Goal: Task Accomplishment & Management: Use online tool/utility

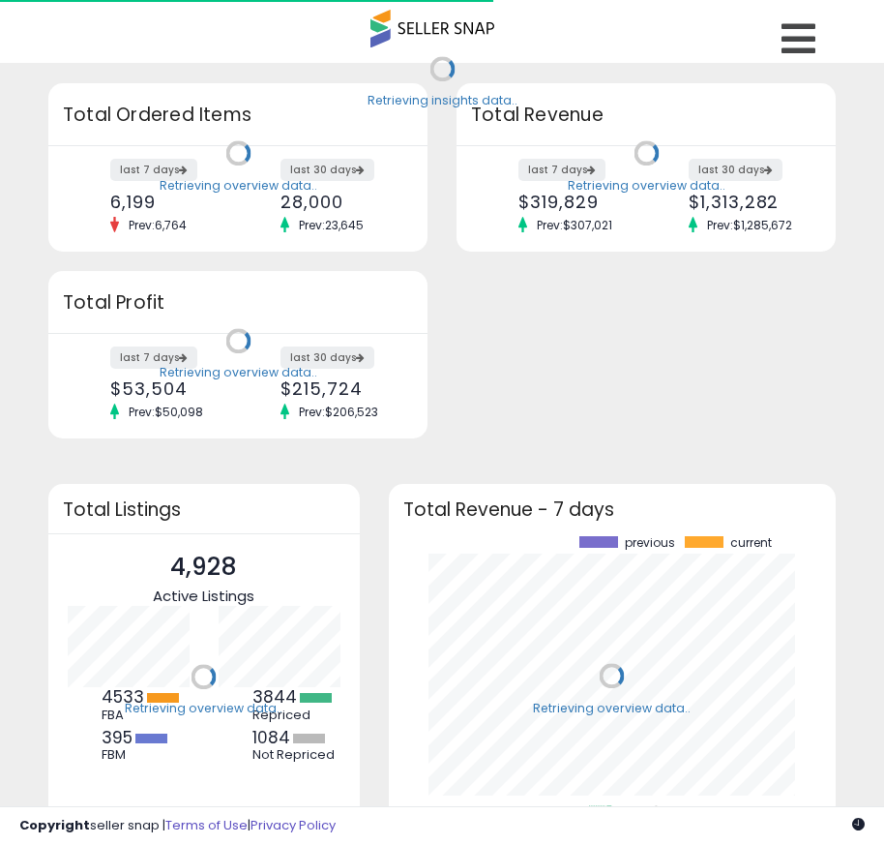
scroll to position [269, 409]
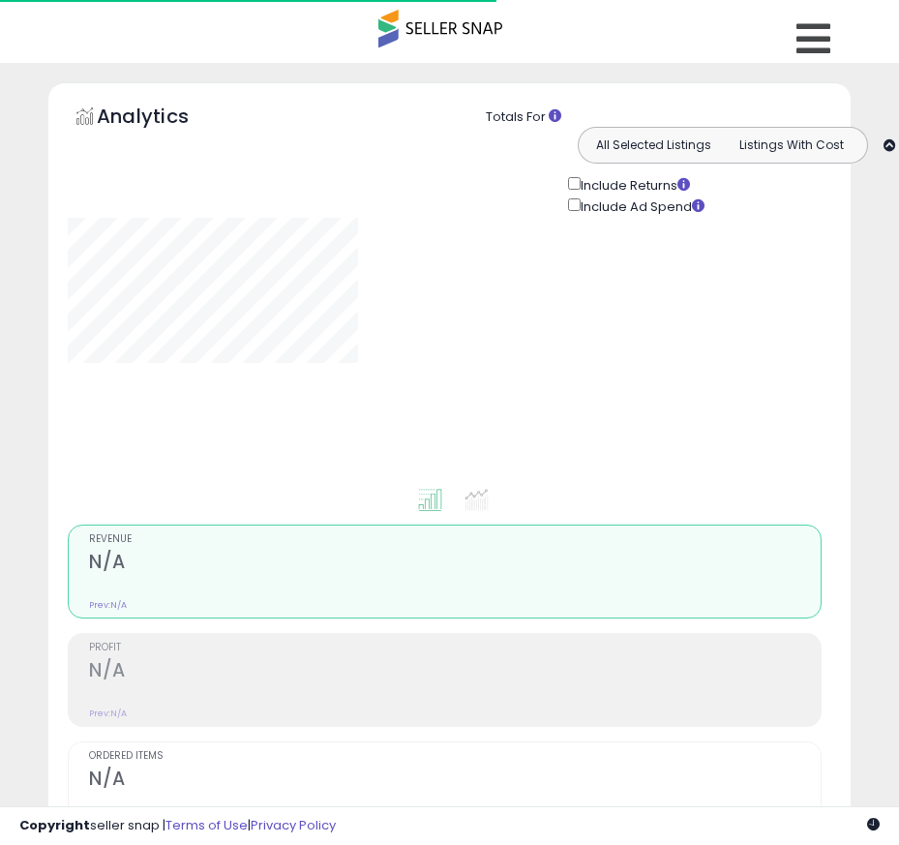
type input "**********"
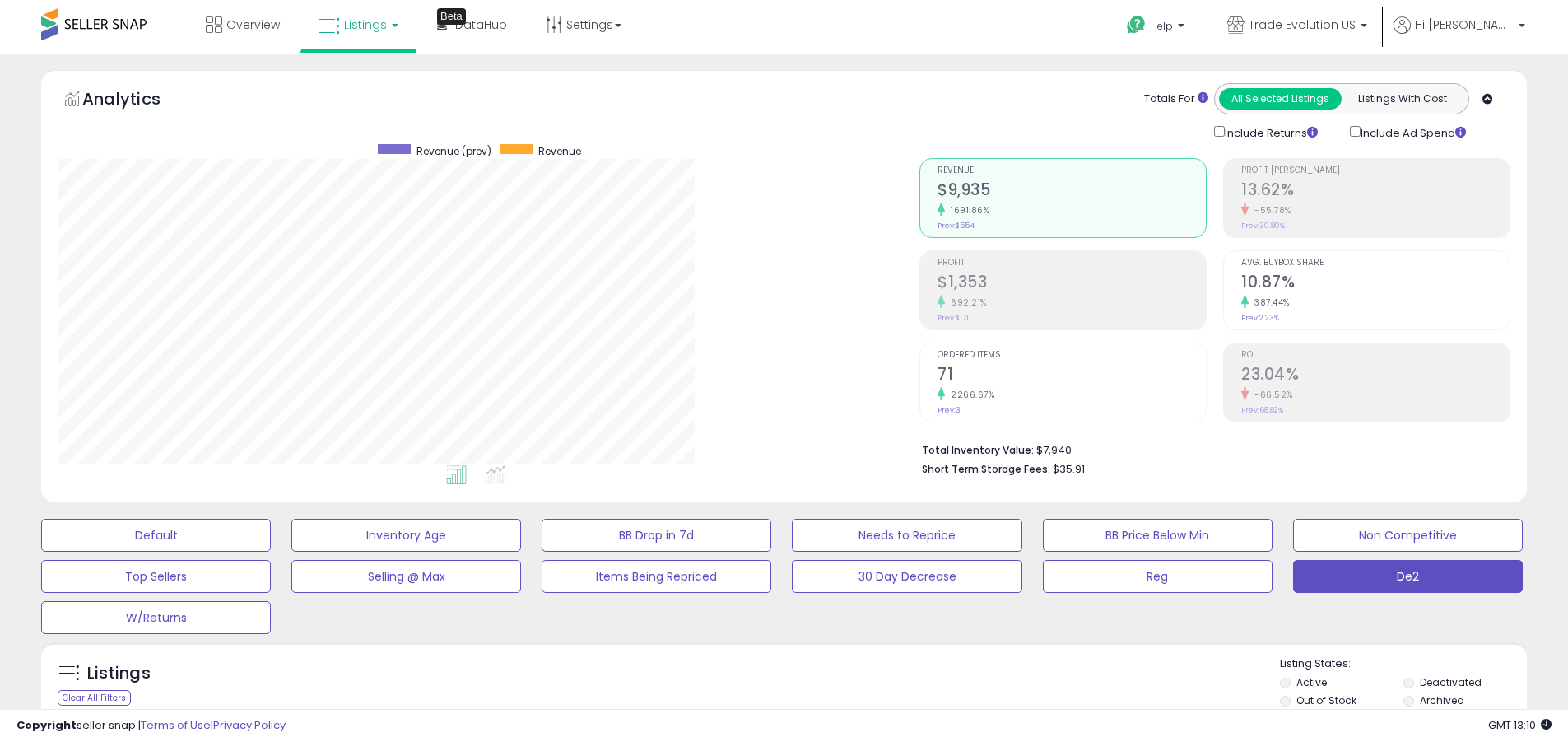
scroll to position [338, 862]
click at [752, 682] on label "Deactivated" at bounding box center [1451, 682] width 62 height 14
click at [752, 700] on label "Archived" at bounding box center [1442, 700] width 44 height 14
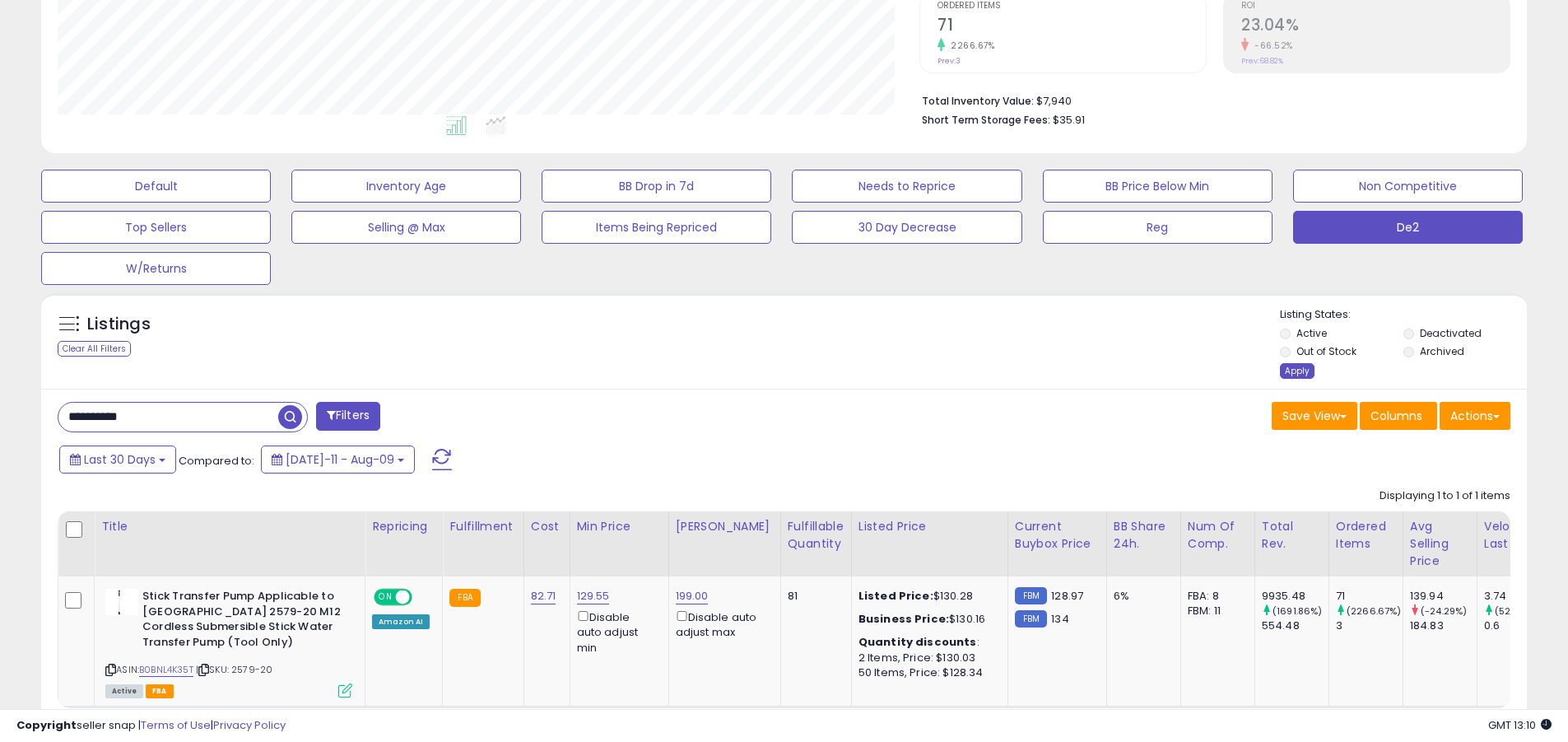
click at [752, 370] on div "Apply" at bounding box center [1297, 371] width 35 height 15
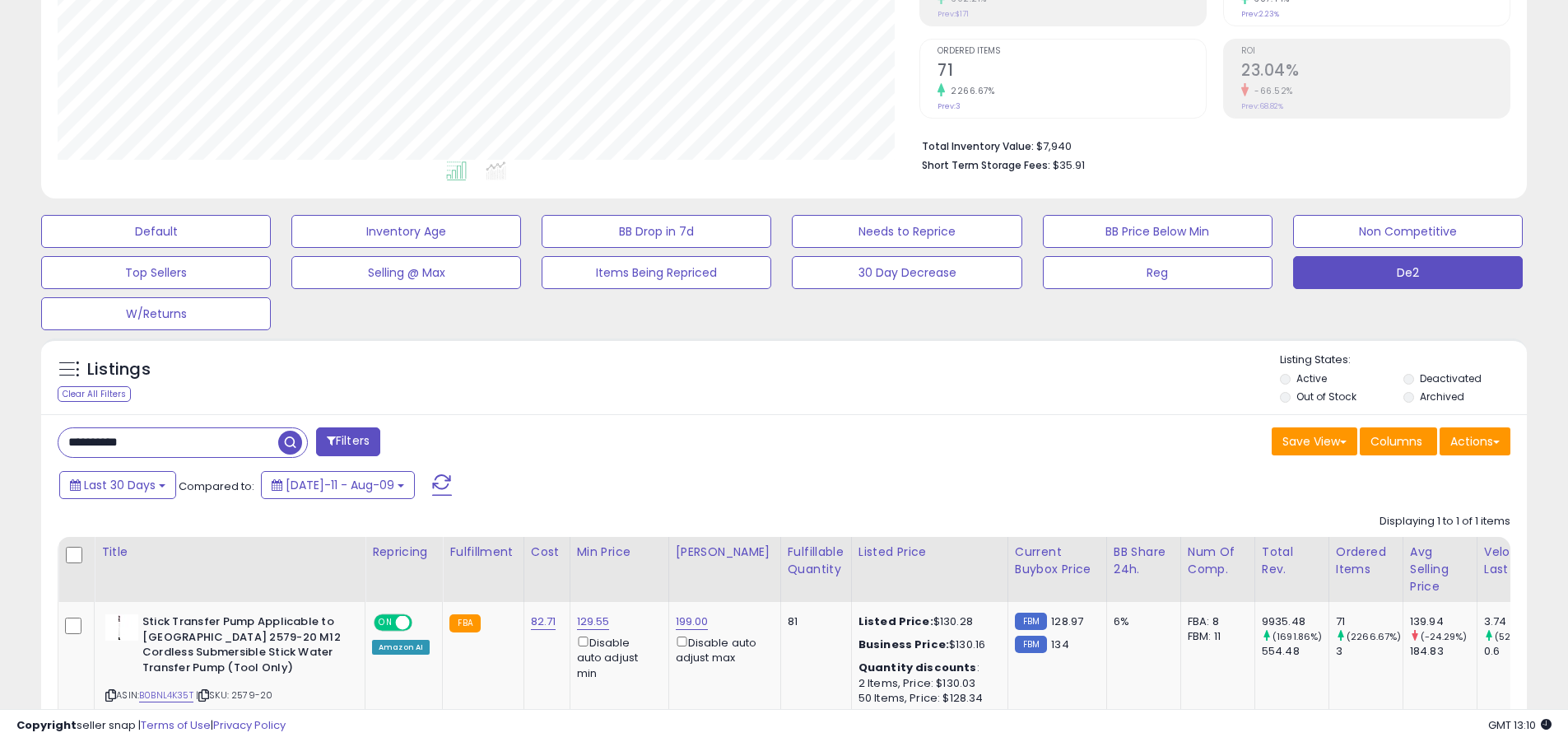
click at [156, 231] on button "Default" at bounding box center [156, 231] width 230 height 33
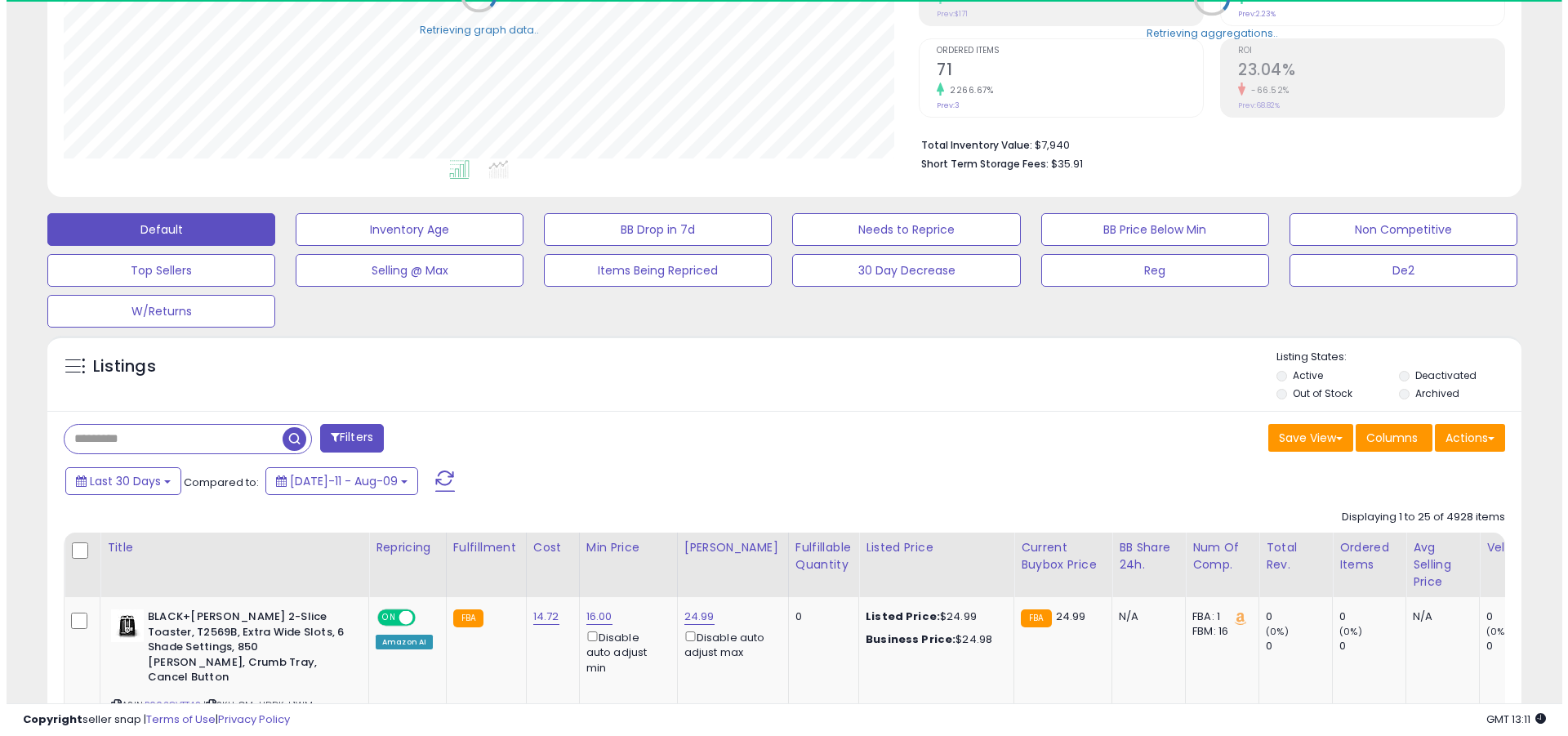
scroll to position [317, 0]
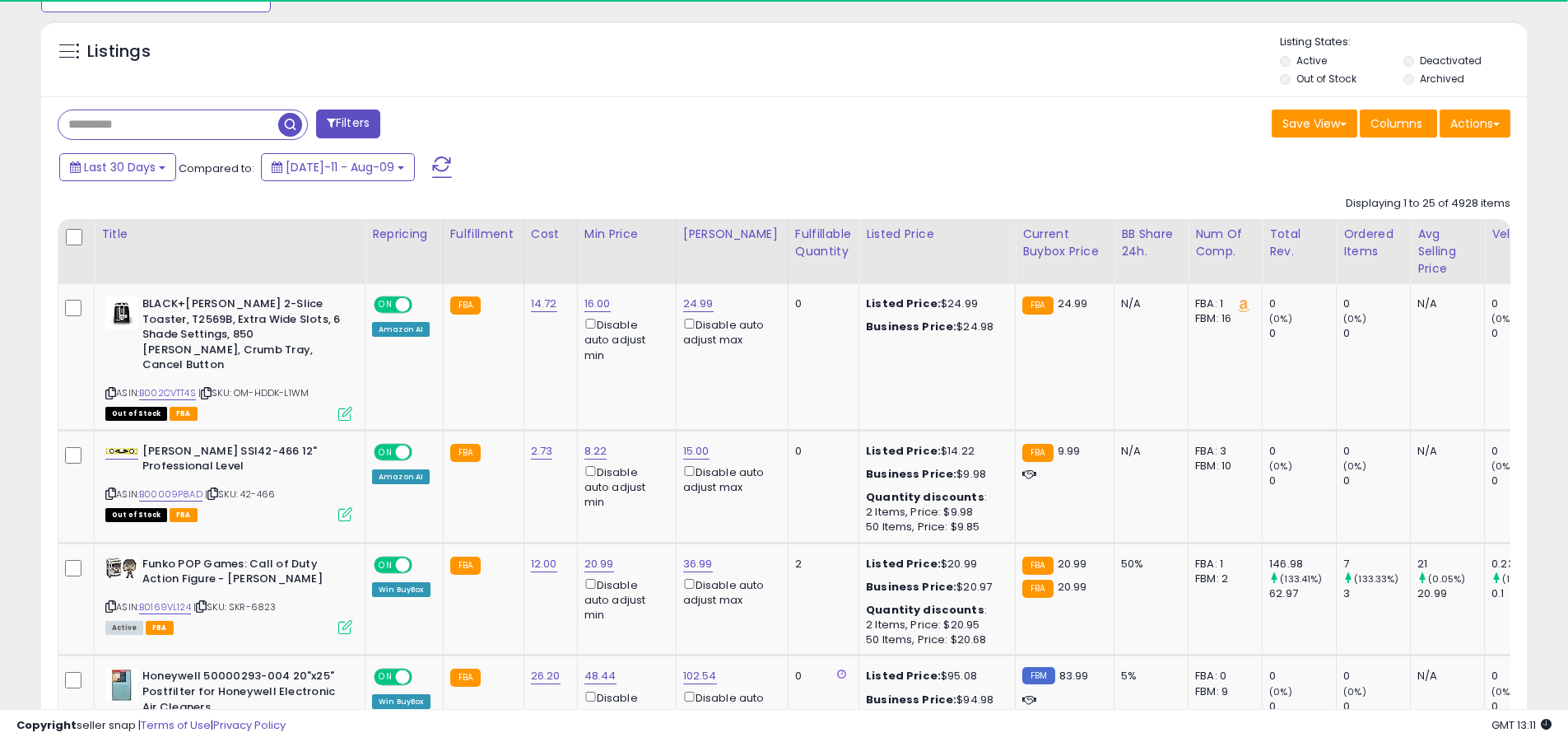
click at [432, 157] on span at bounding box center [442, 167] width 20 height 21
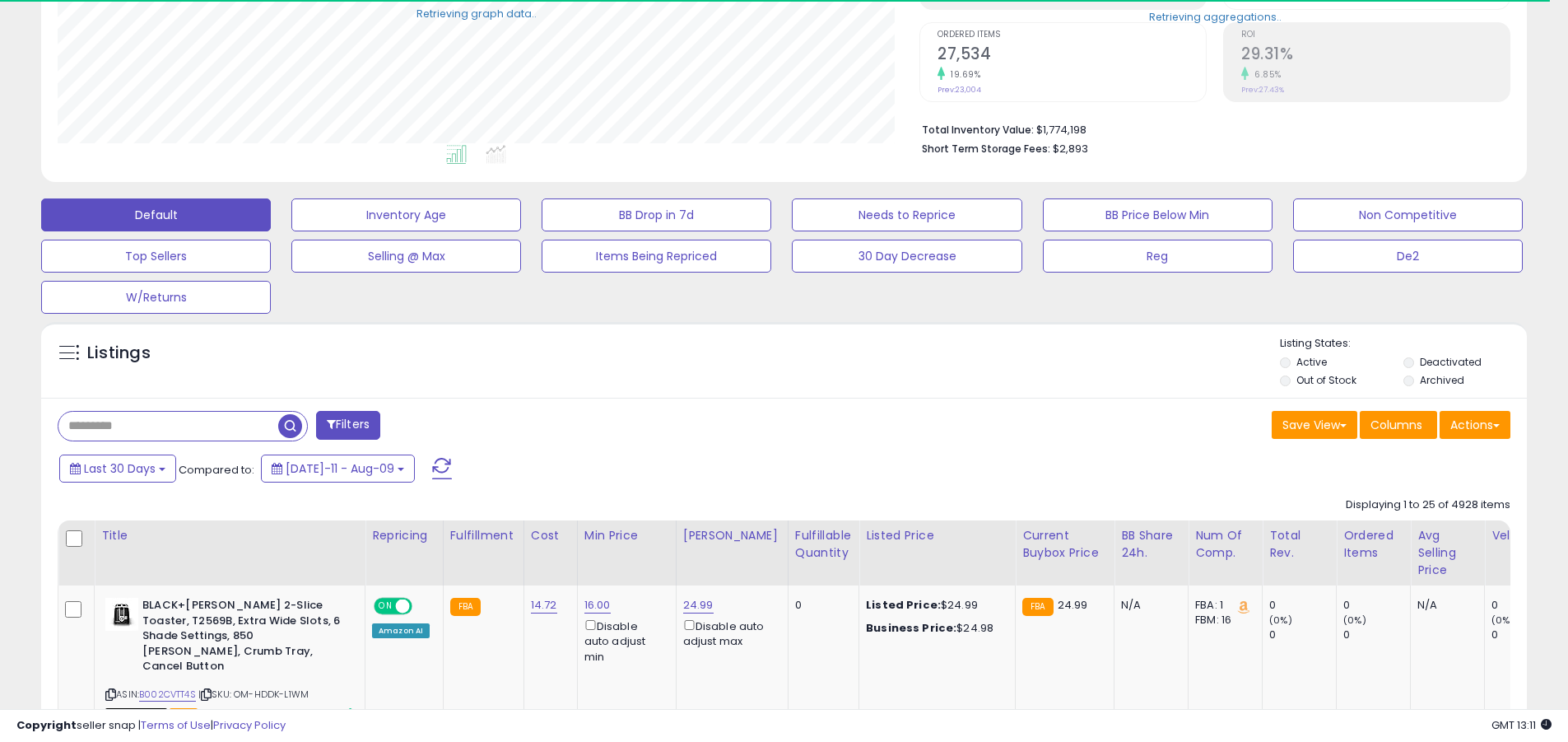
scroll to position [823100, 822450]
click at [168, 425] on input "text" at bounding box center [168, 426] width 220 height 29
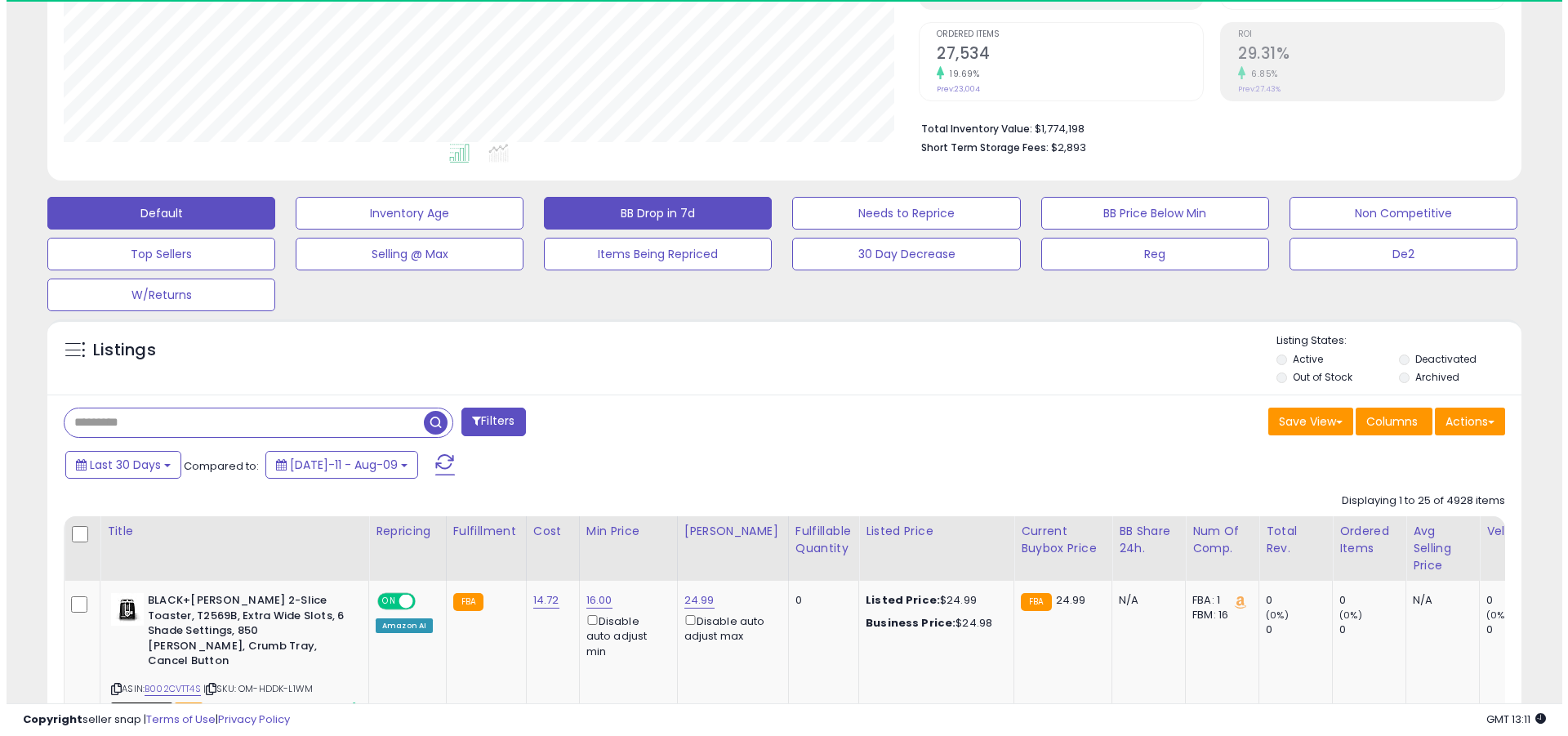
scroll to position [335, 855]
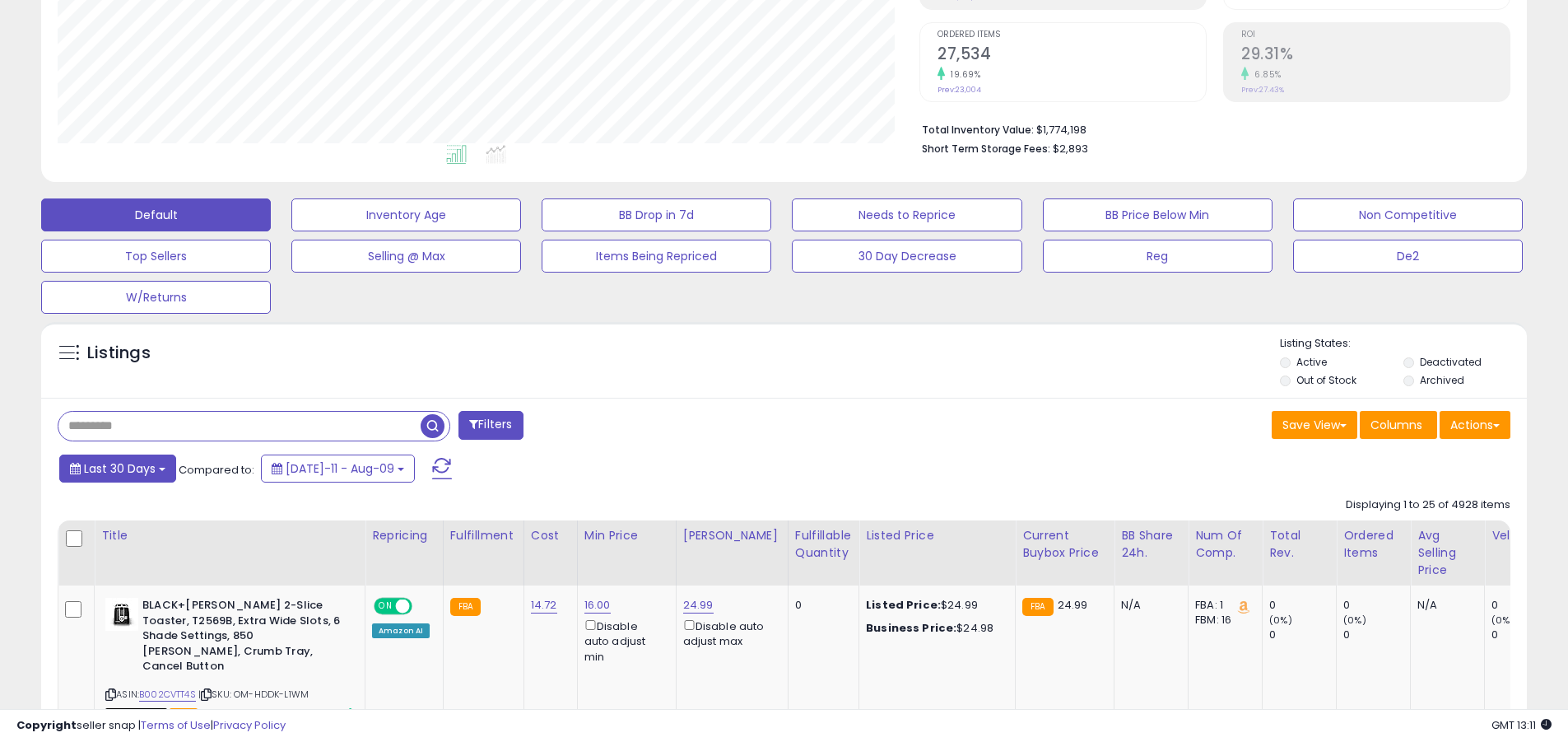
click at [117, 468] on span "Last 30 Days" at bounding box center [120, 468] width 71 height 16
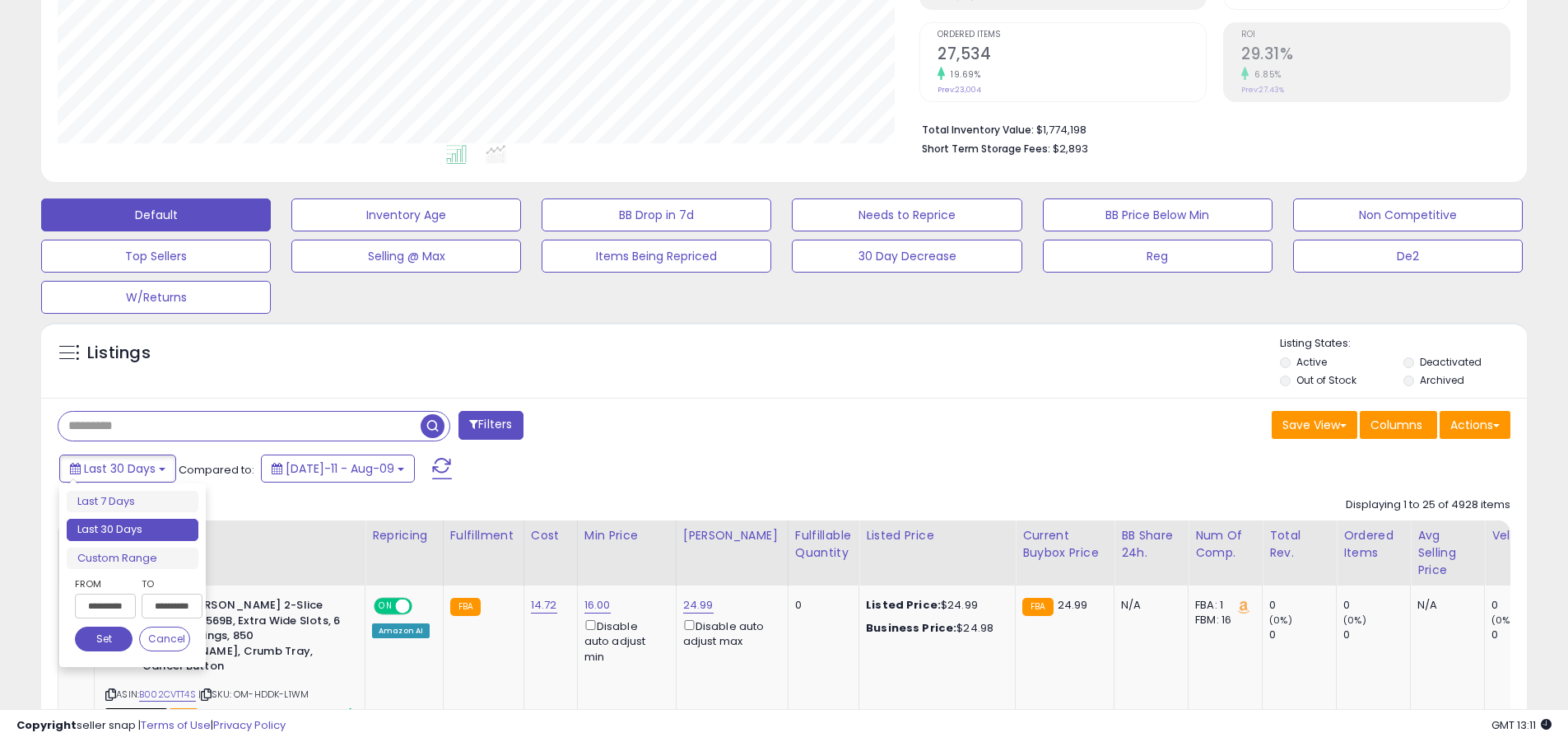
click at [133, 529] on li "Last 30 Days" at bounding box center [132, 530] width 132 height 22
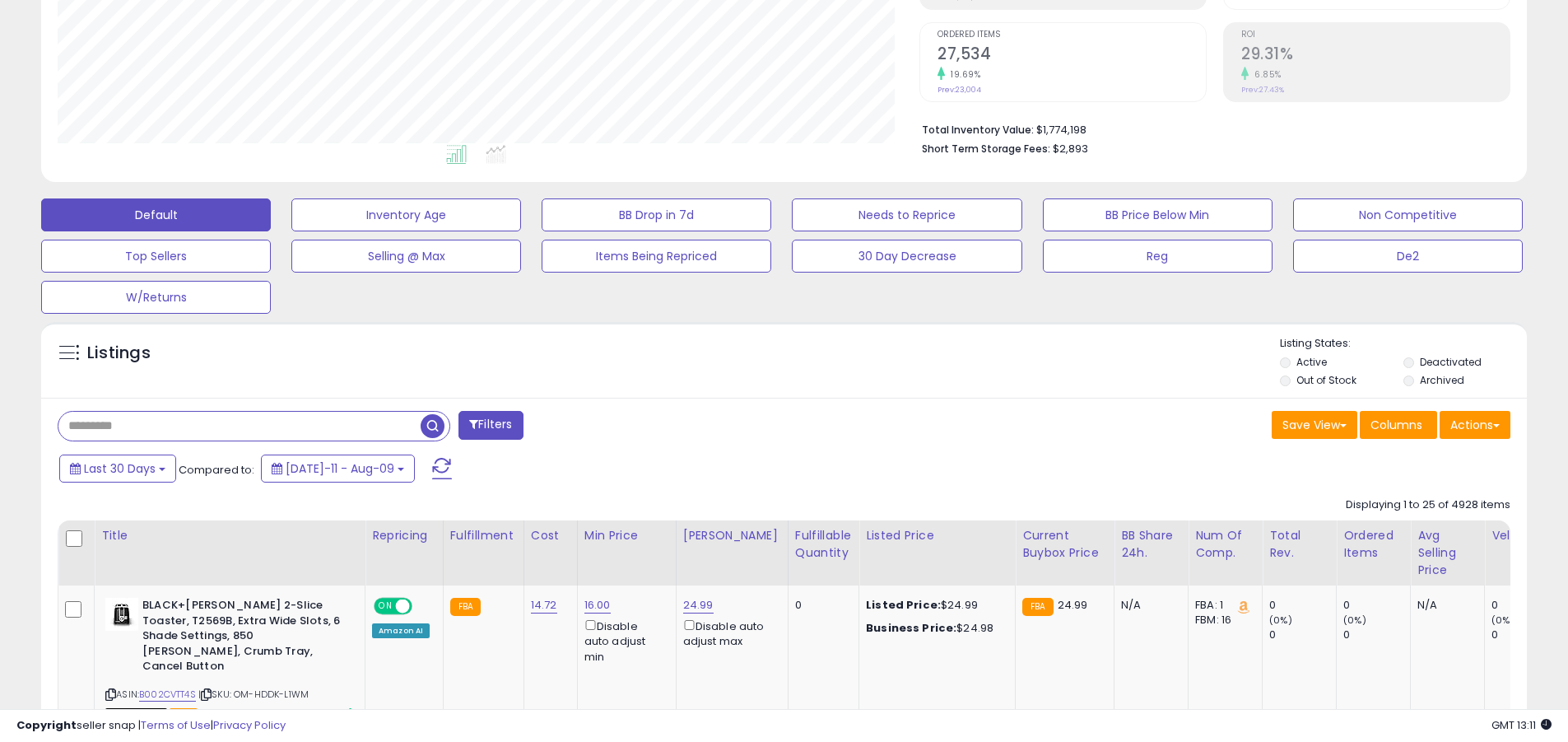
click at [240, 425] on input "text" at bounding box center [240, 426] width 362 height 29
click at [435, 423] on span "button" at bounding box center [432, 426] width 24 height 24
click at [752, 424] on button "Actions" at bounding box center [1475, 425] width 71 height 28
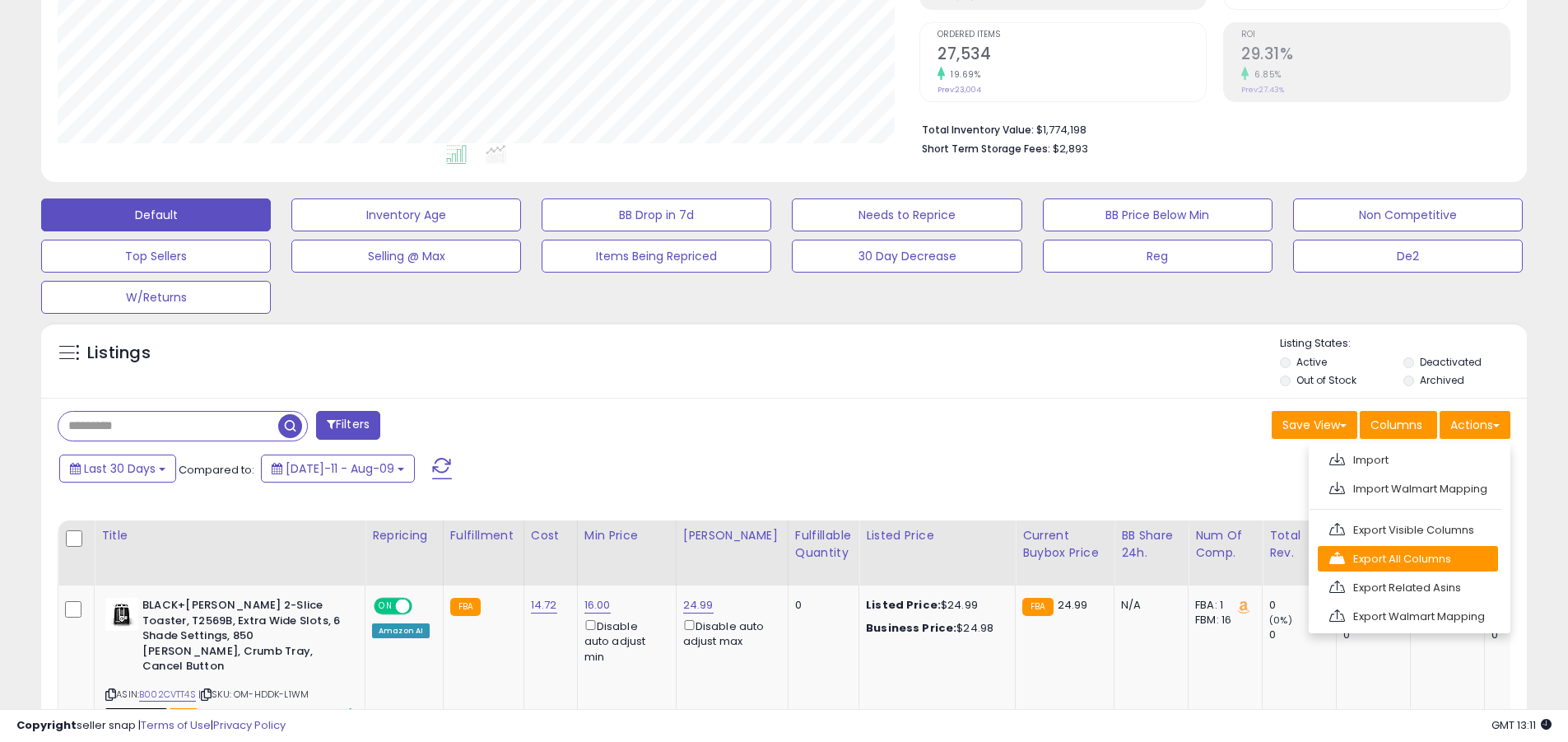
click at [752, 558] on link "Export All Columns" at bounding box center [1408, 559] width 180 height 26
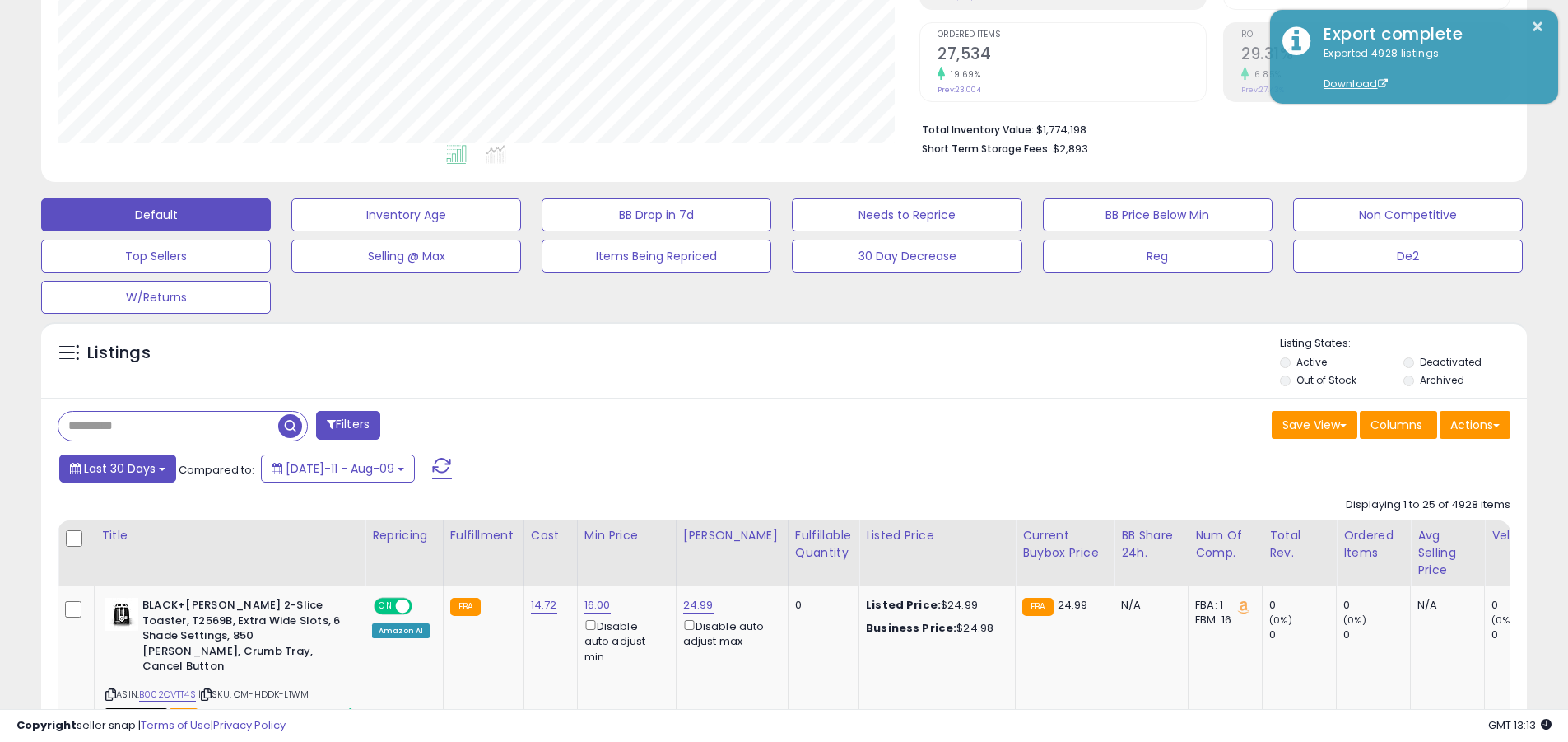
click at [117, 468] on span "Last 30 Days" at bounding box center [120, 468] width 71 height 16
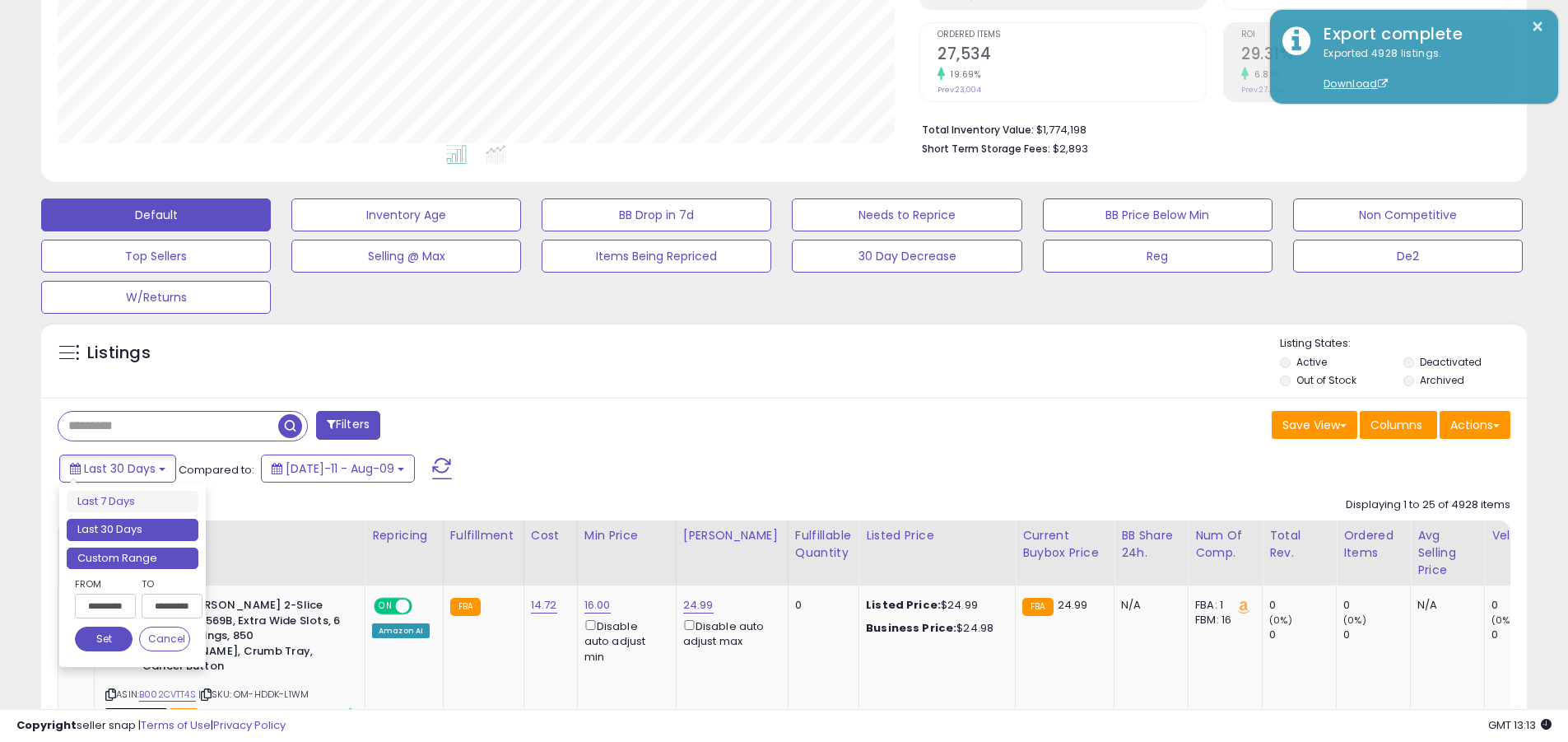
click at [133, 557] on li "Custom Range" at bounding box center [132, 559] width 132 height 22
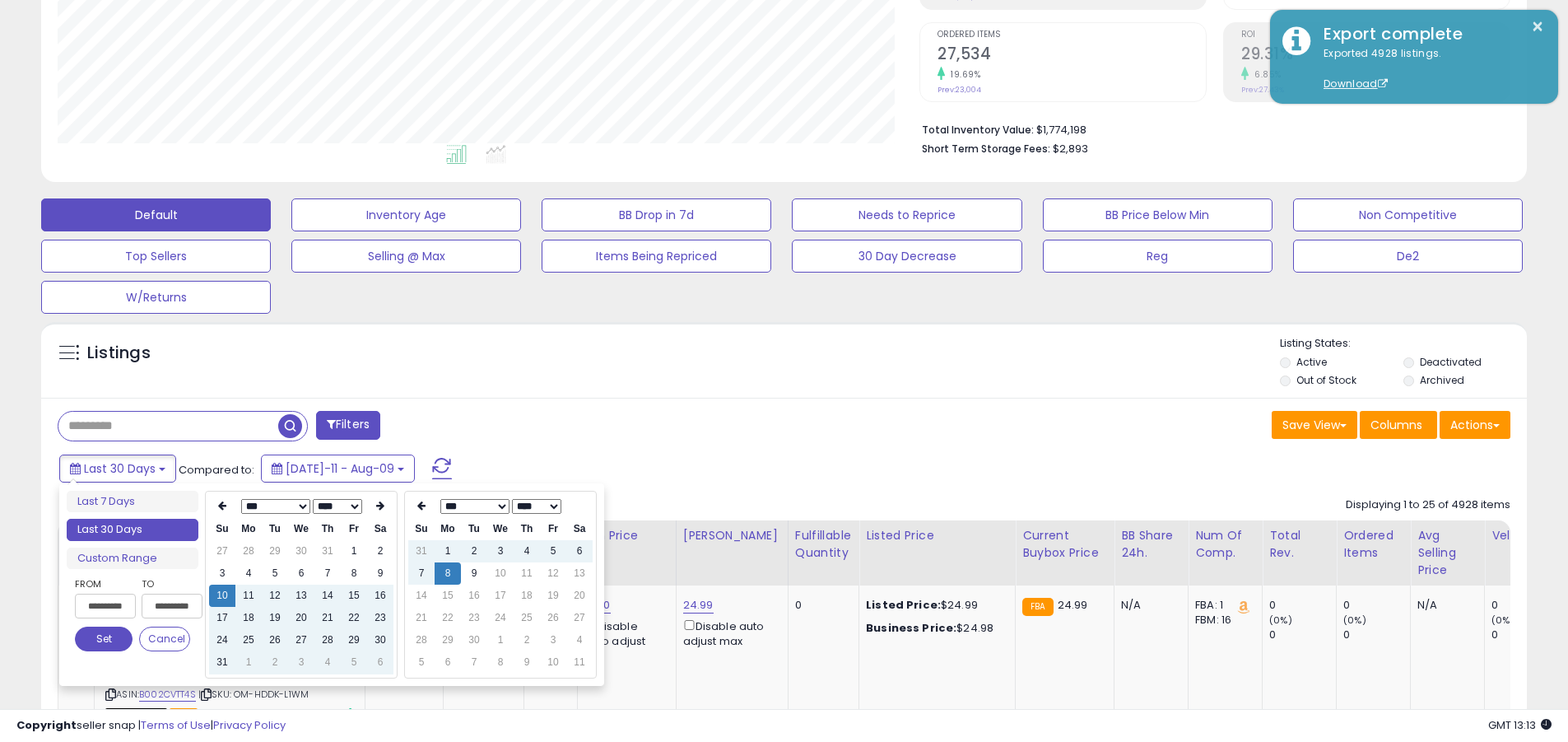
click at [105, 606] on input "**********" at bounding box center [105, 606] width 61 height 25
type input "**********"
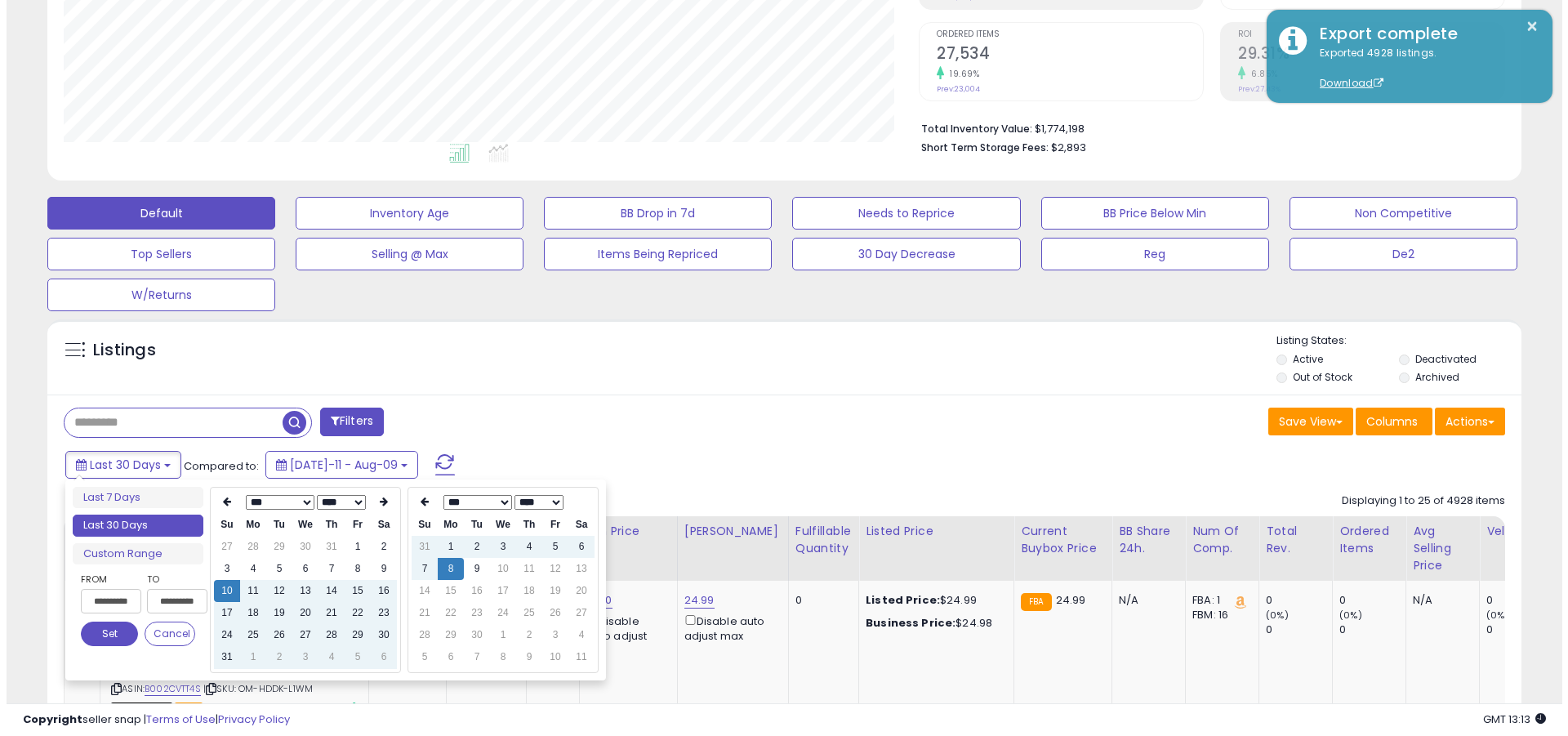
scroll to position [0, 3]
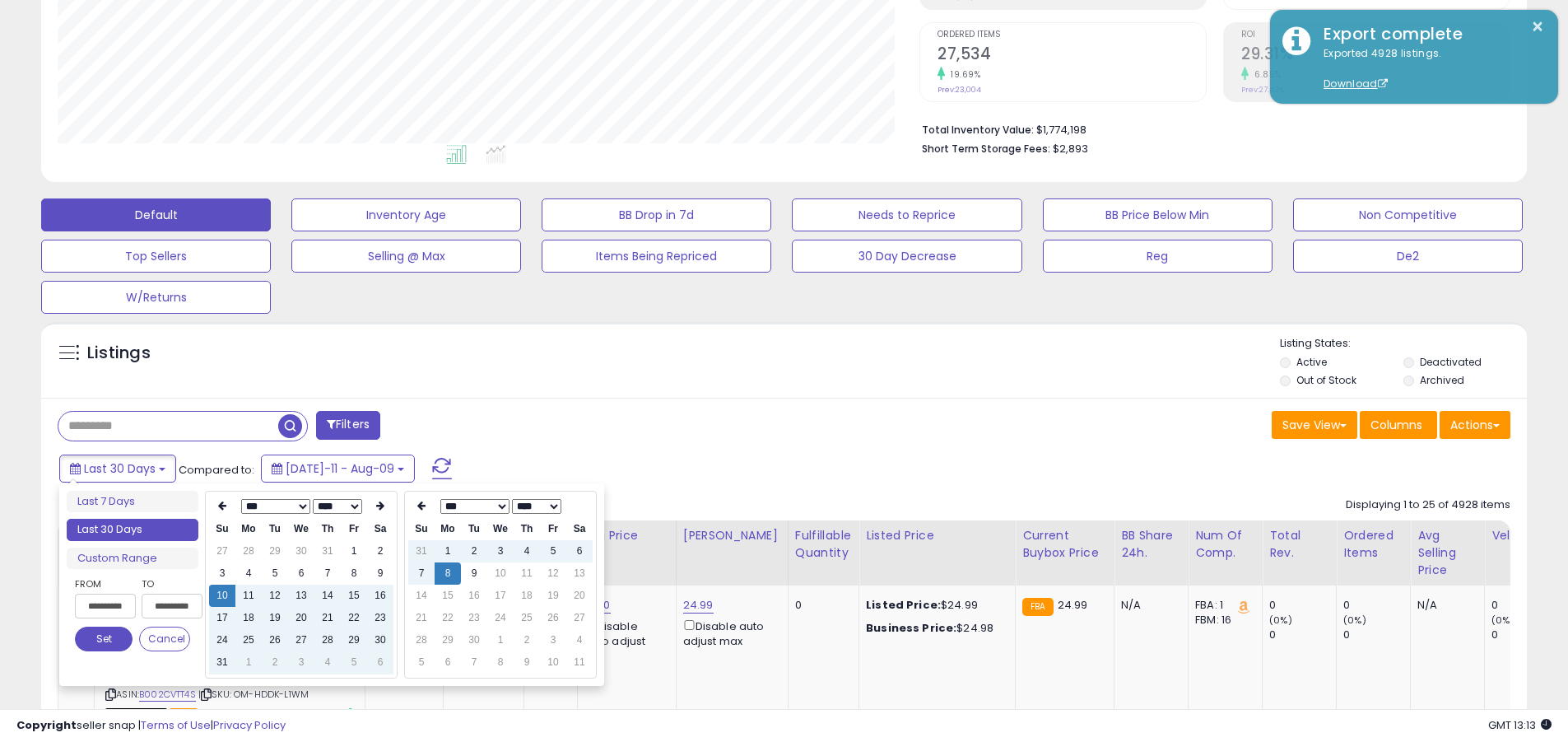
click at [104, 639] on button "Set" at bounding box center [104, 638] width 58 height 25
click at [168, 425] on input "text" at bounding box center [168, 426] width 220 height 29
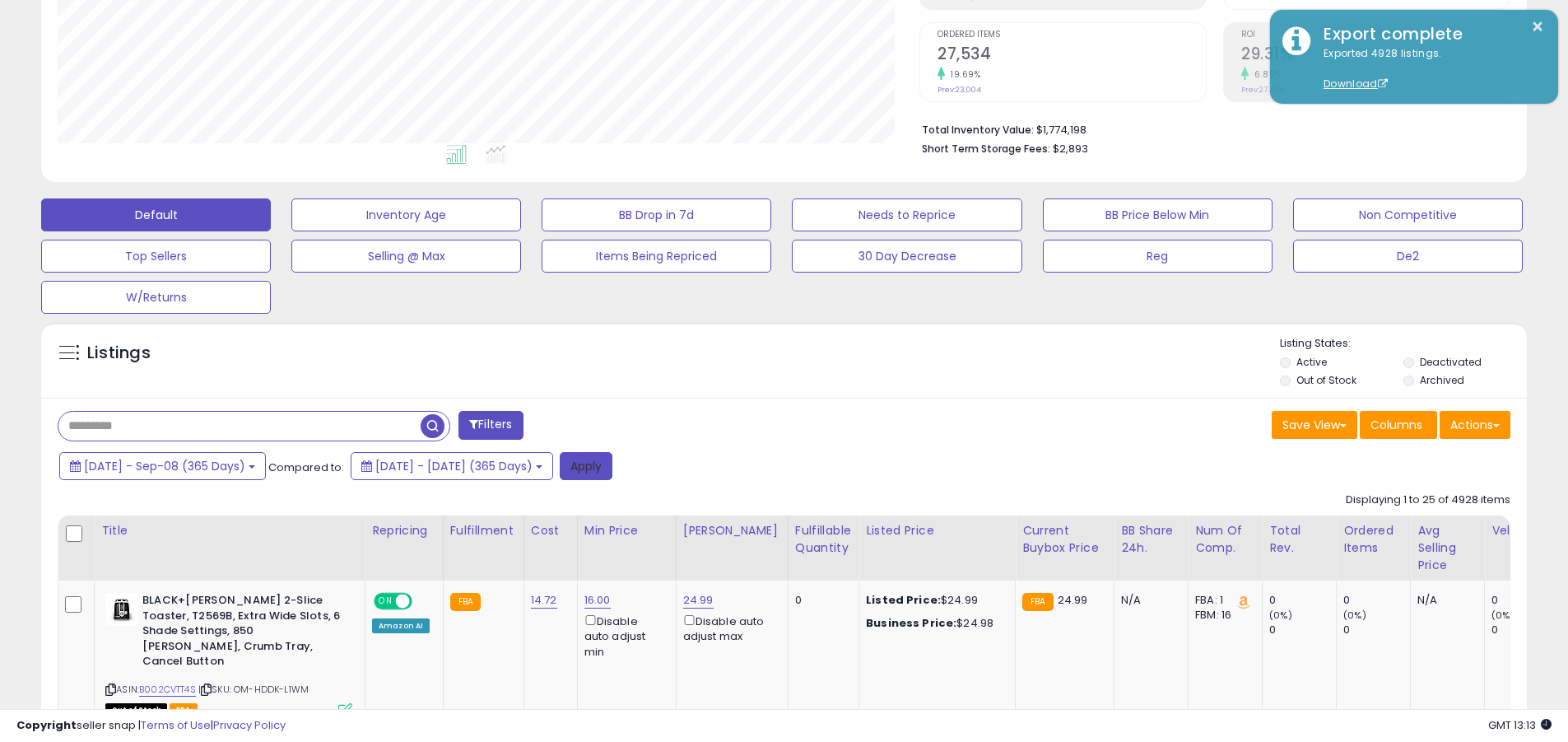
click at [613, 465] on button "Apply" at bounding box center [586, 465] width 53 height 28
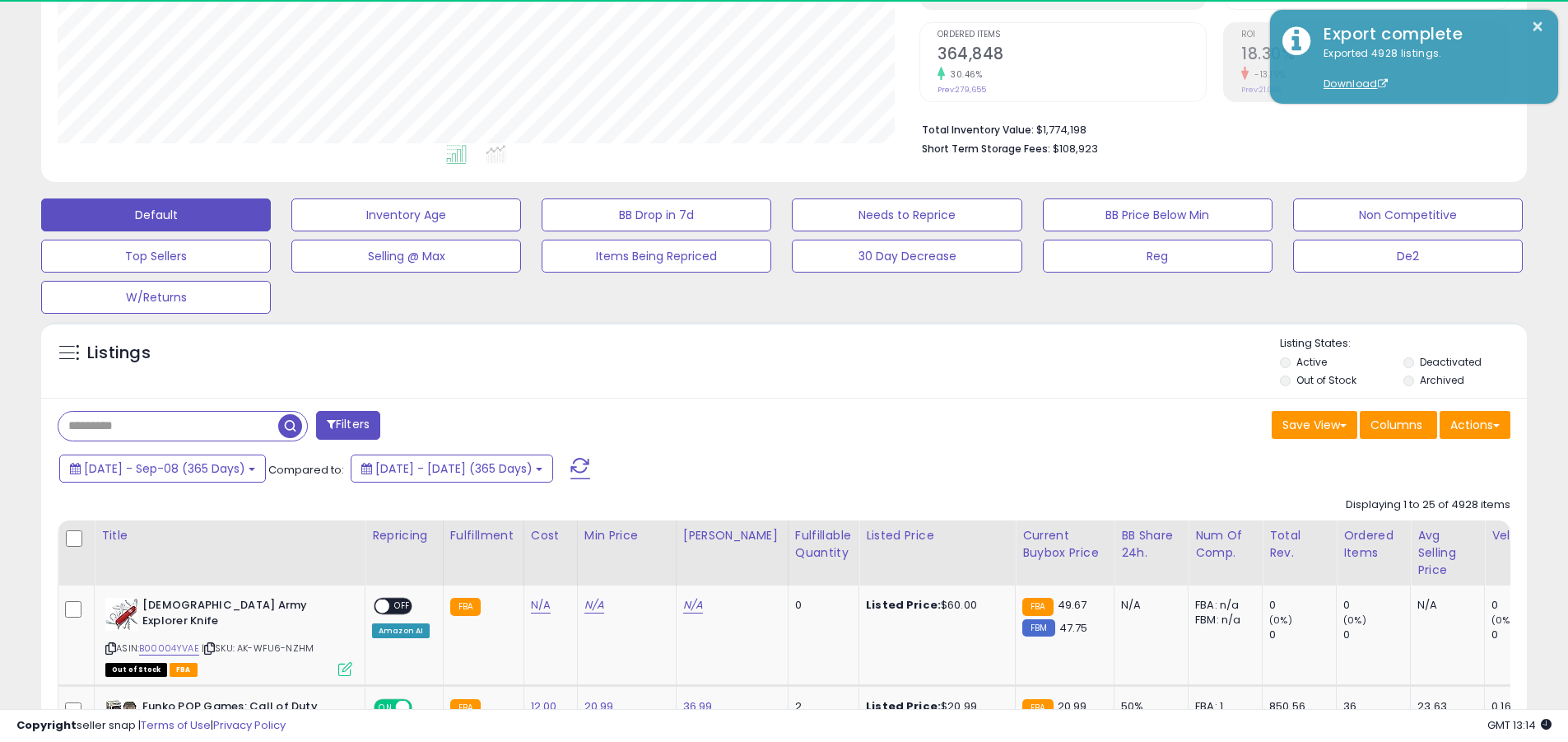
scroll to position [338, 862]
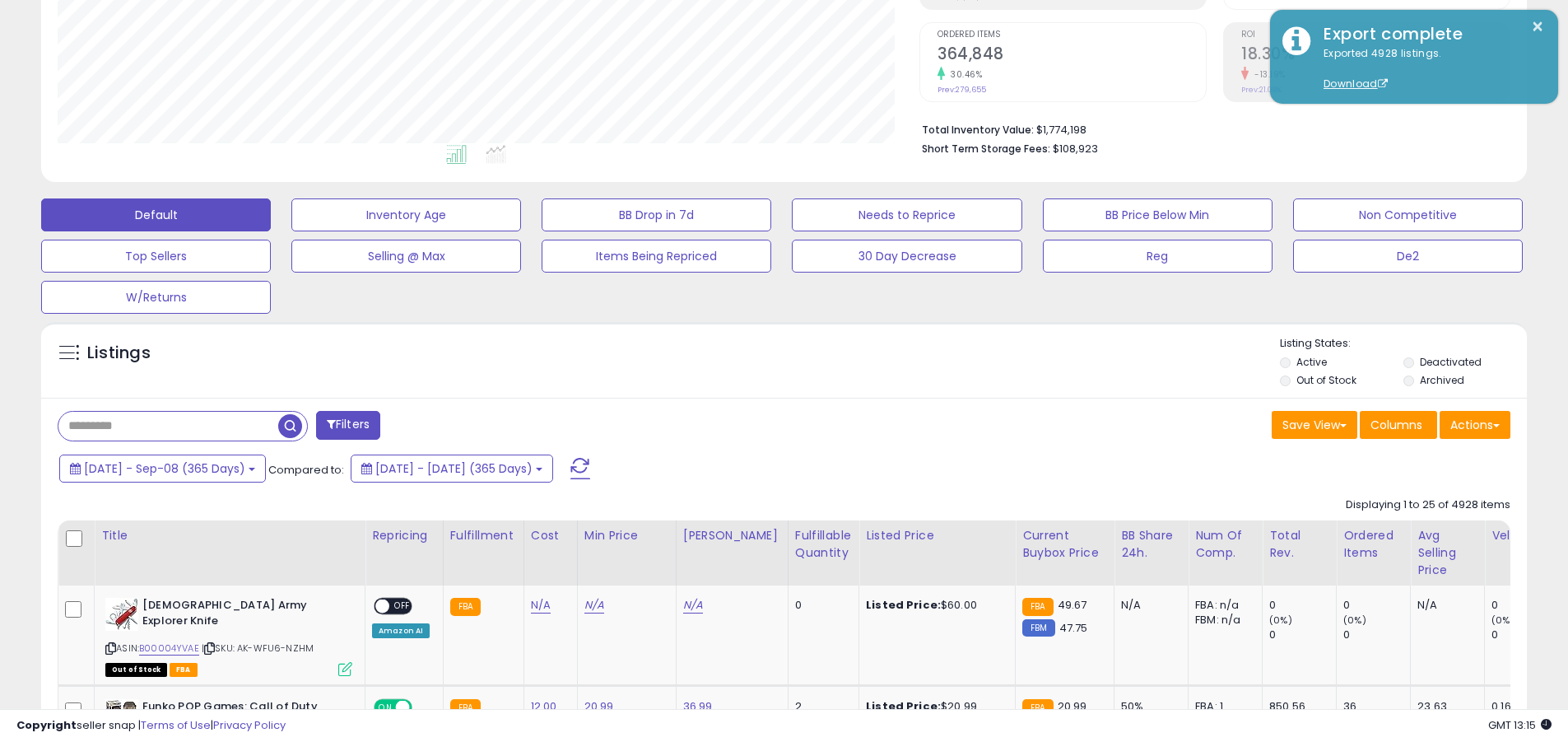
click at [752, 424] on button "Actions" at bounding box center [1475, 425] width 71 height 28
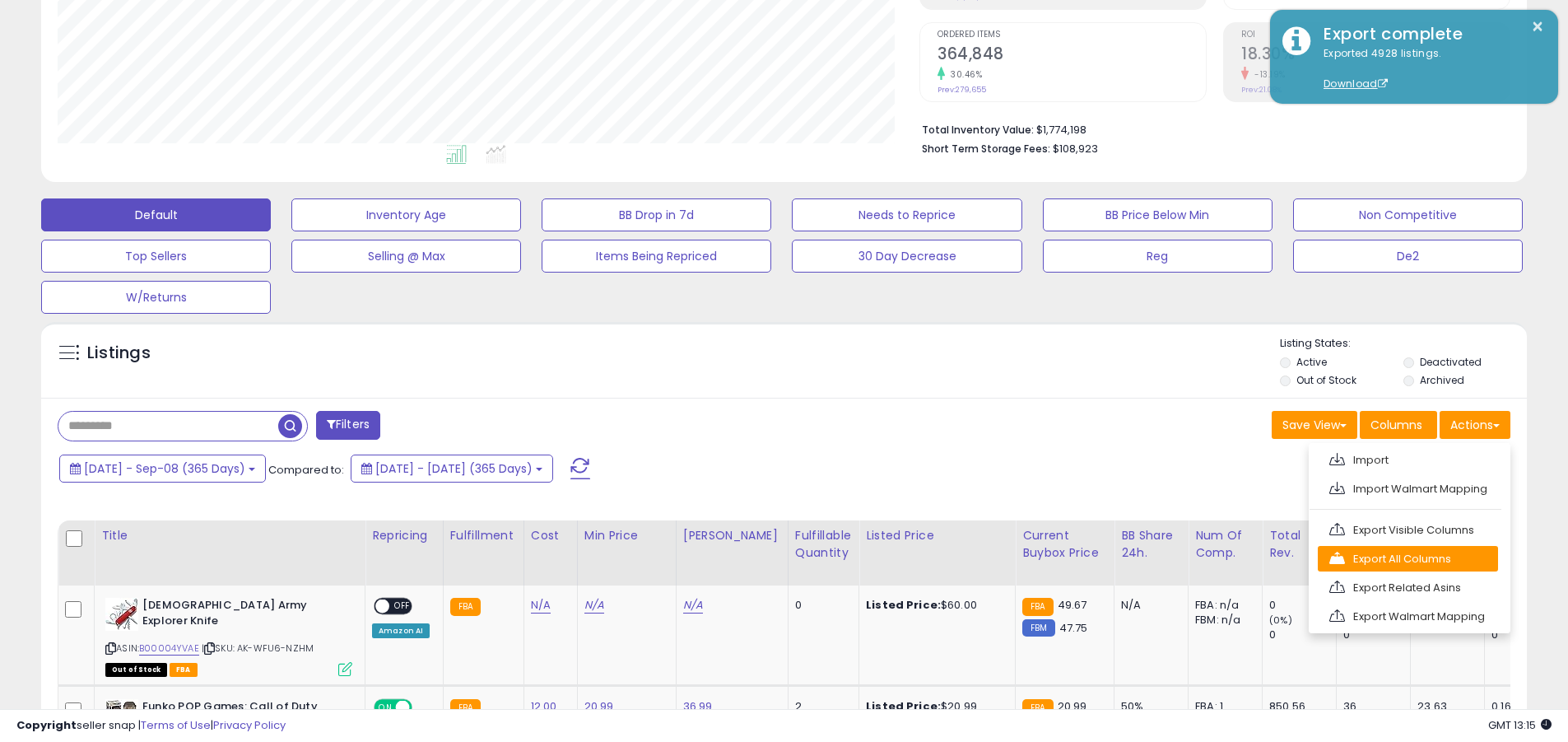
click at [752, 558] on link "Export All Columns" at bounding box center [1408, 559] width 180 height 26
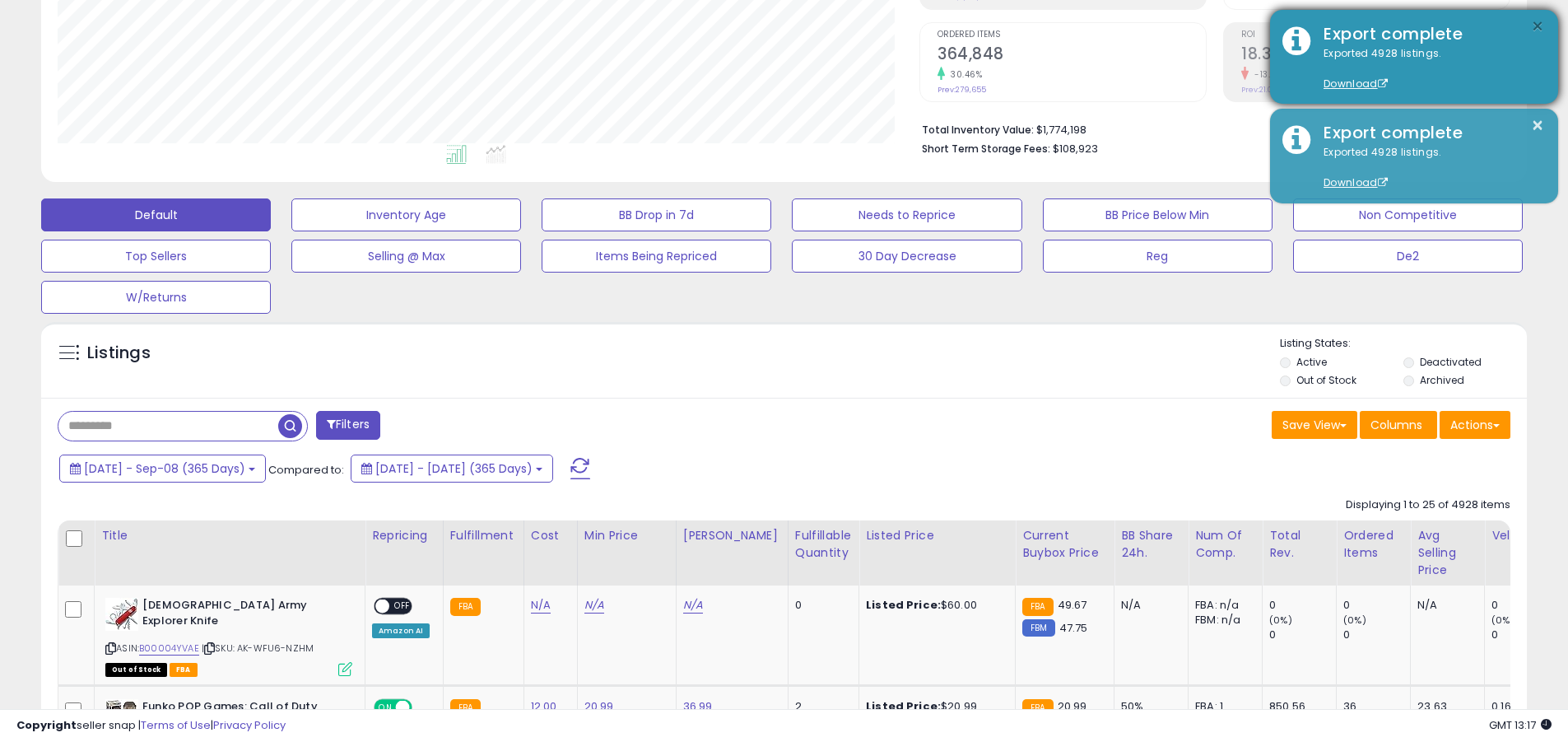
click at [752, 26] on button "×" at bounding box center [1537, 26] width 13 height 20
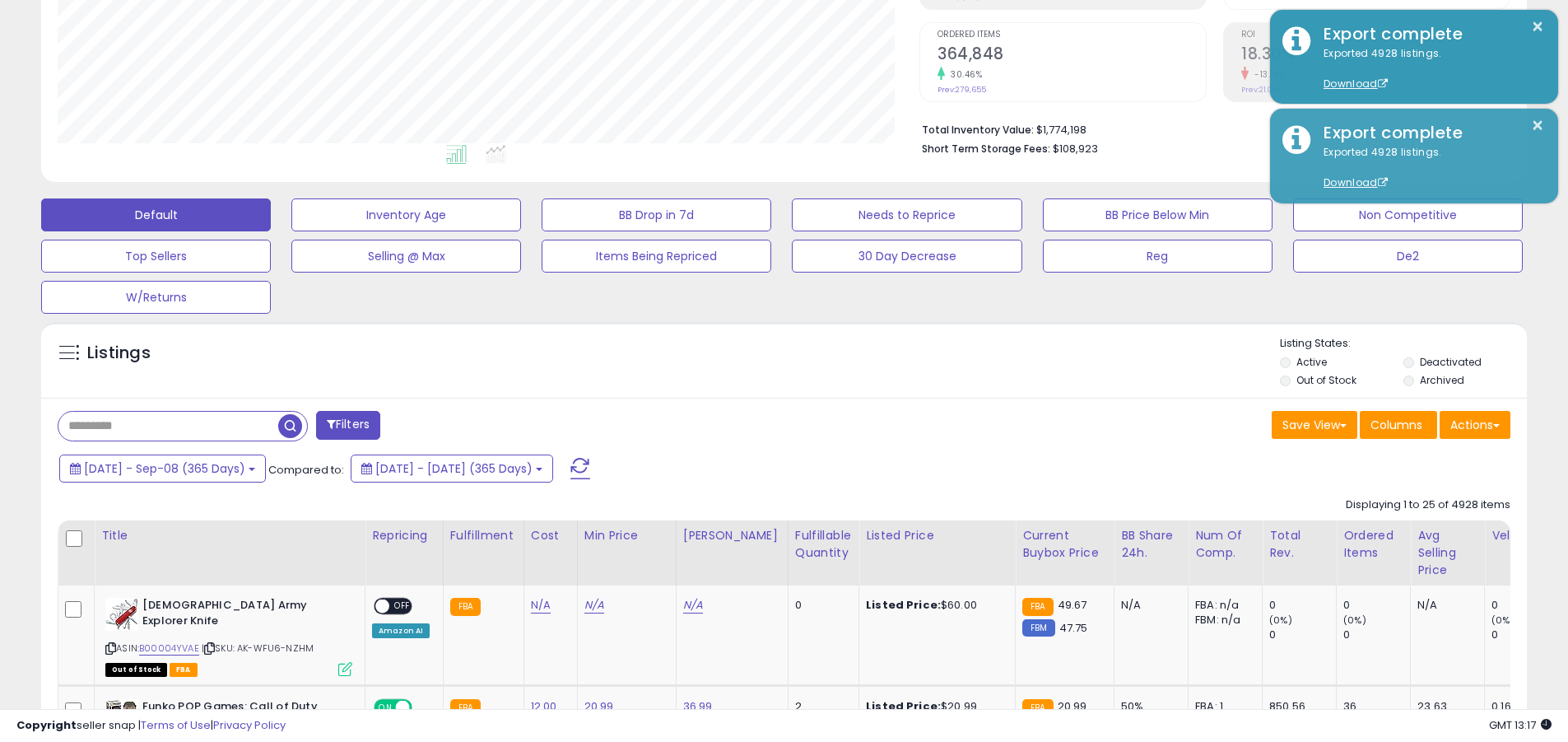
click at [168, 425] on input "text" at bounding box center [168, 426] width 220 height 29
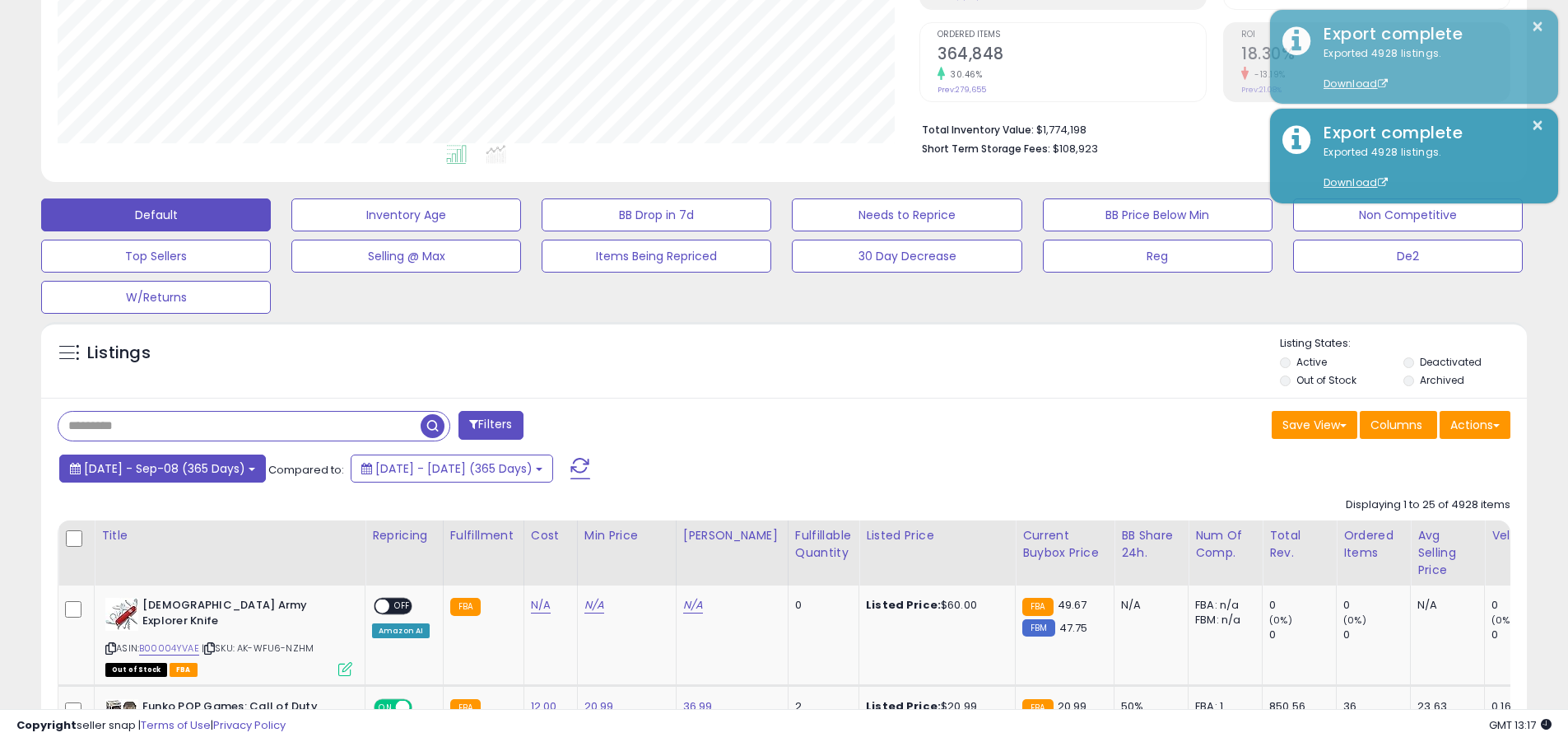
click at [180, 468] on span "[DATE] - Sep-08 (365 Days)" at bounding box center [165, 468] width 162 height 16
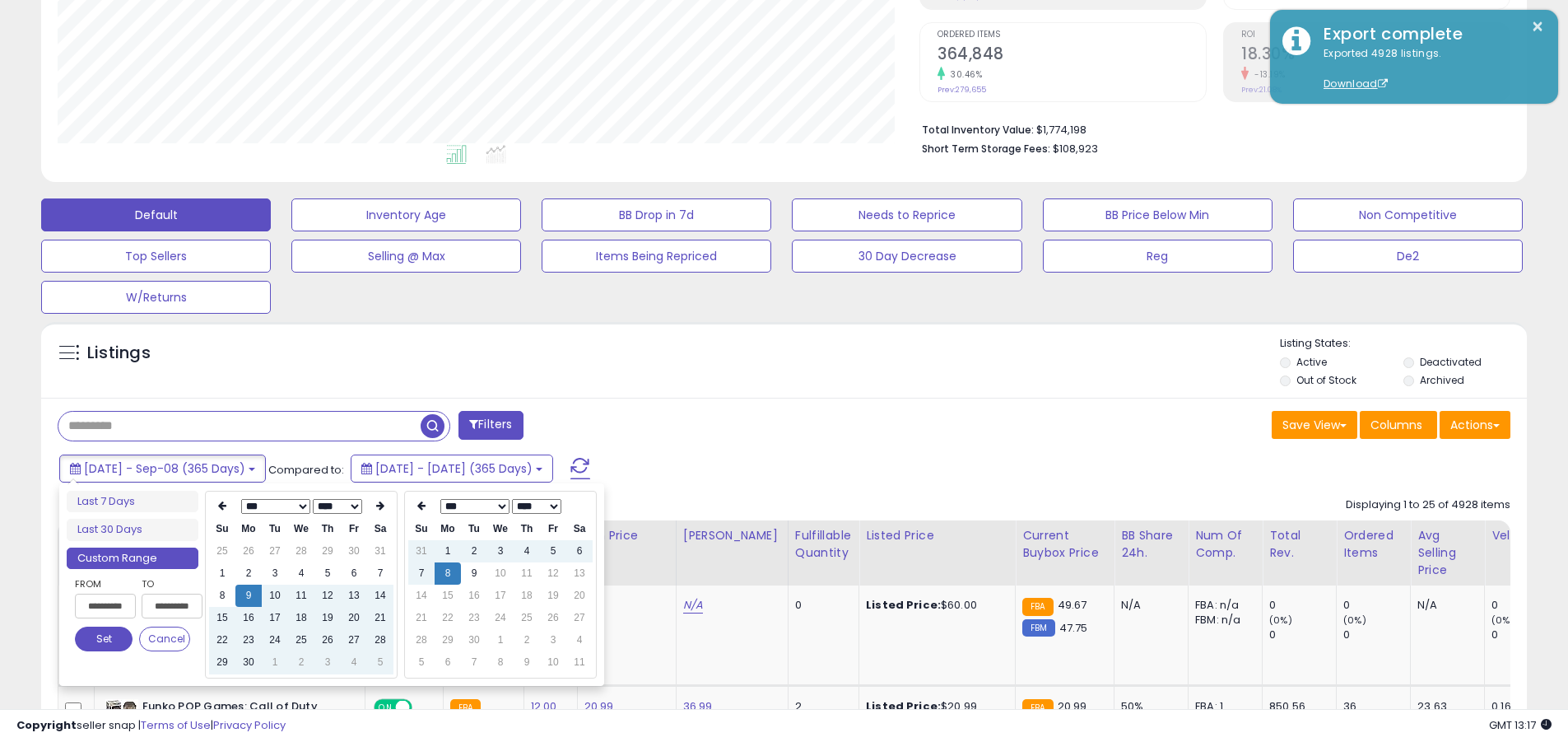
click at [105, 606] on input "**********" at bounding box center [105, 606] width 61 height 25
type input "**********"
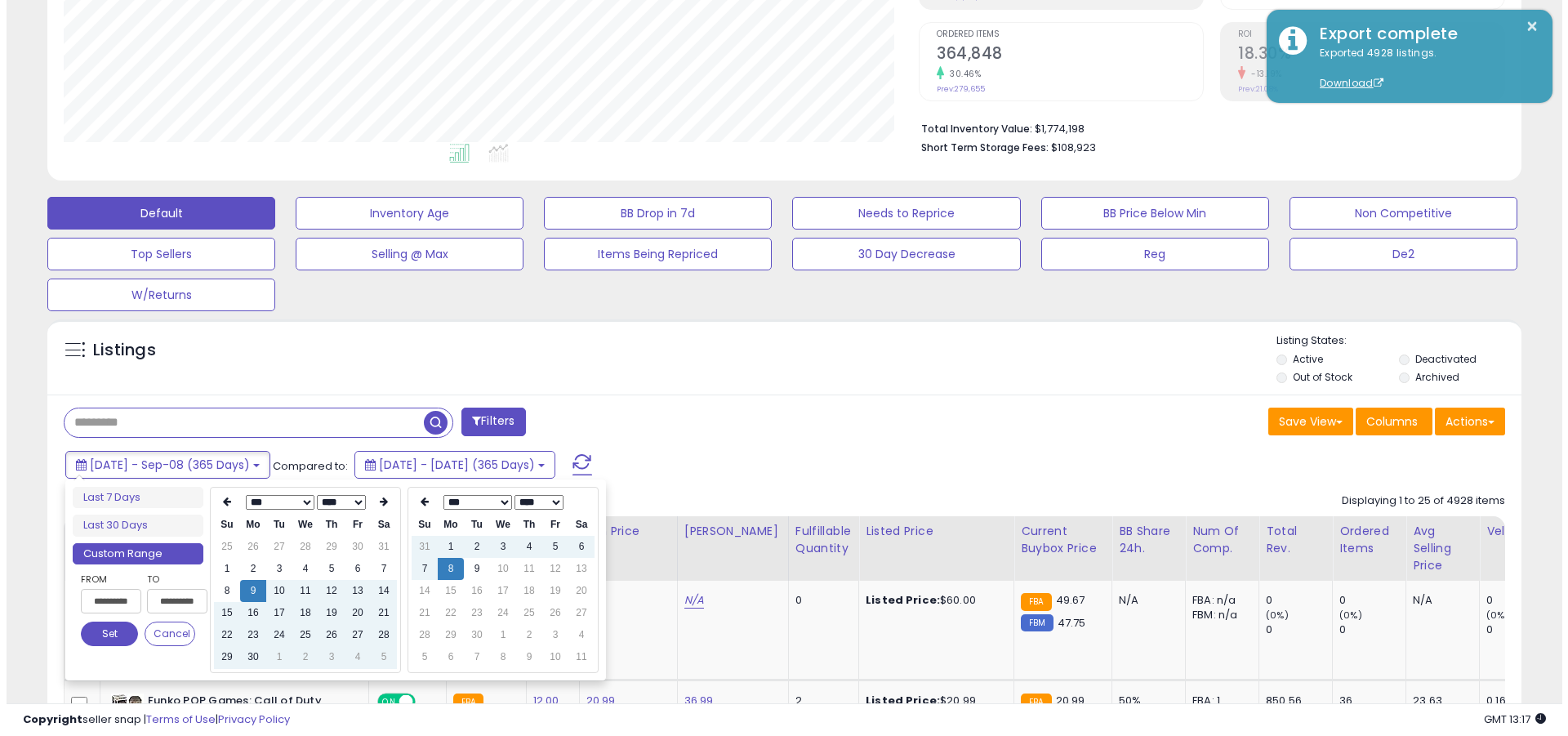
scroll to position [0, 1]
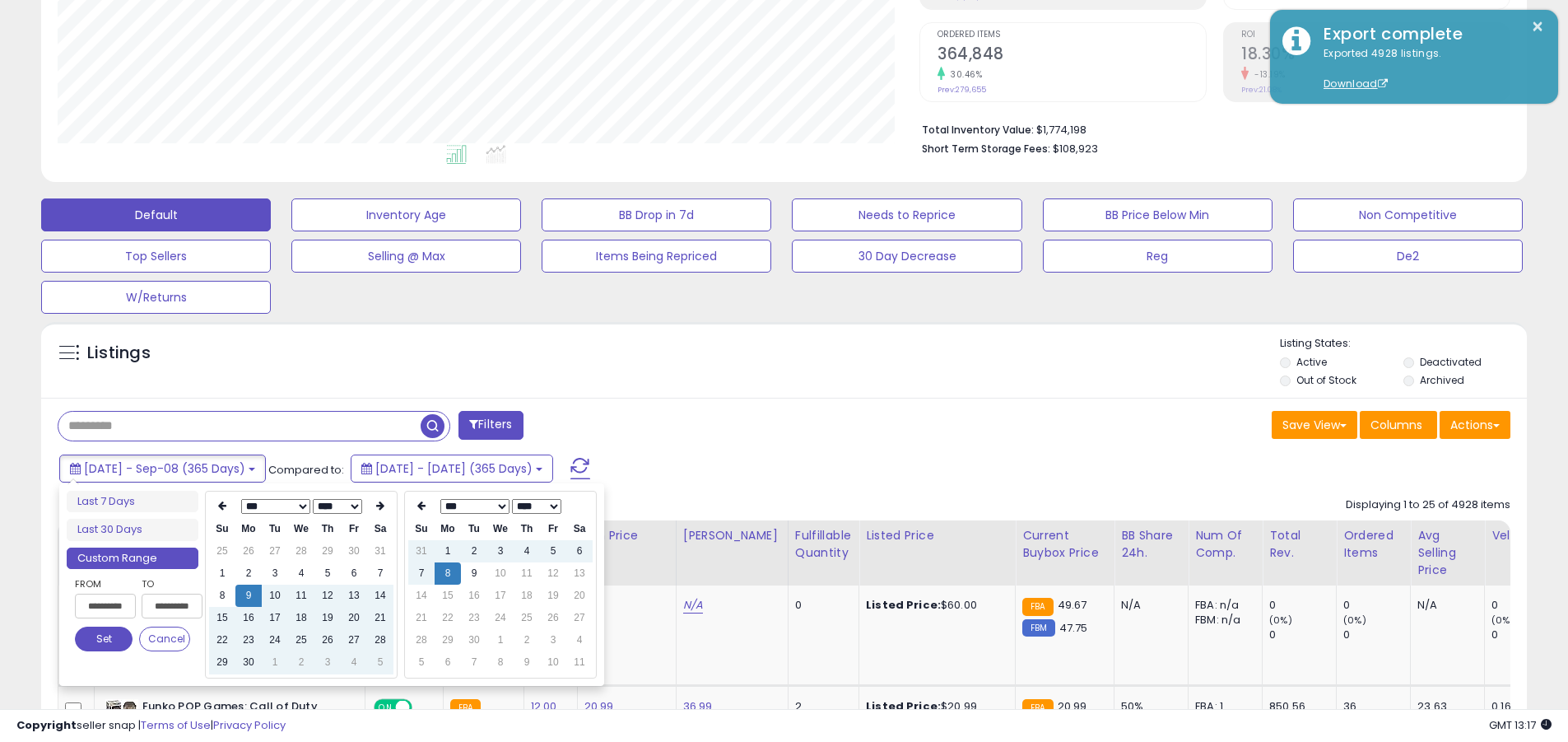
click at [104, 639] on button "Set" at bounding box center [104, 638] width 58 height 25
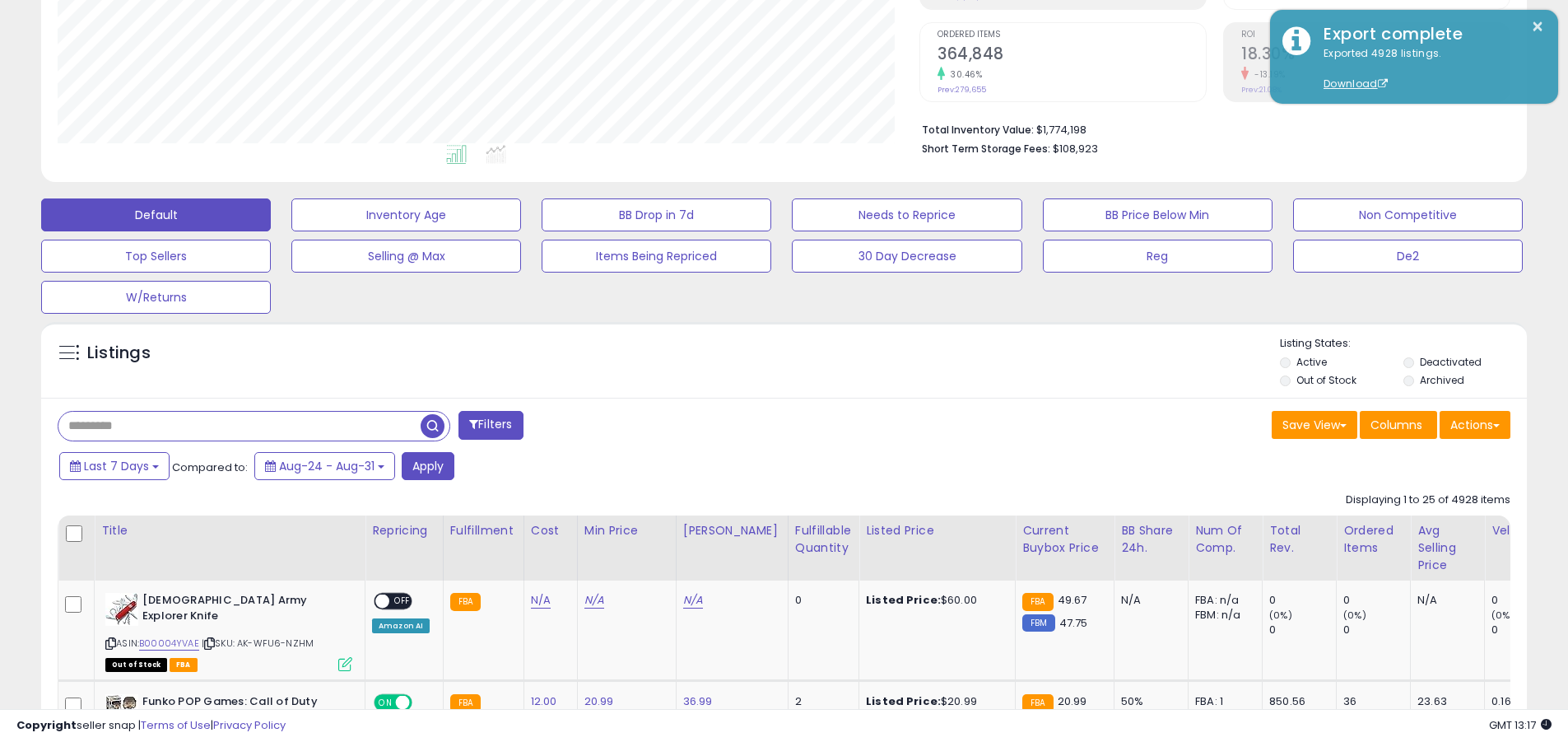
click at [240, 425] on input "text" at bounding box center [240, 426] width 362 height 29
click at [426, 465] on button "Apply" at bounding box center [428, 465] width 53 height 28
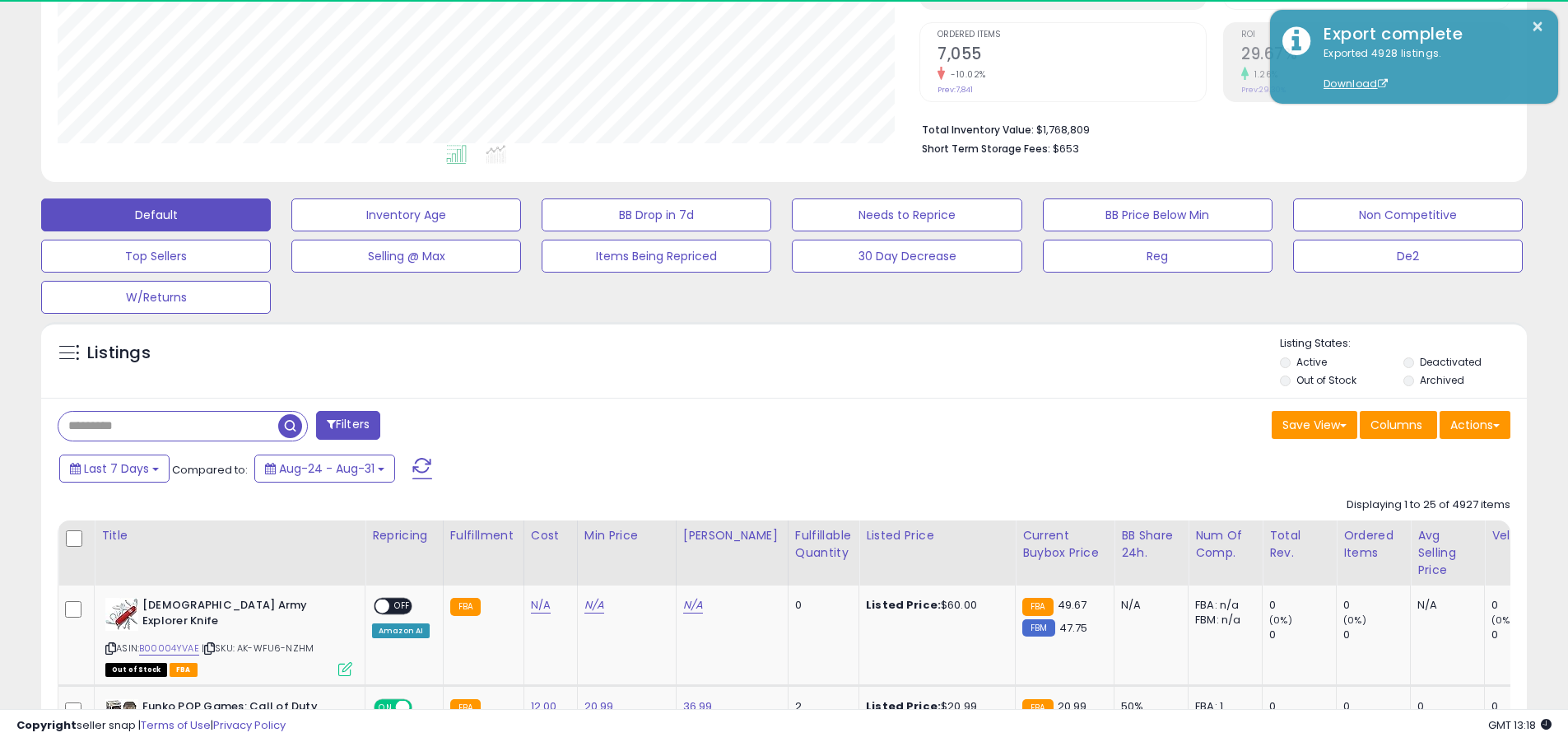
scroll to position [338, 862]
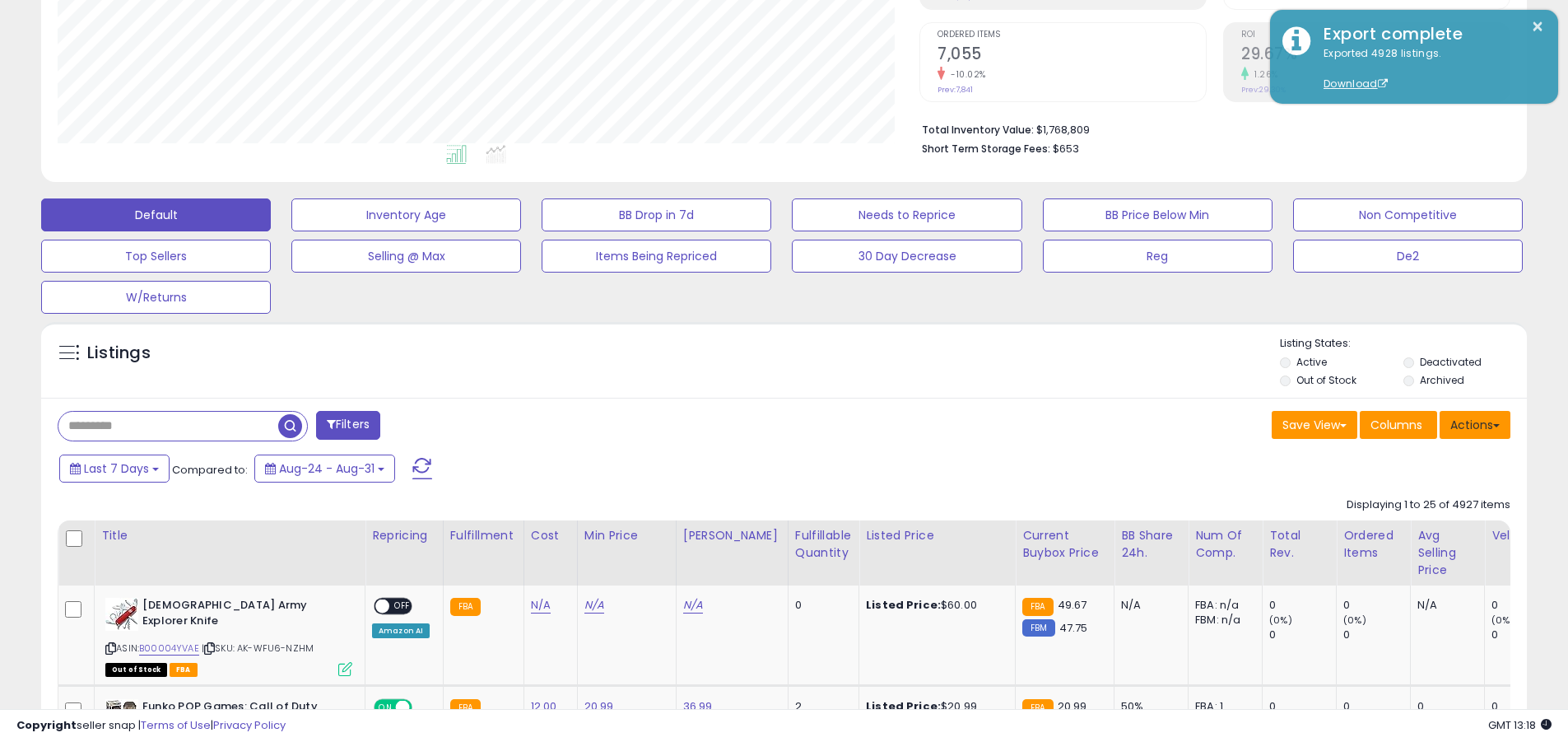
click at [752, 424] on button "Actions" at bounding box center [1475, 425] width 71 height 28
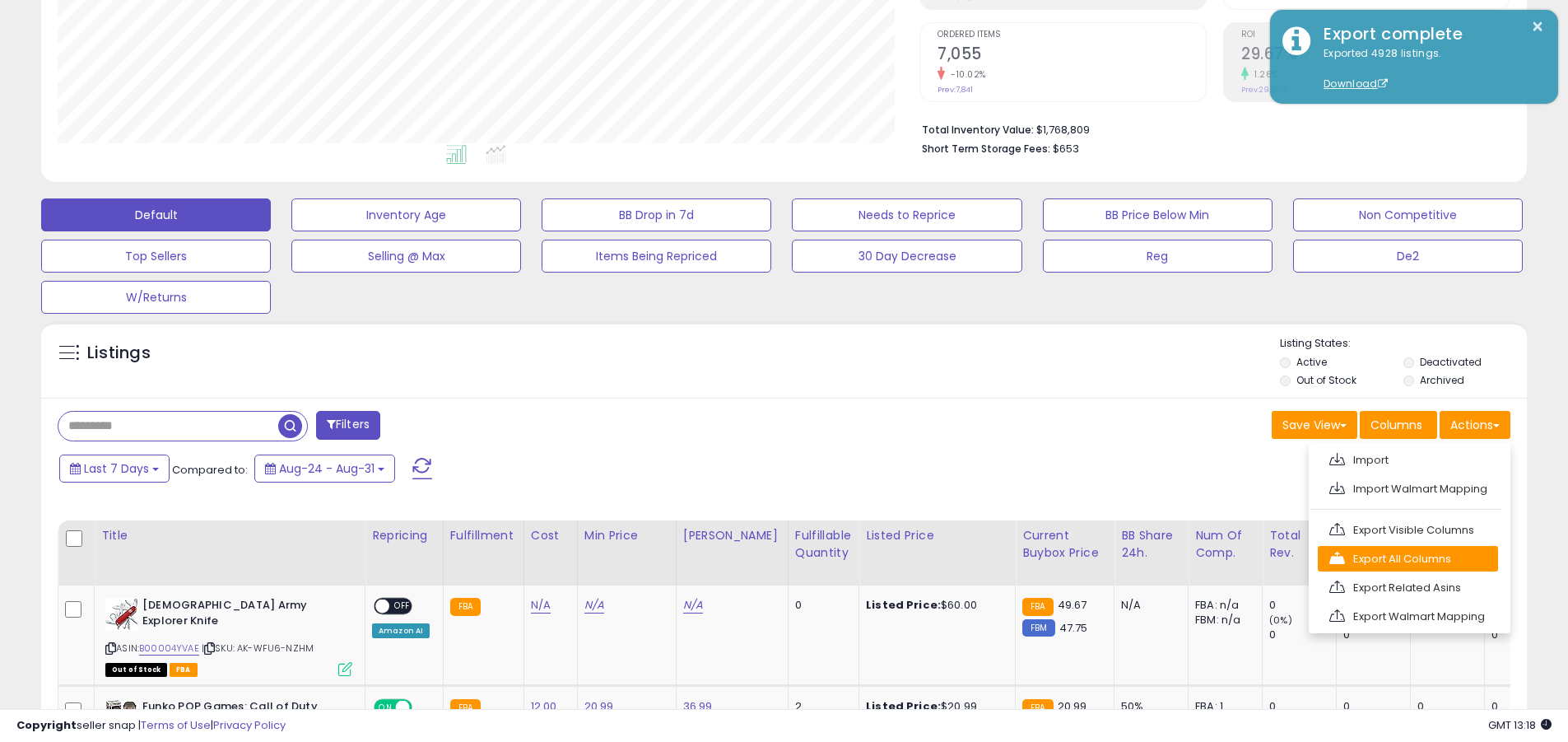
click at [752, 558] on link "Export All Columns" at bounding box center [1408, 559] width 180 height 26
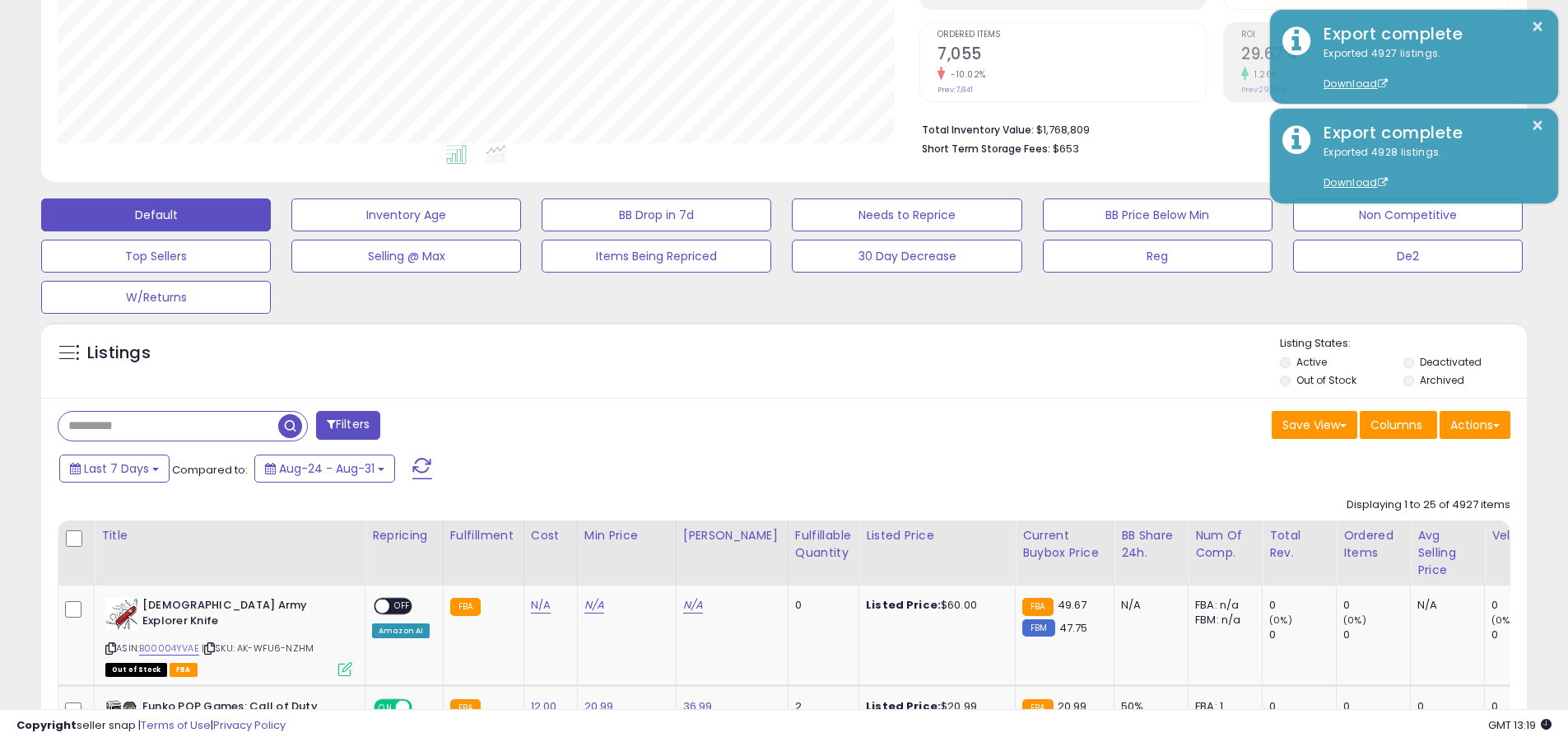
click at [752, 26] on button "×" at bounding box center [1537, 26] width 13 height 20
click at [168, 425] on input "text" at bounding box center [168, 426] width 220 height 29
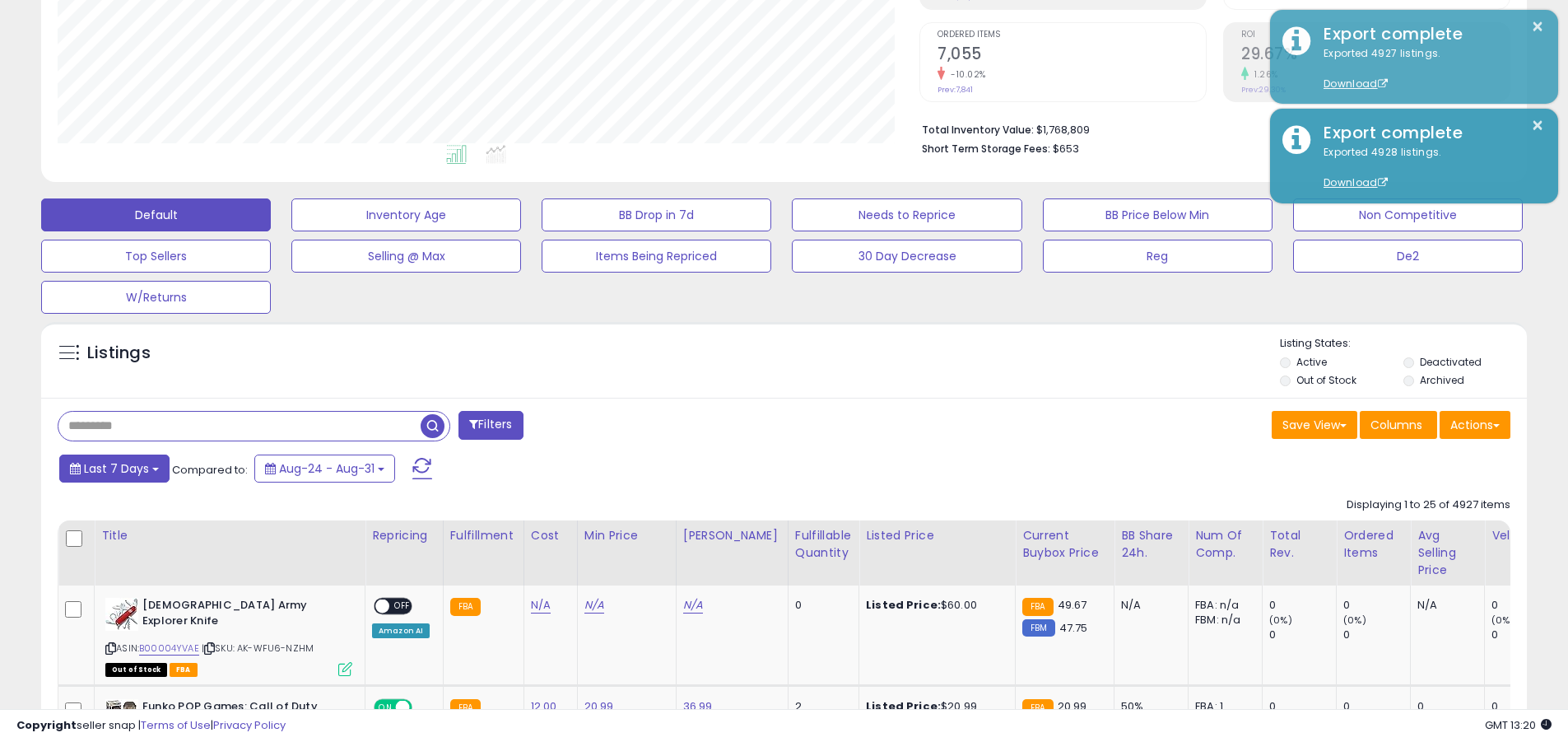
click at [115, 468] on span "Last 7 Days" at bounding box center [117, 468] width 65 height 16
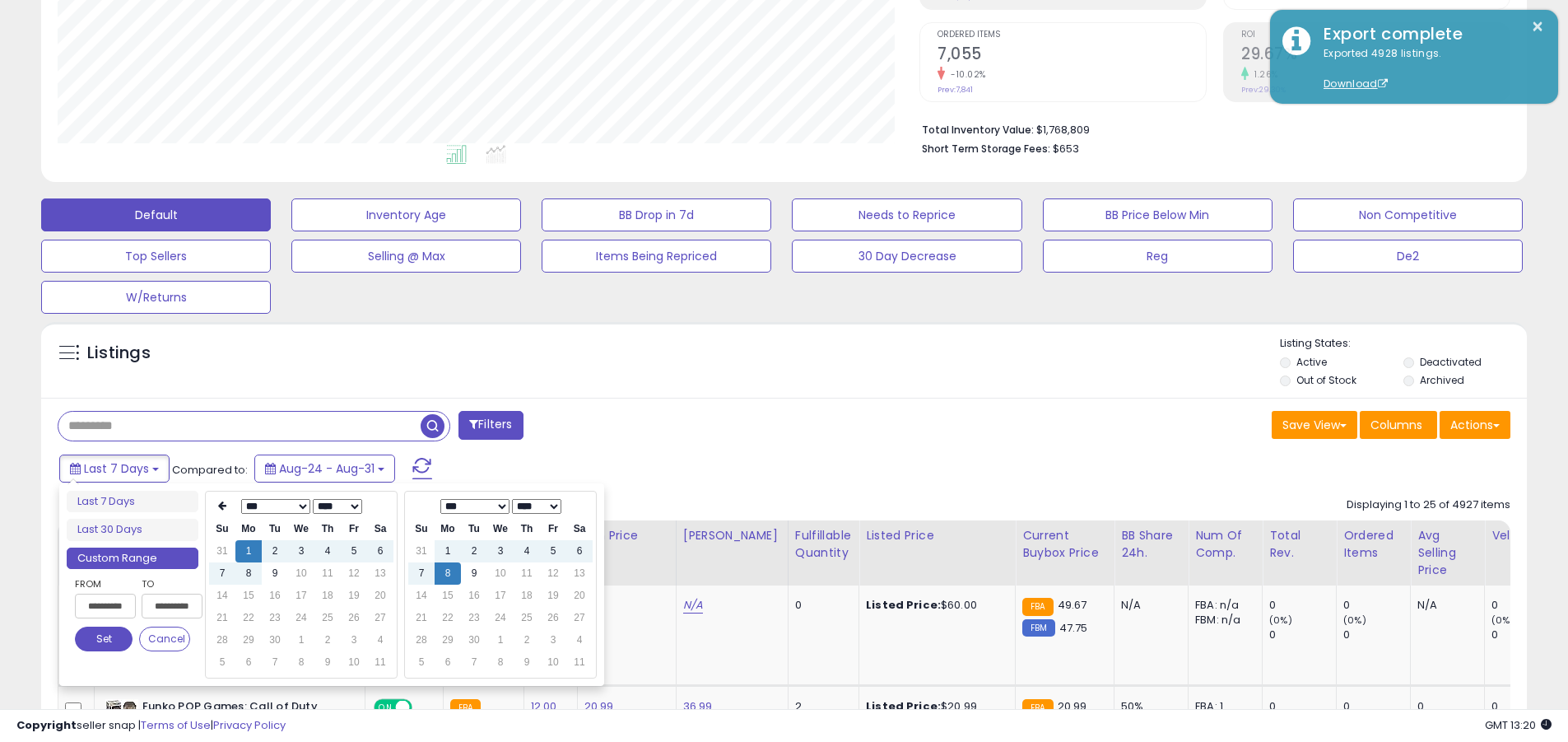
click at [105, 606] on input "**********" at bounding box center [105, 606] width 61 height 25
type input "**********"
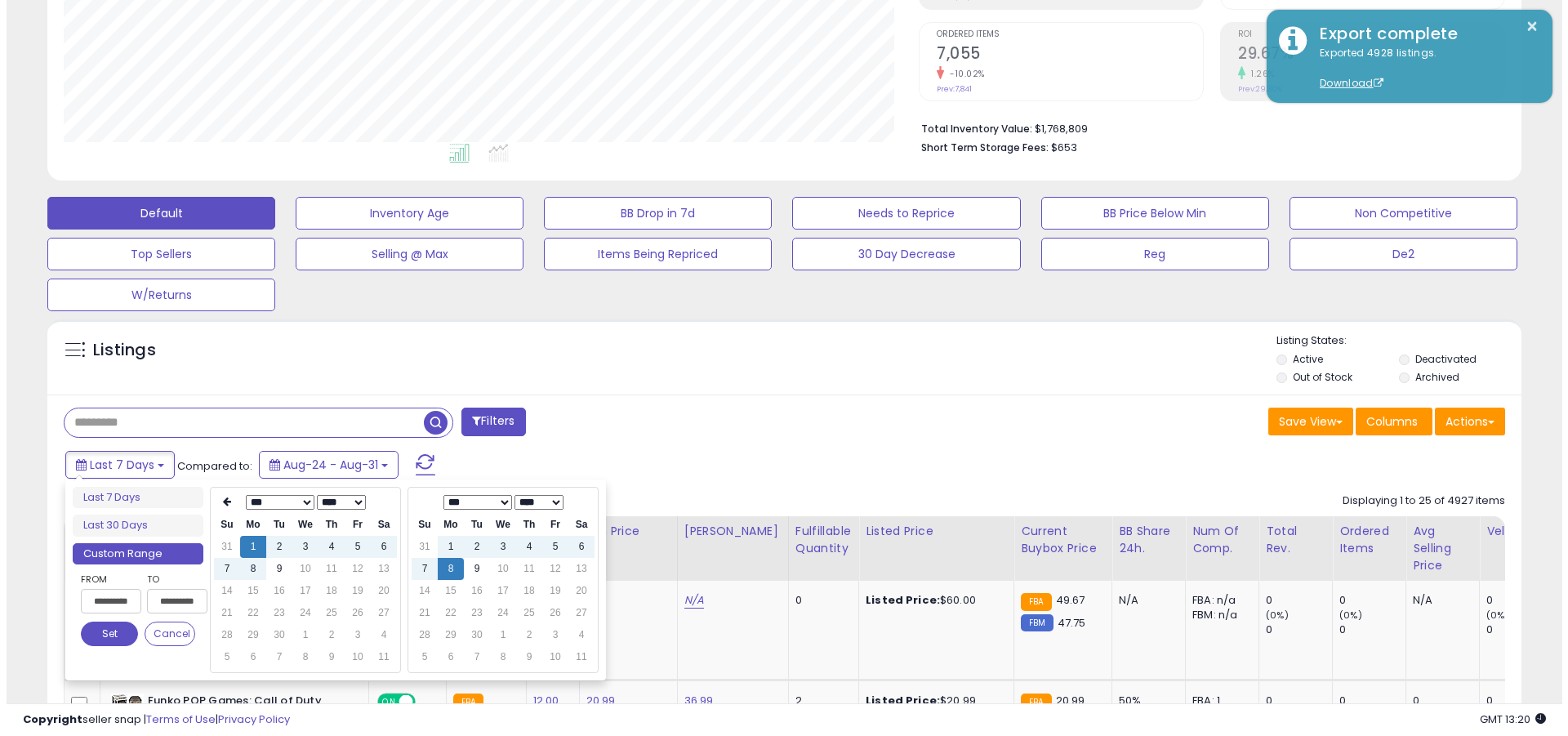
scroll to position [0, 3]
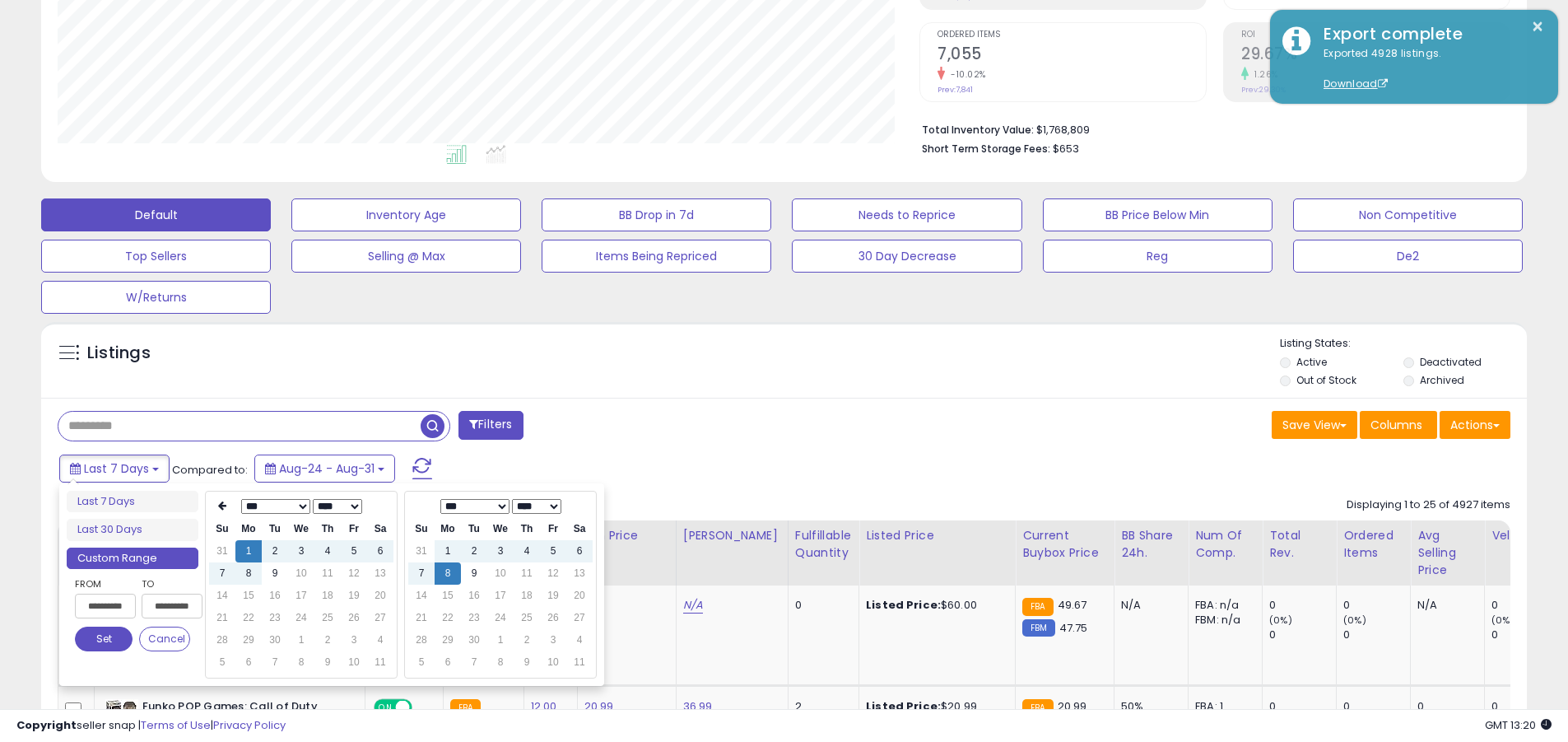
click at [104, 639] on button "Set" at bounding box center [104, 638] width 58 height 25
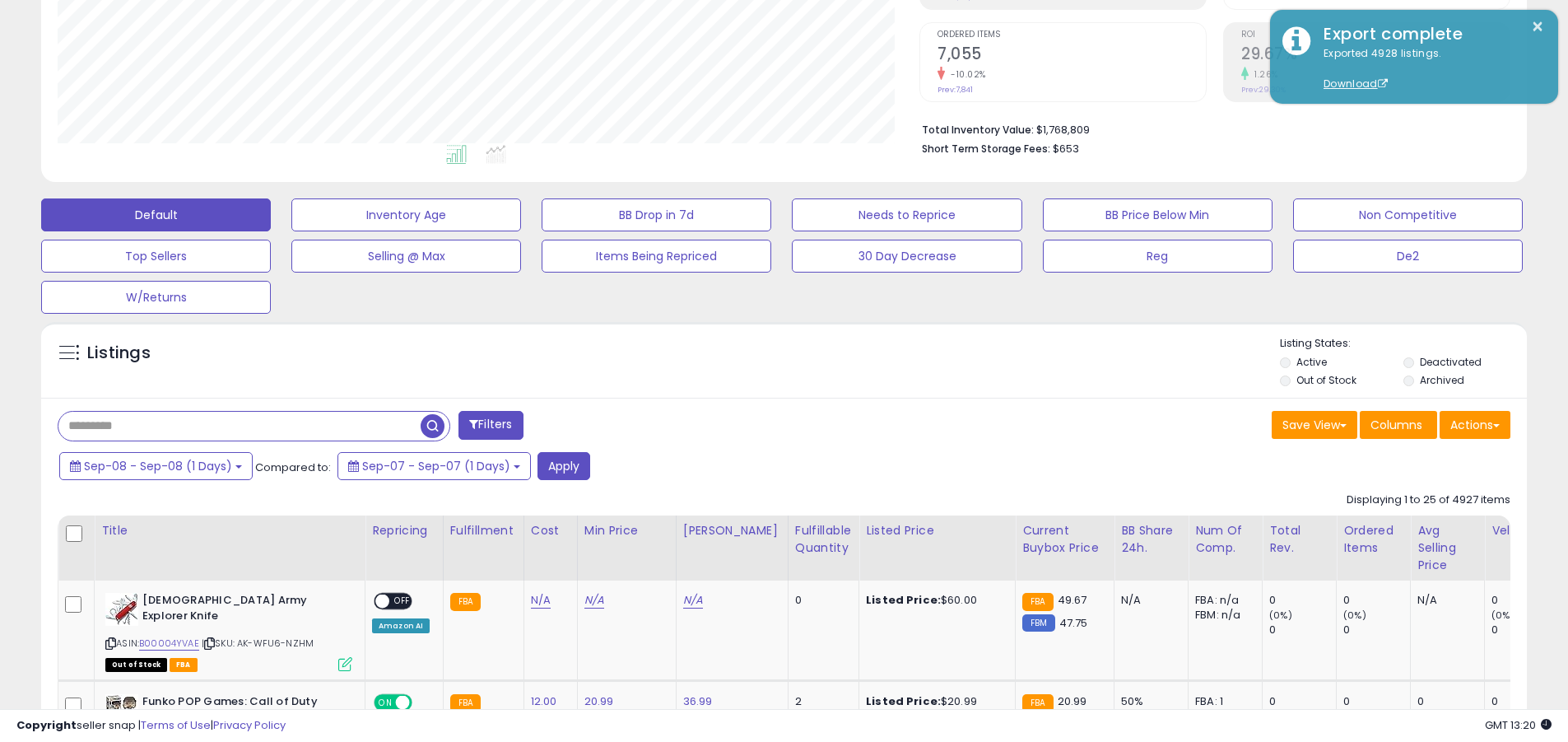
click at [240, 425] on input "text" at bounding box center [240, 426] width 362 height 29
click at [557, 465] on button "Apply" at bounding box center [564, 465] width 53 height 28
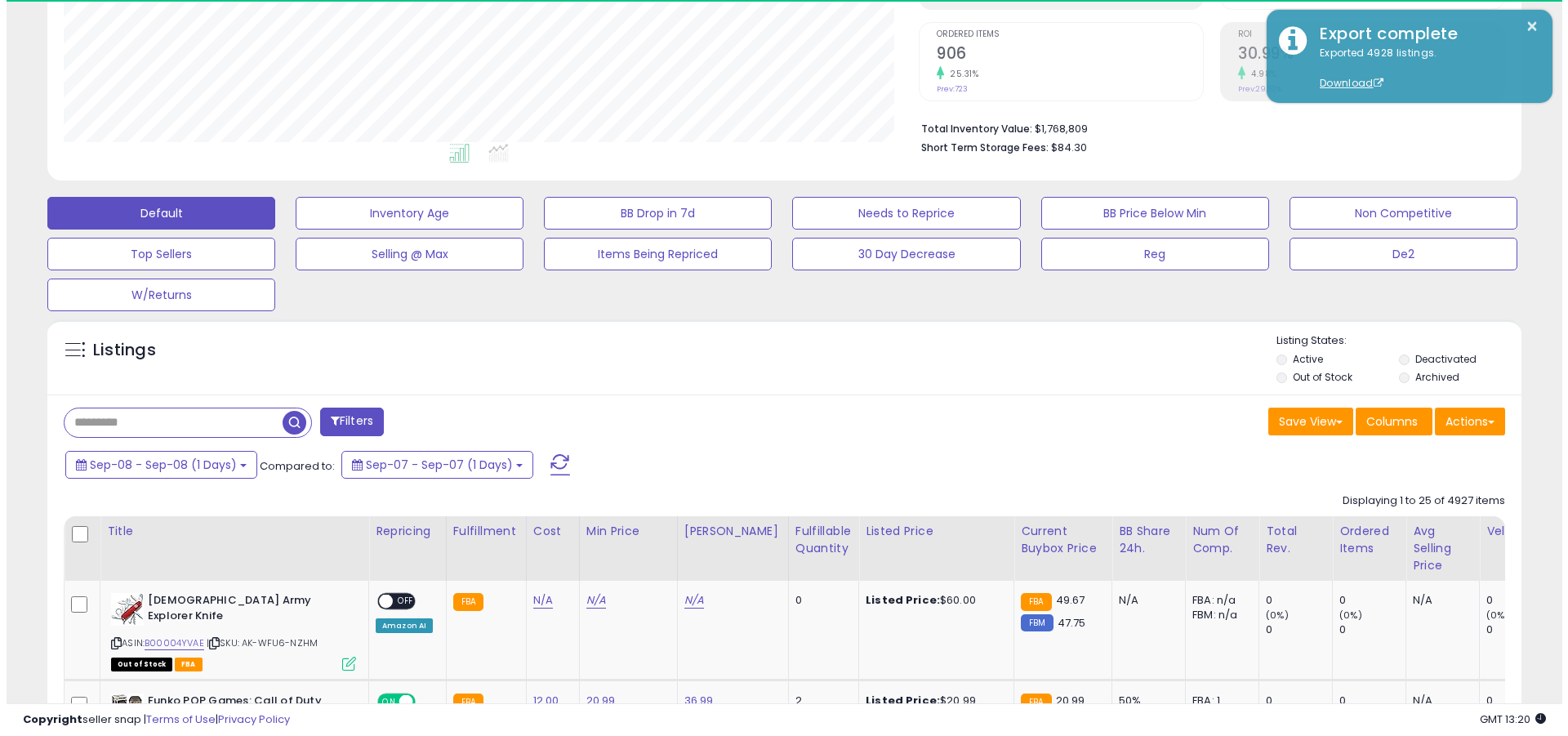
scroll to position [335, 855]
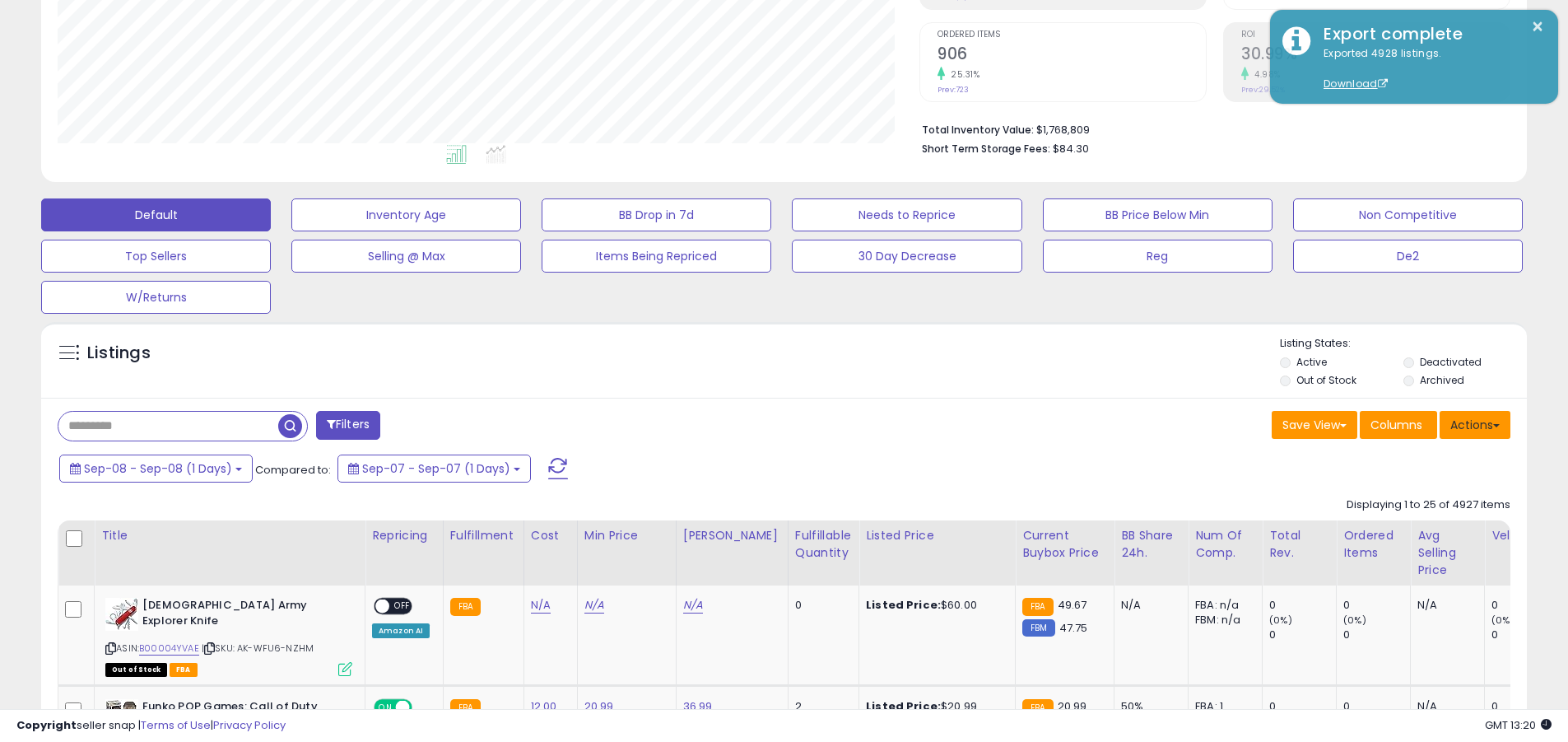
click at [752, 424] on button "Actions" at bounding box center [1475, 425] width 71 height 28
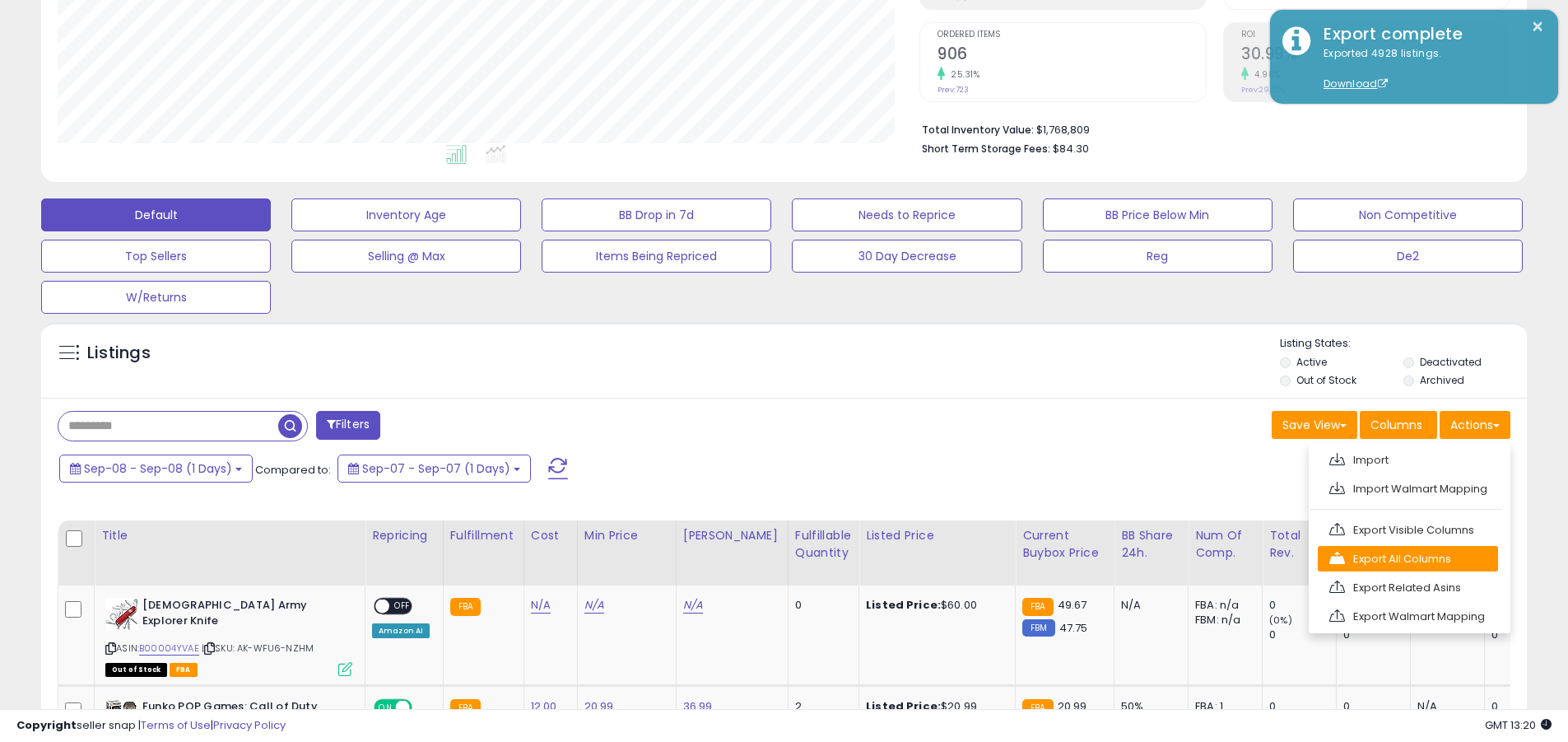
click at [752, 558] on link "Export All Columns" at bounding box center [1408, 559] width 180 height 26
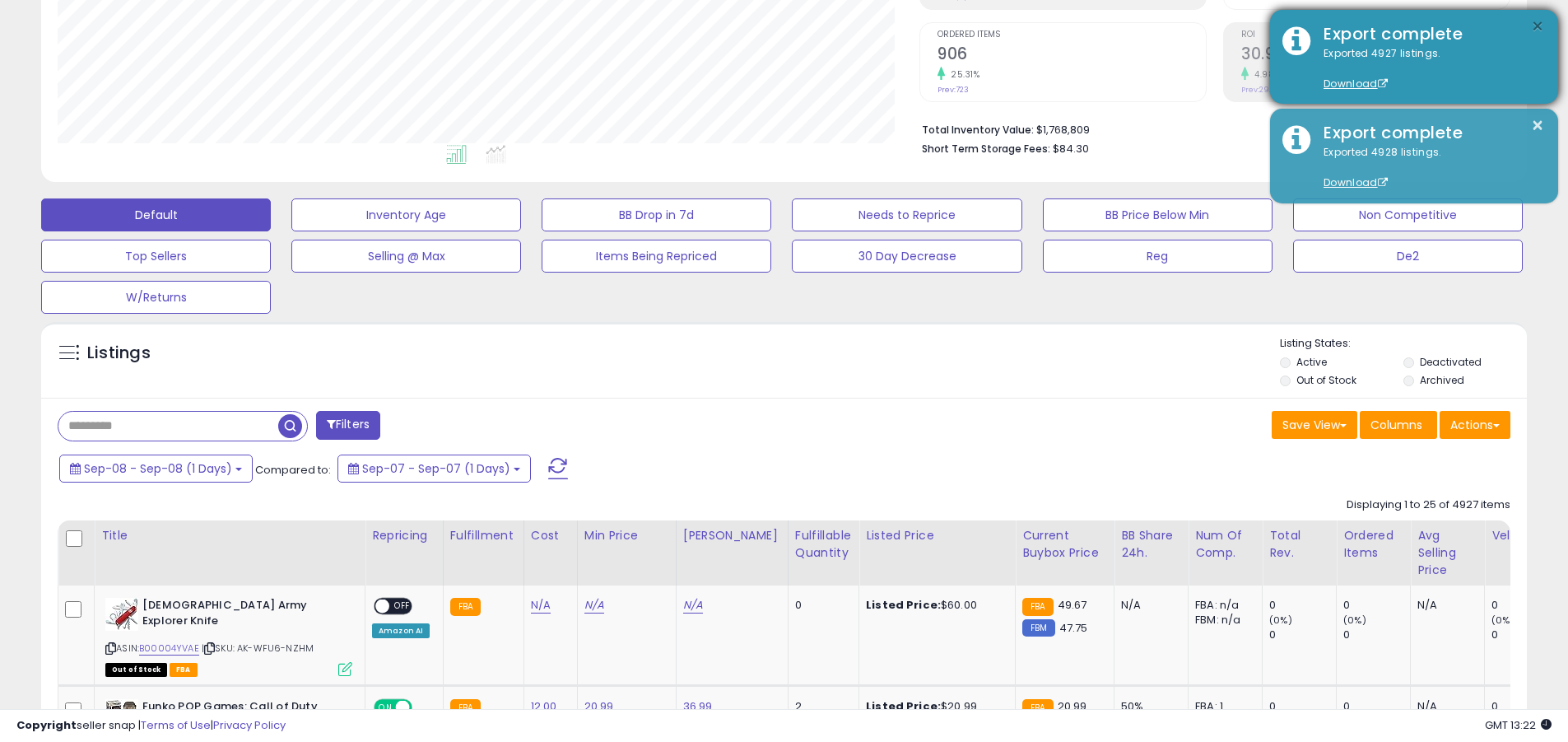
click at [752, 26] on button "×" at bounding box center [1537, 26] width 13 height 20
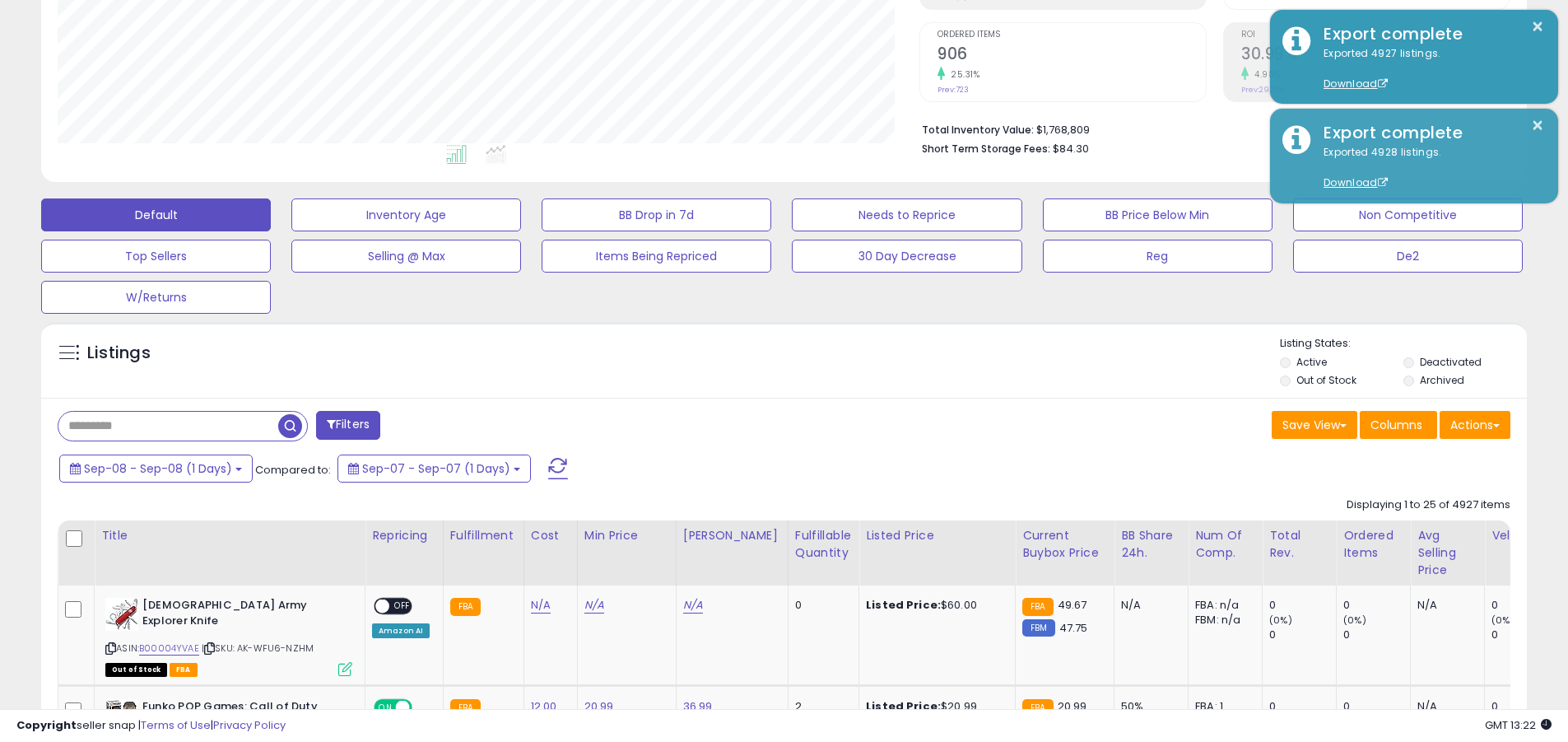
click at [168, 425] on input "text" at bounding box center [168, 426] width 220 height 29
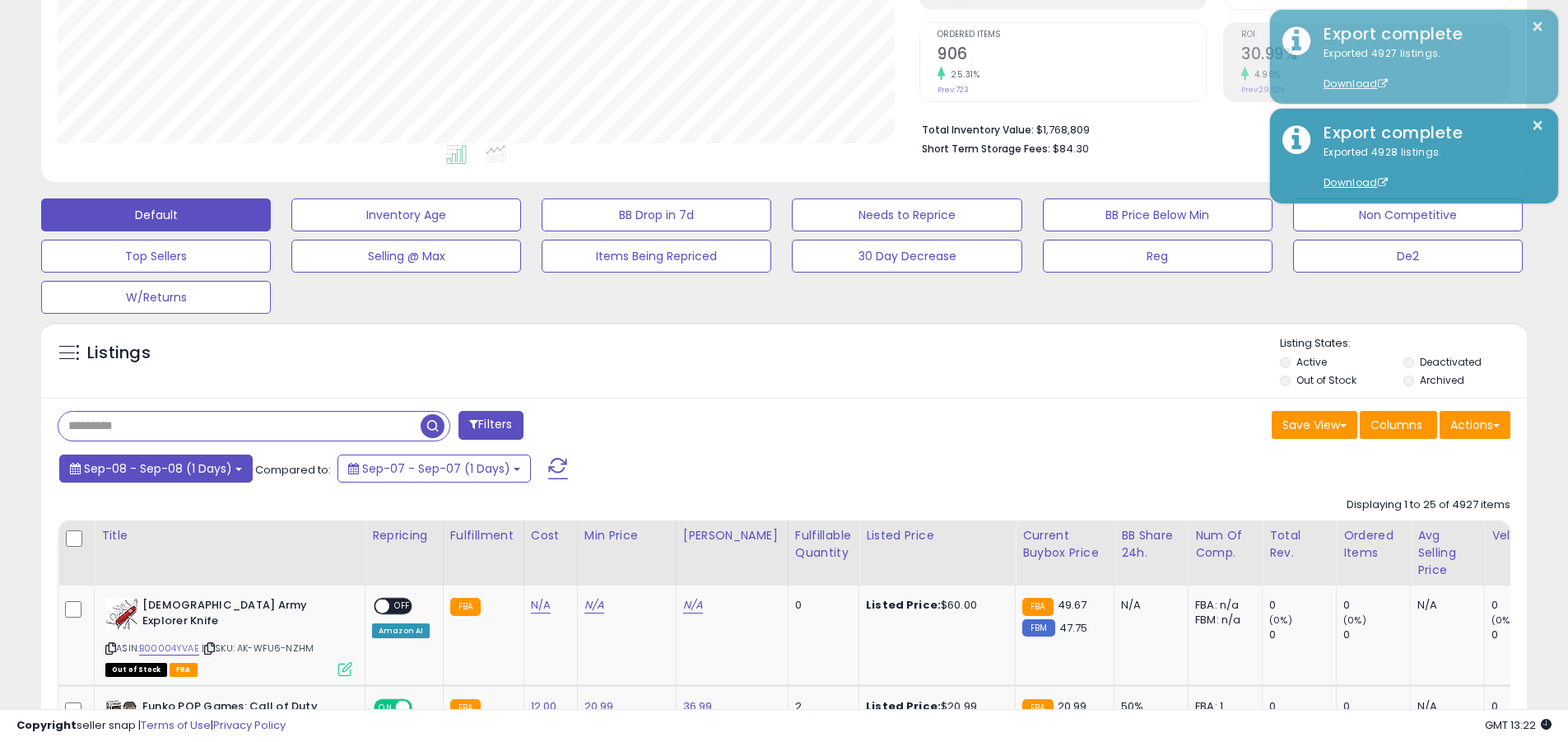
click at [157, 468] on span "Sep-08 - Sep-08 (1 Days)" at bounding box center [158, 468] width 148 height 16
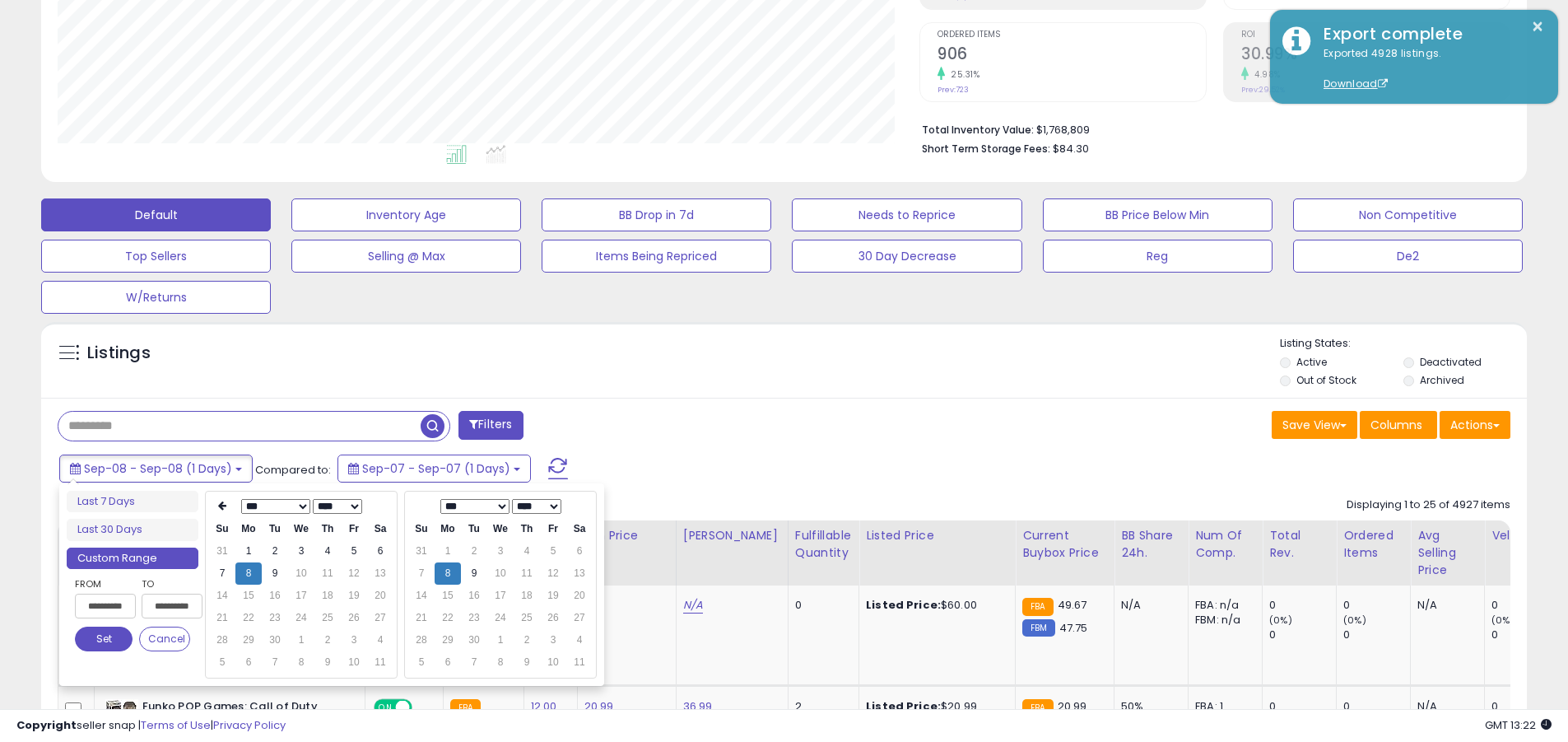
click at [105, 606] on input "**********" at bounding box center [105, 606] width 61 height 25
type input "**********"
click at [104, 639] on button "Set" at bounding box center [104, 638] width 58 height 25
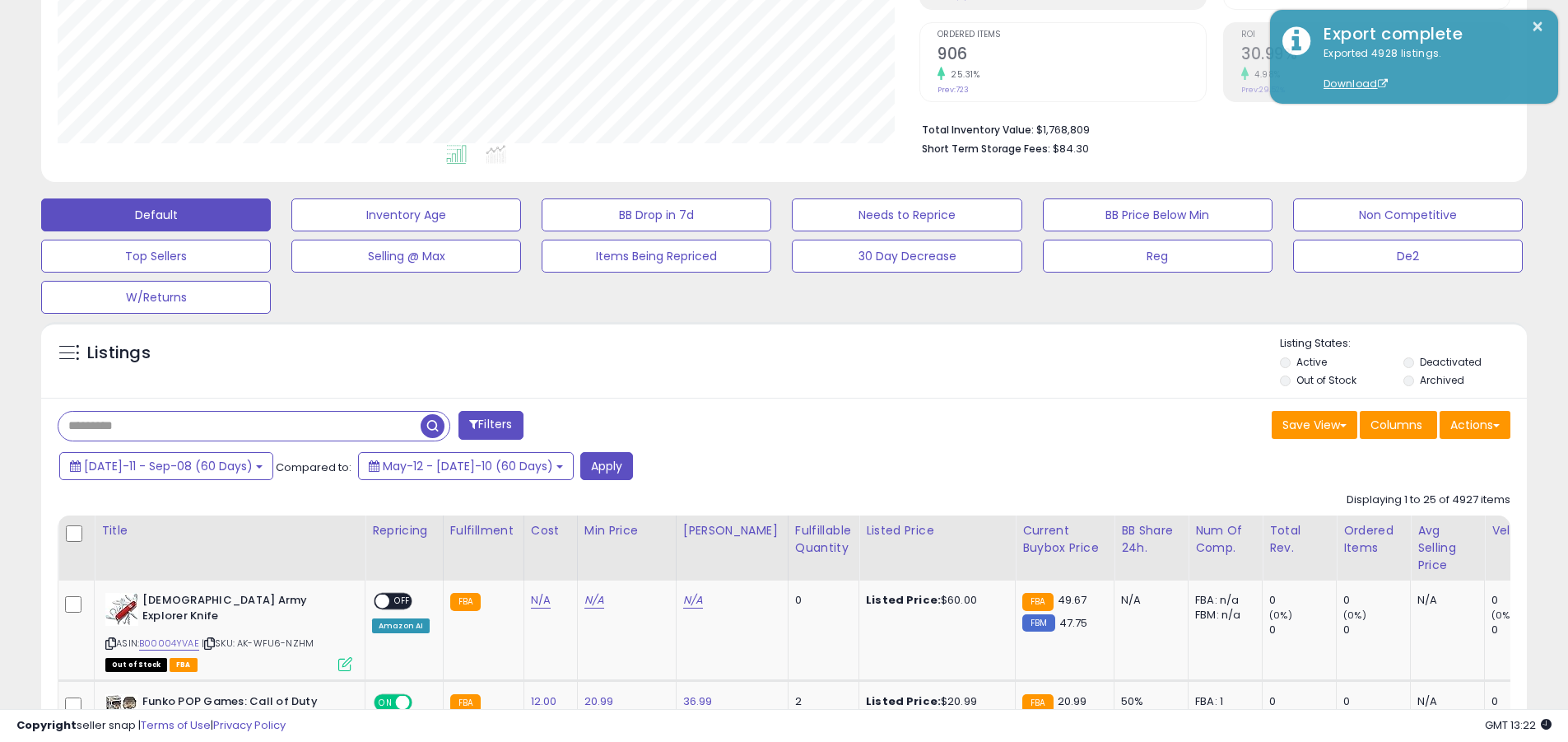
click at [240, 425] on input "text" at bounding box center [240, 426] width 362 height 29
click at [580, 465] on button "Apply" at bounding box center [607, 465] width 53 height 28
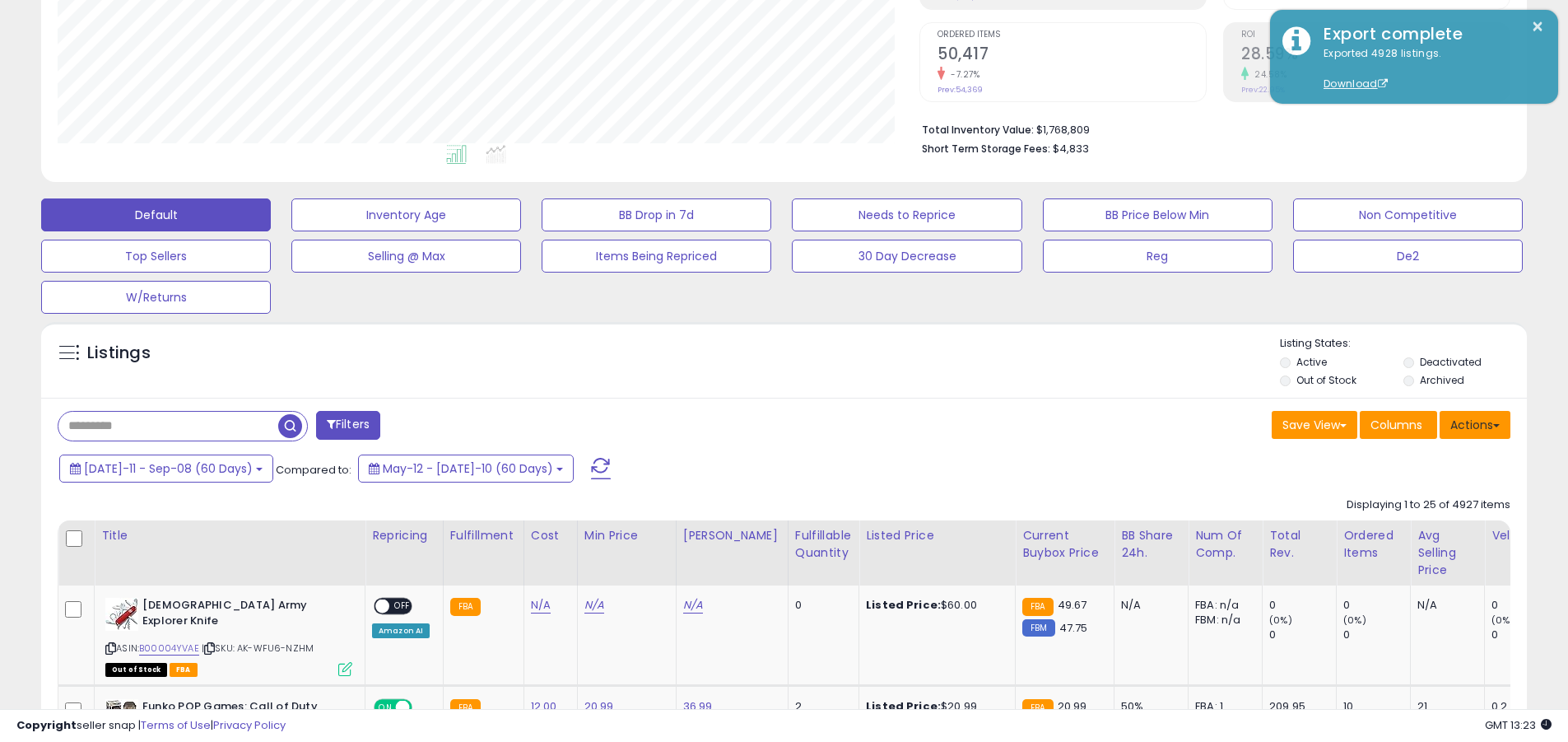
click at [752, 424] on button "Actions" at bounding box center [1475, 425] width 71 height 28
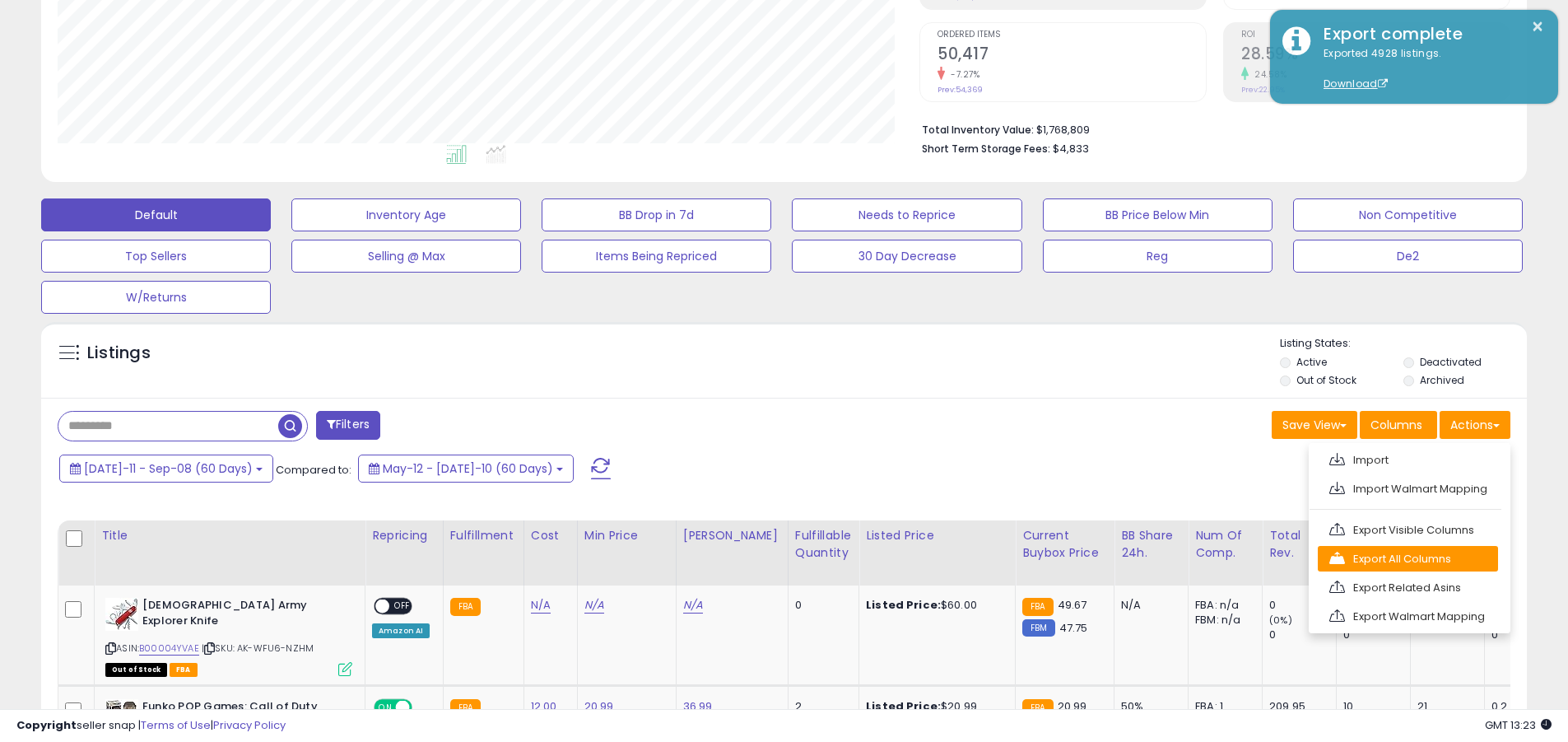
click at [752, 558] on link "Export All Columns" at bounding box center [1408, 559] width 180 height 26
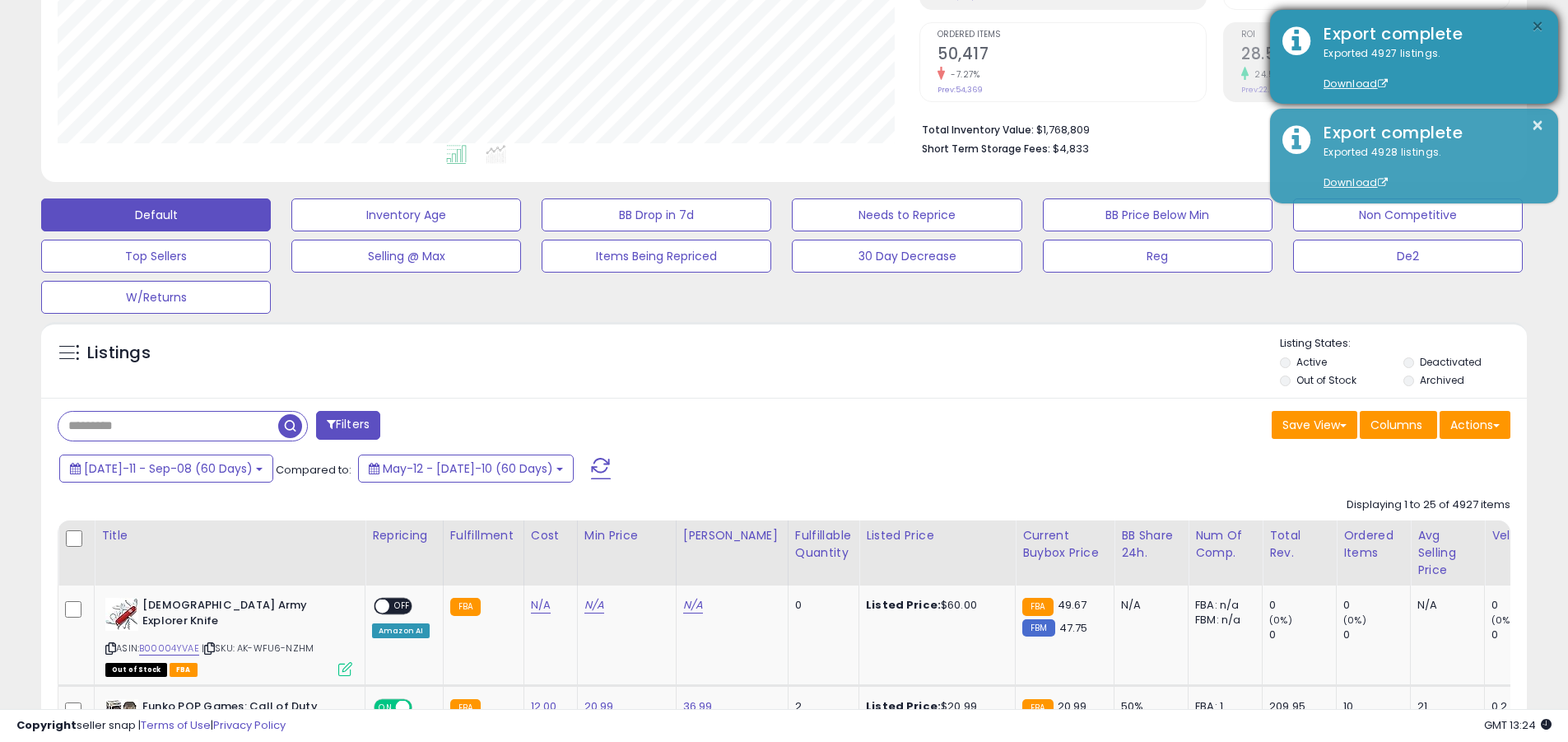
click at [752, 26] on button "×" at bounding box center [1537, 26] width 13 height 20
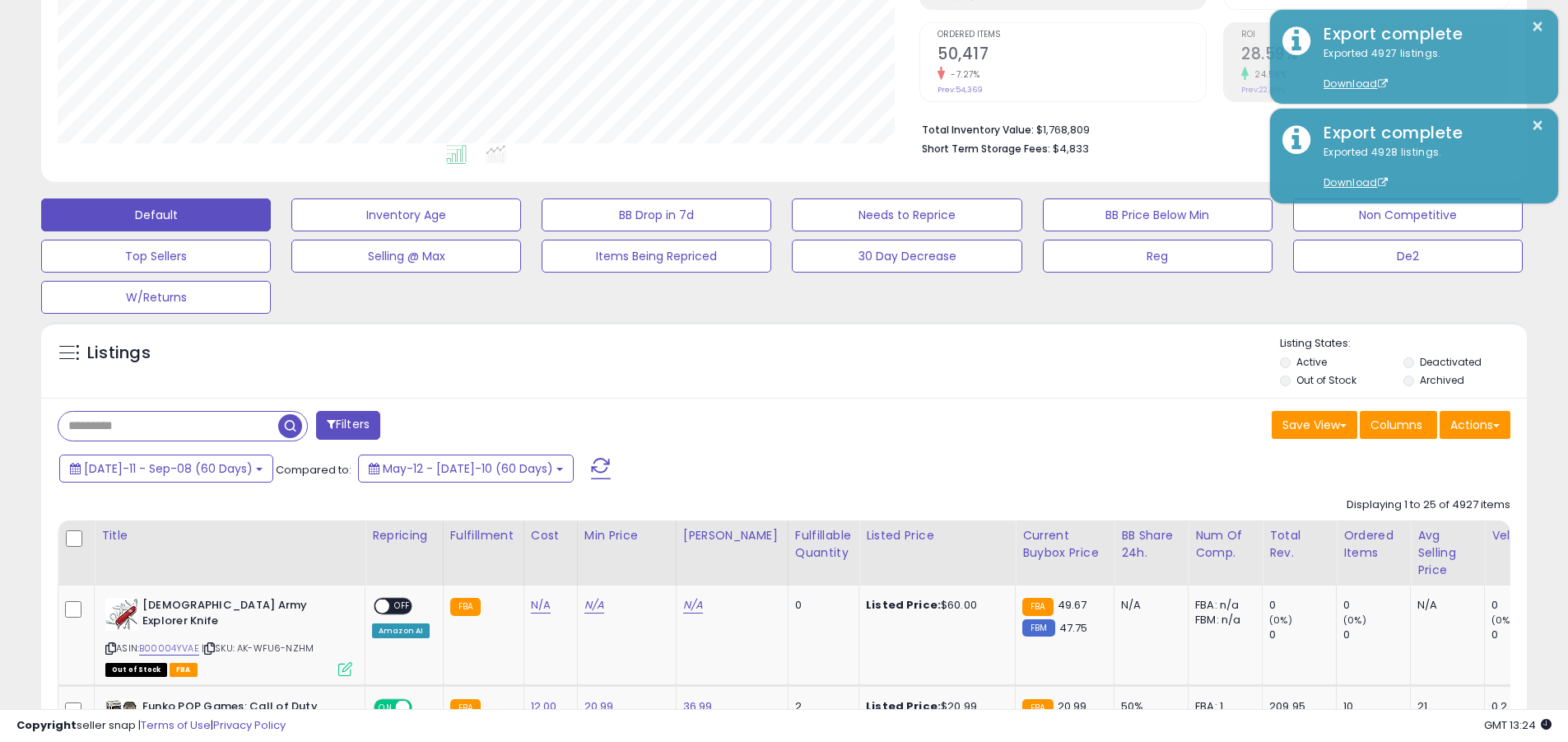
click at [168, 425] on input "text" at bounding box center [168, 426] width 220 height 29
click at [156, 468] on span "[DATE]-11 - Sep-08 (60 Days)" at bounding box center [168, 468] width 168 height 16
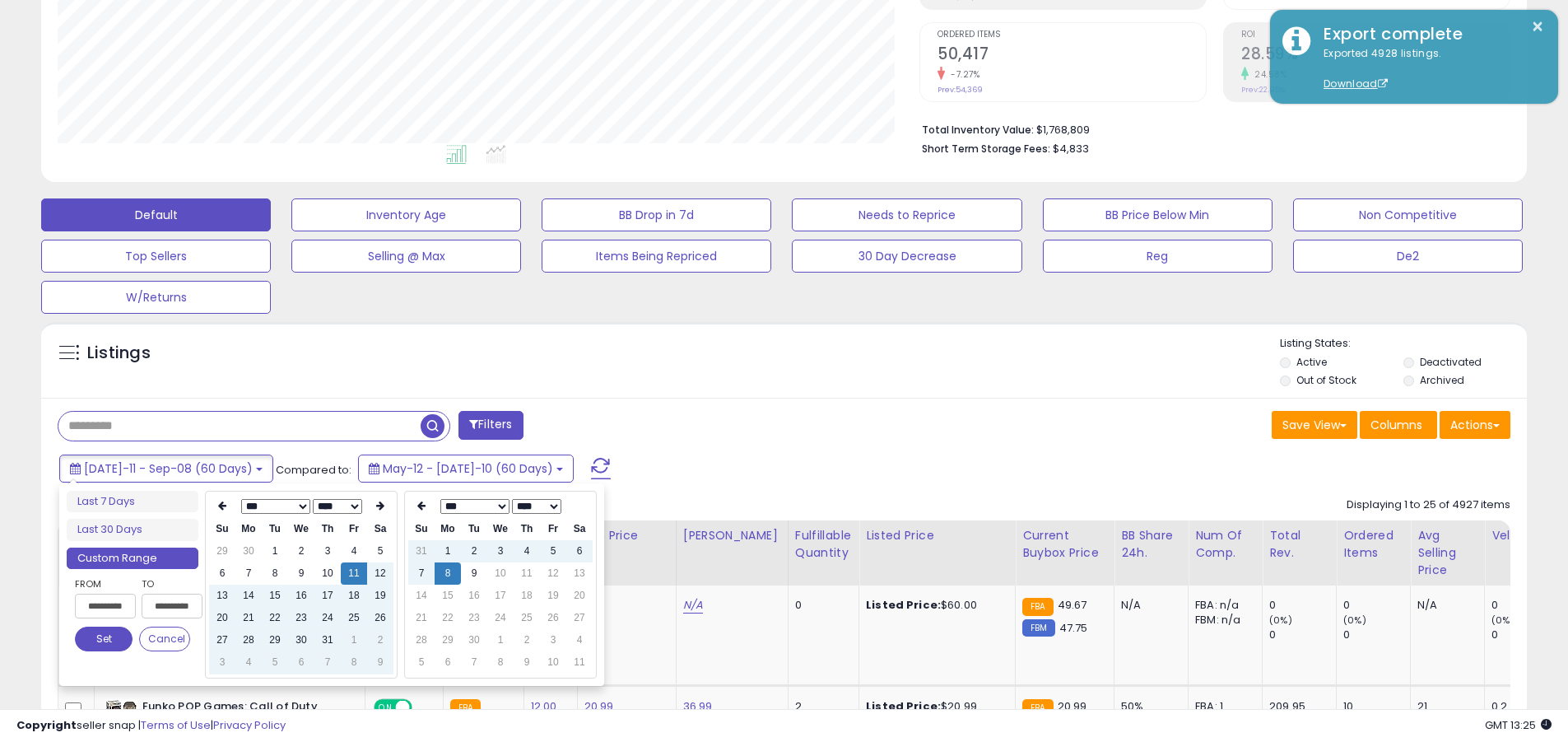
click at [105, 606] on input "**********" at bounding box center [105, 606] width 61 height 25
type input "**********"
click at [104, 639] on button "Set" at bounding box center [104, 638] width 58 height 25
click at [240, 425] on input "text" at bounding box center [240, 426] width 362 height 29
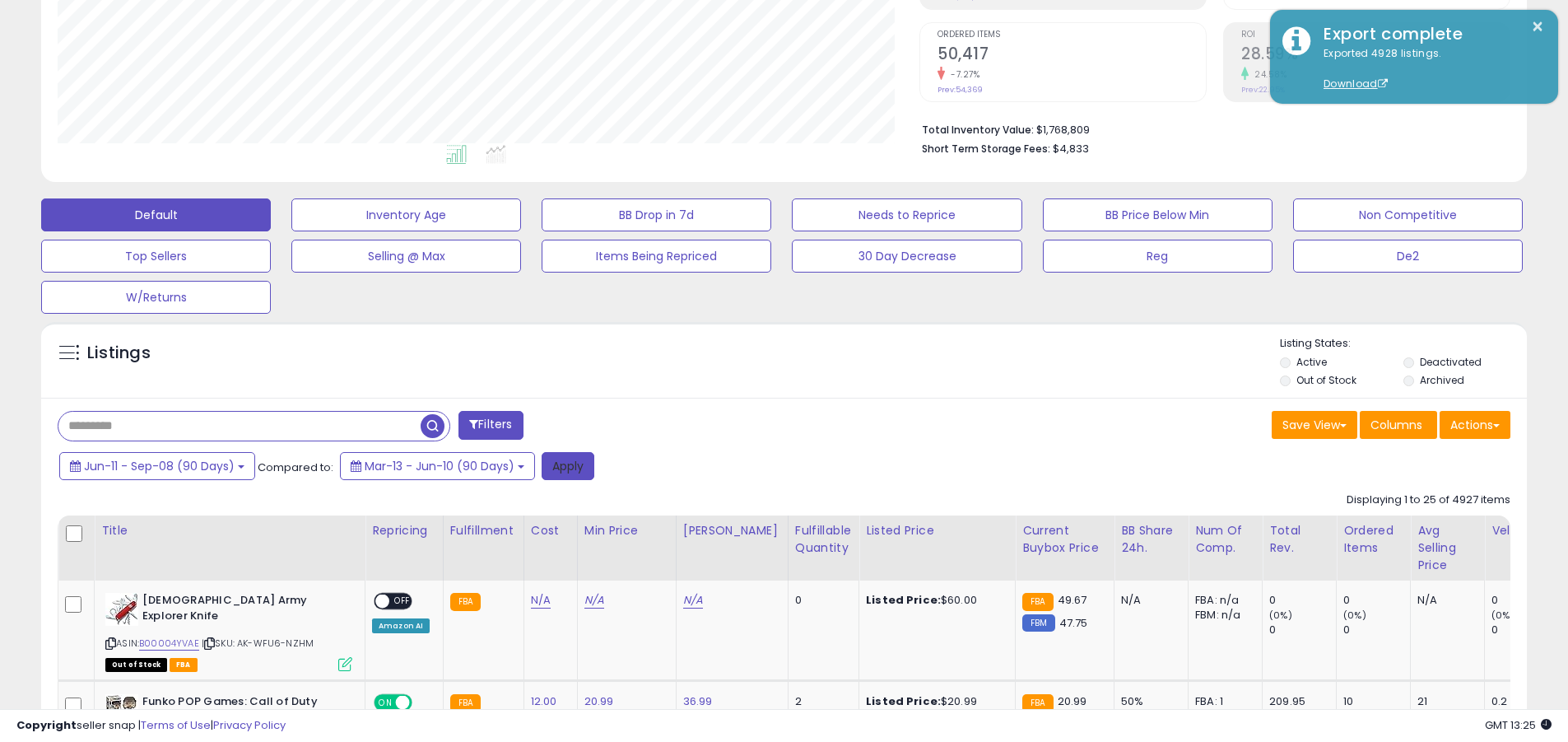
click at [565, 465] on button "Apply" at bounding box center [568, 465] width 53 height 28
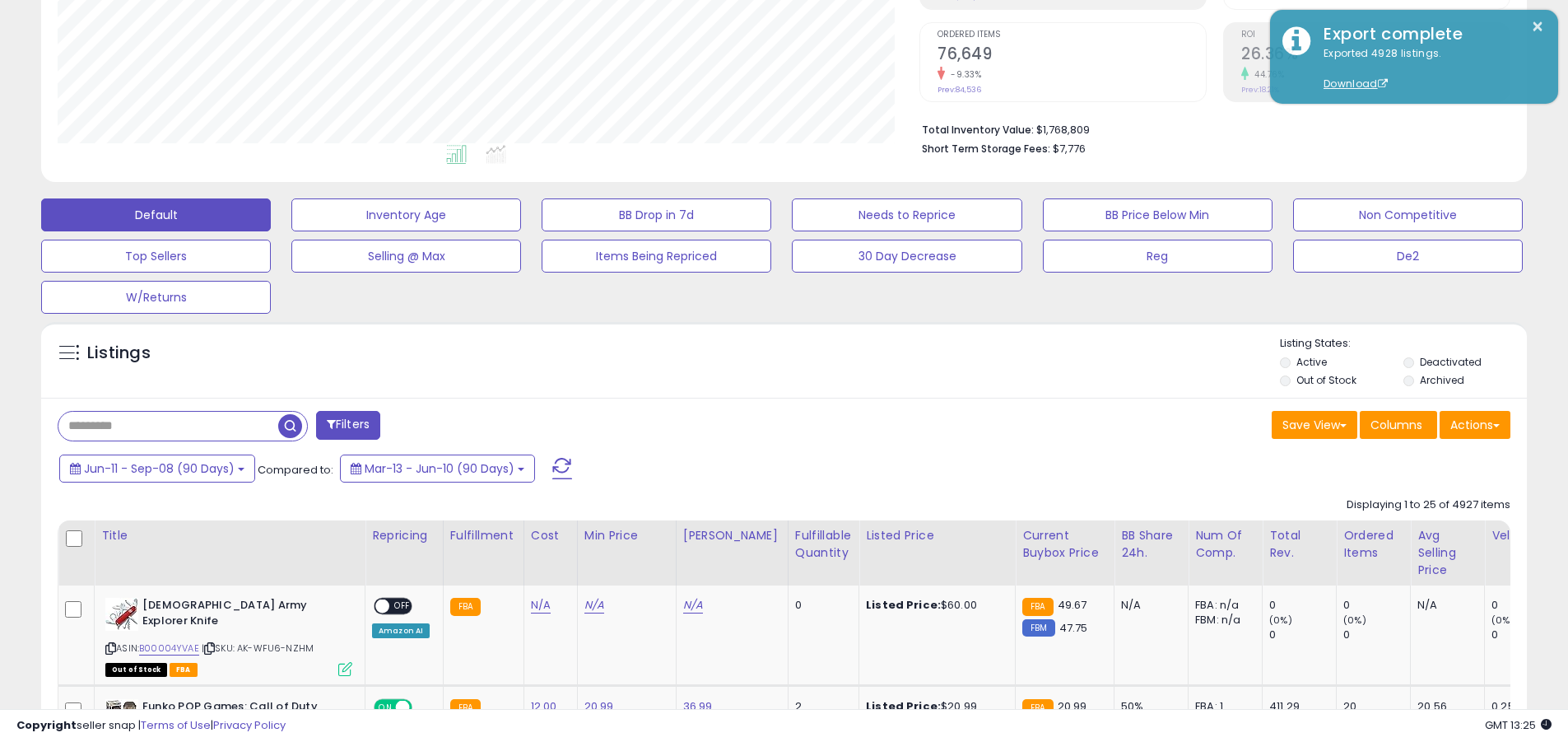
click at [752, 424] on button "Actions" at bounding box center [1475, 425] width 71 height 28
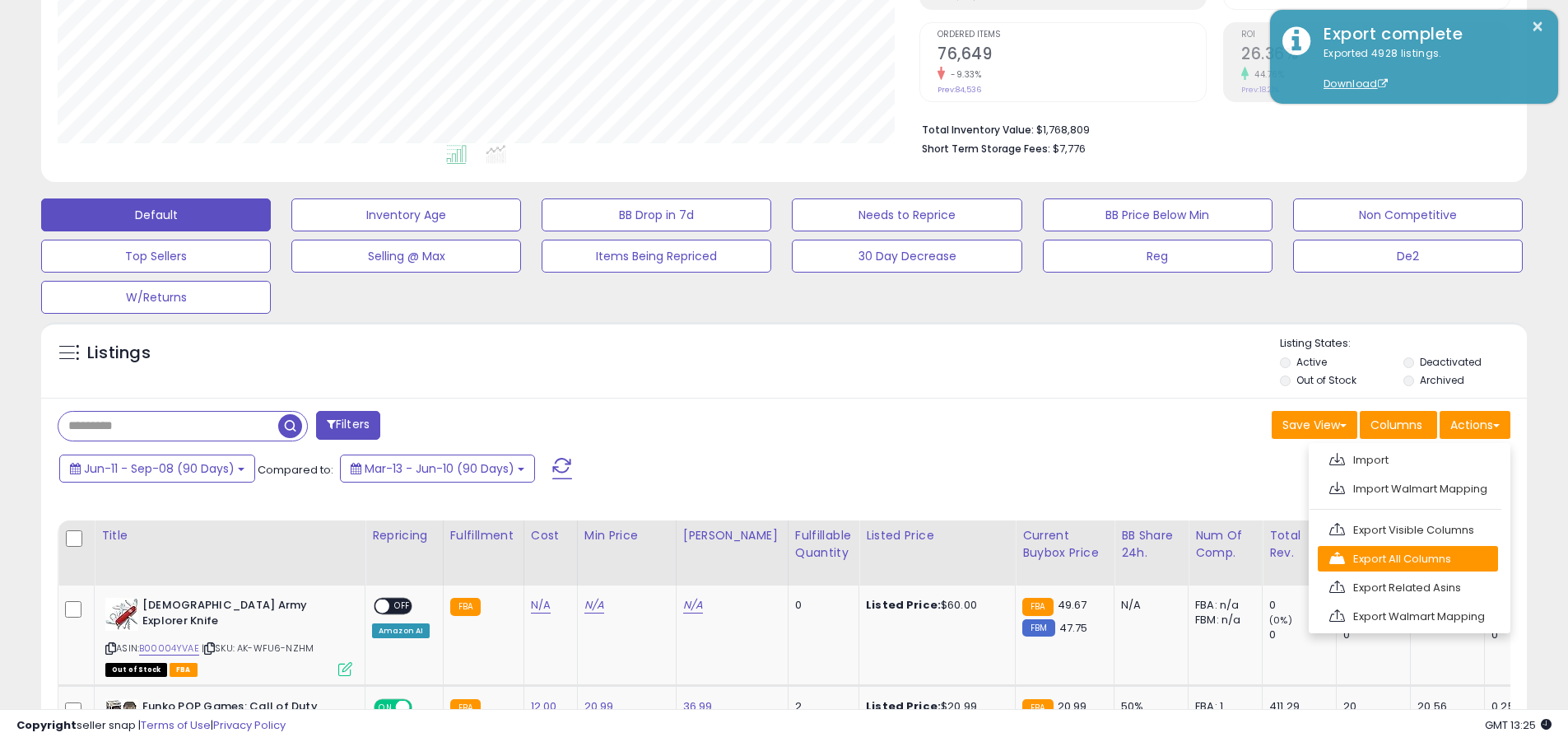
click at [752, 558] on link "Export All Columns" at bounding box center [1408, 559] width 180 height 26
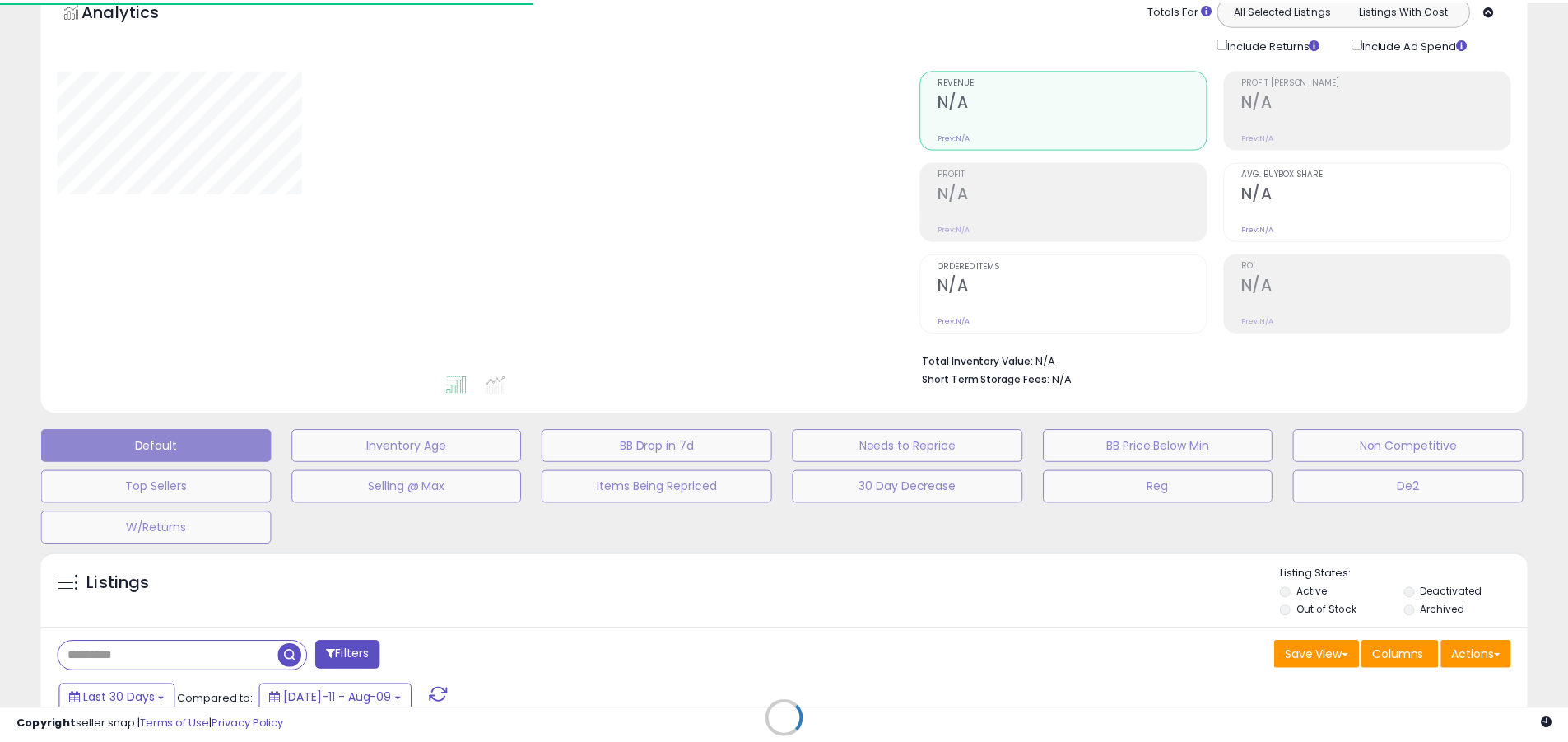
scroll to position [70, 0]
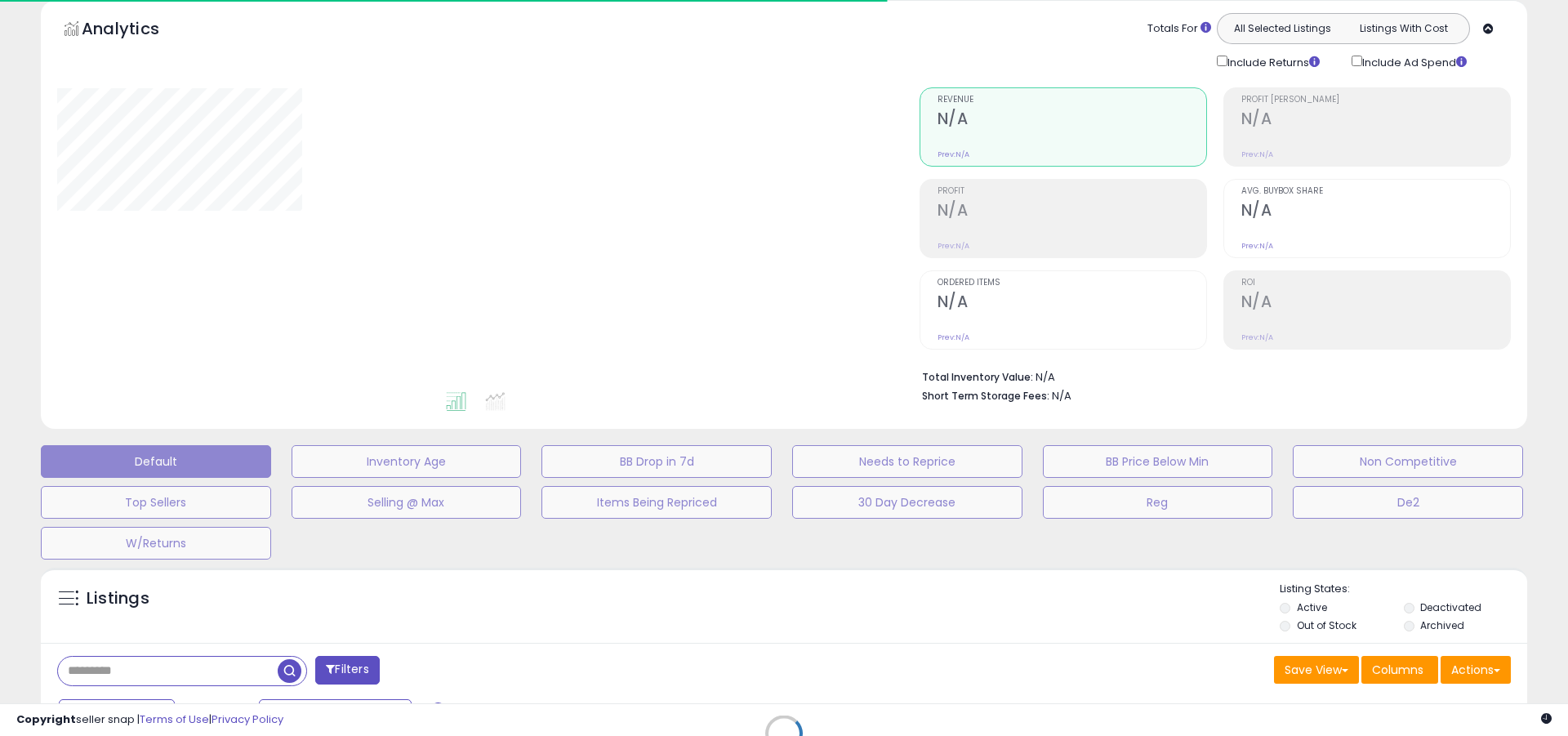
click at [784, 214] on div at bounding box center [476, 239] width 838 height 302
type input "**********"
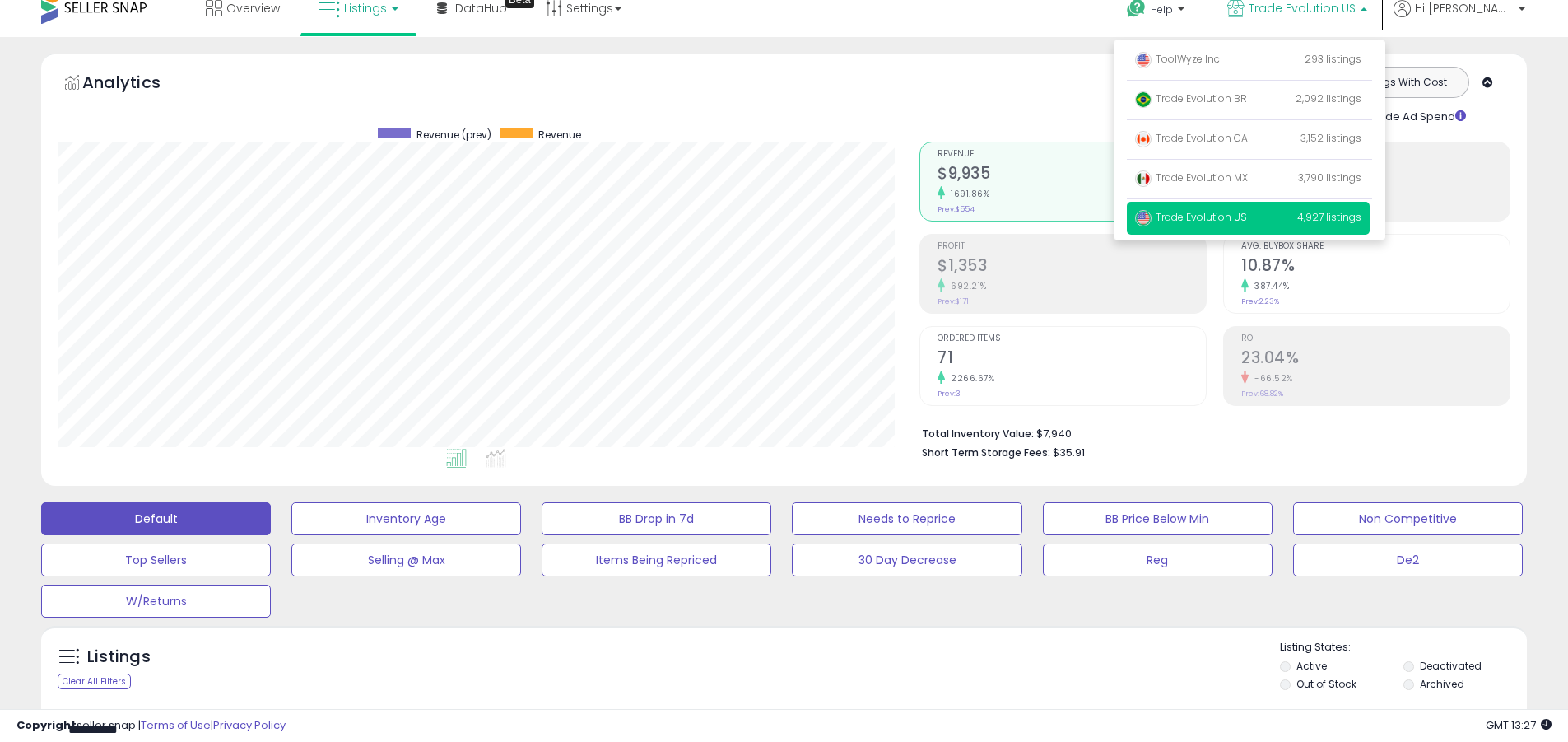
scroll to position [338, 862]
click at [1220, 59] on span "ToolWyze Inc" at bounding box center [1177, 59] width 85 height 14
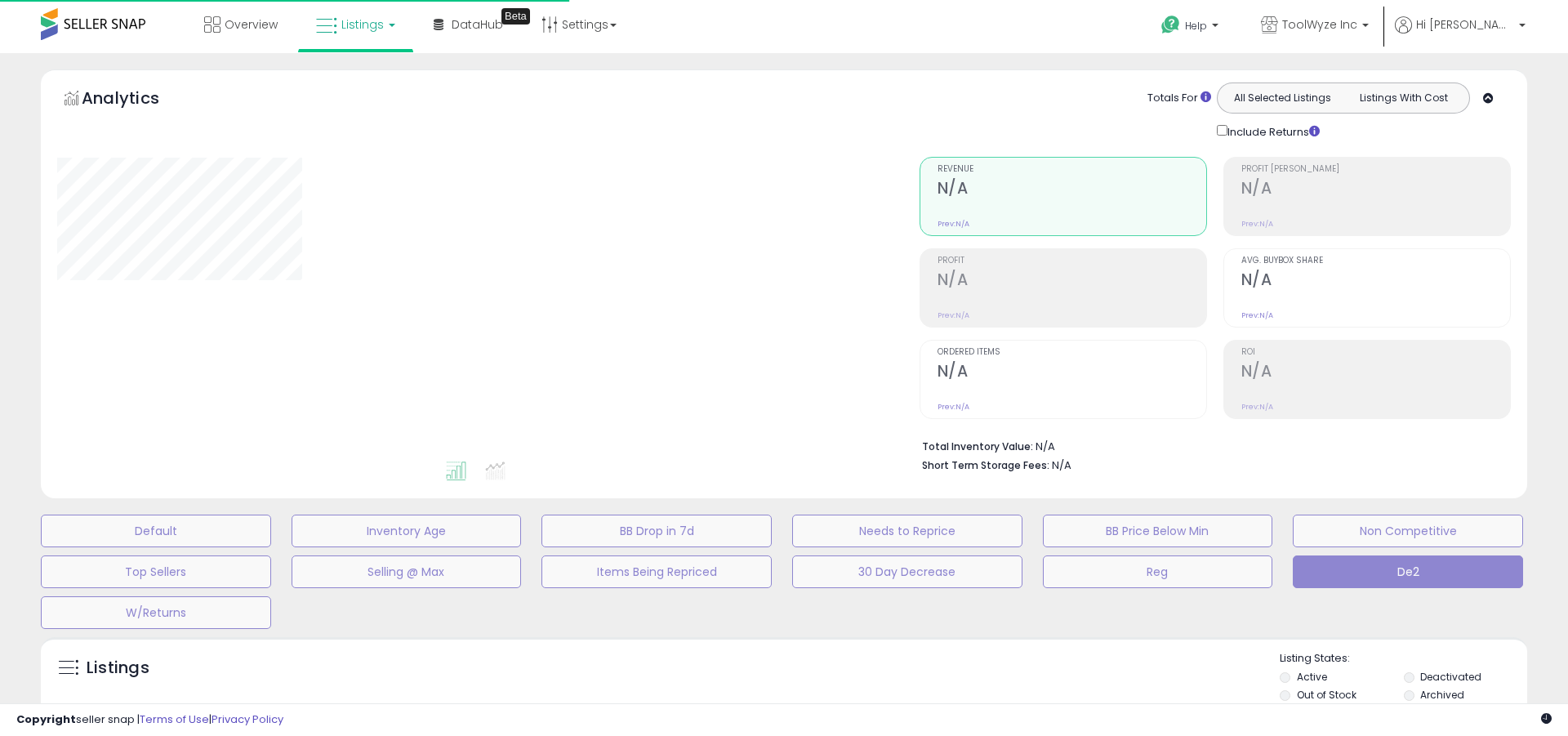
type input "**********"
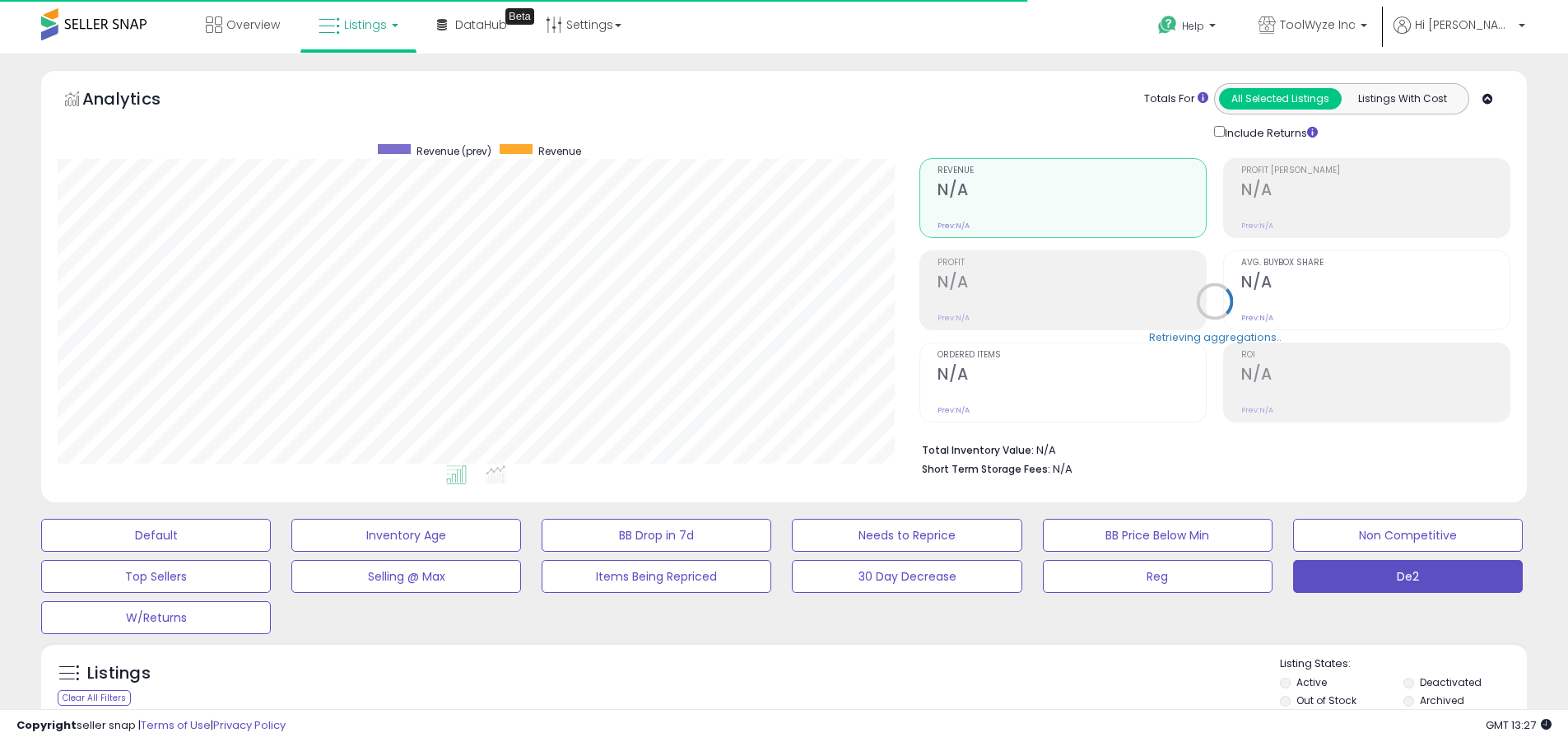
scroll to position [338, 862]
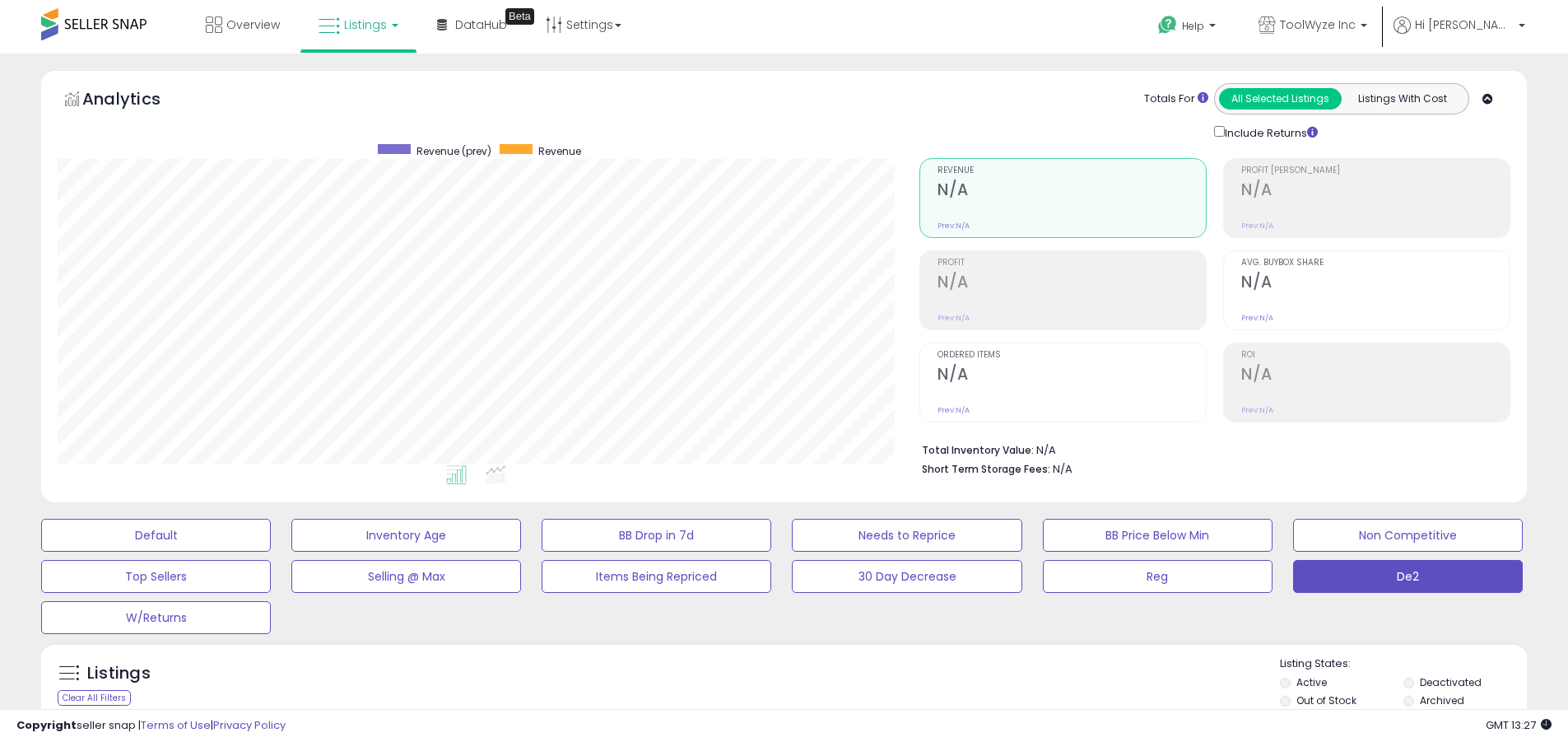
click at [1451, 682] on label "Deactivated" at bounding box center [1451, 682] width 62 height 14
click at [1442, 700] on label "Archived" at bounding box center [1442, 700] width 44 height 14
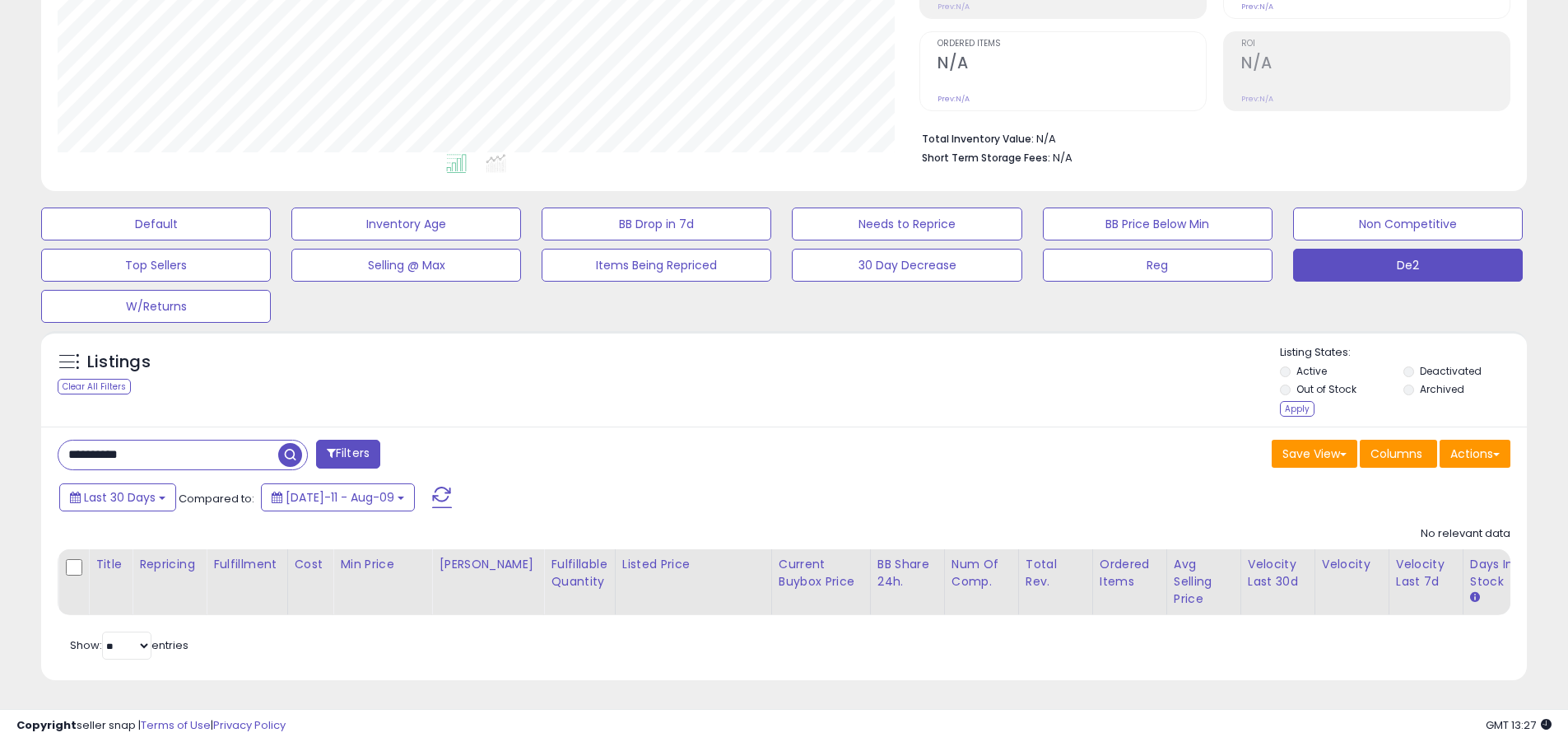
click at [1297, 401] on div "Apply" at bounding box center [1297, 408] width 35 height 15
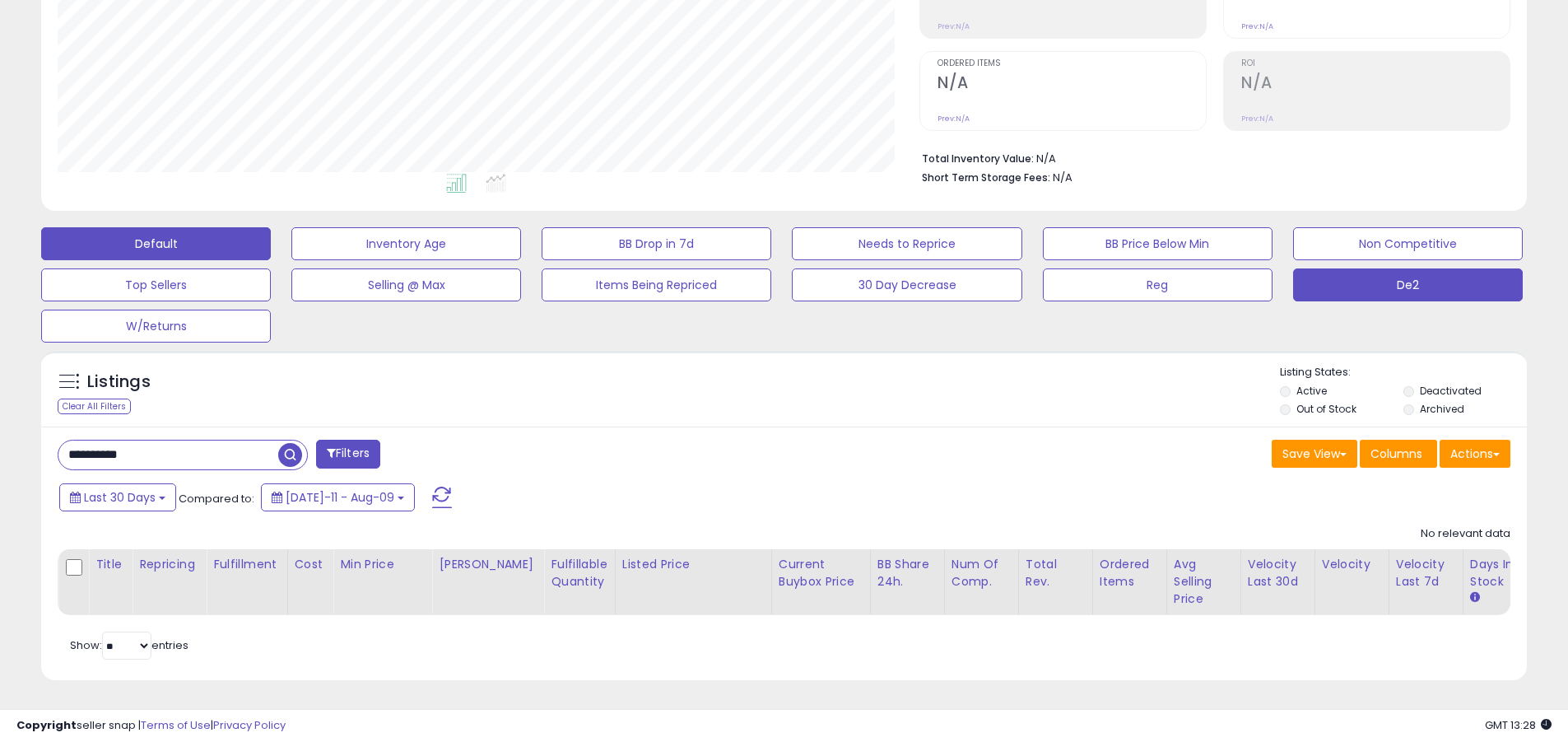
click at [156, 231] on button "Default" at bounding box center [156, 243] width 230 height 33
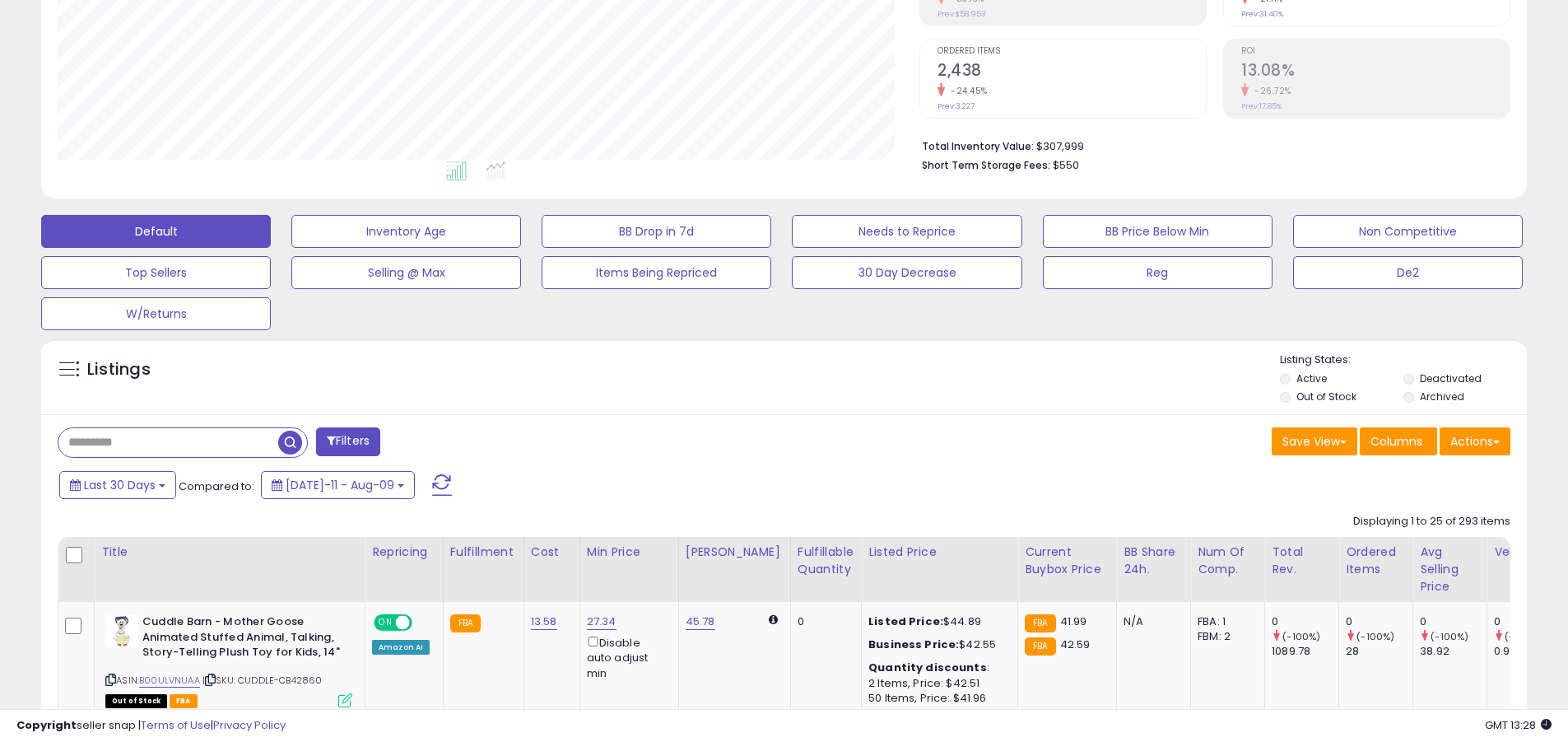
click at [432, 474] on span at bounding box center [442, 484] width 20 height 21
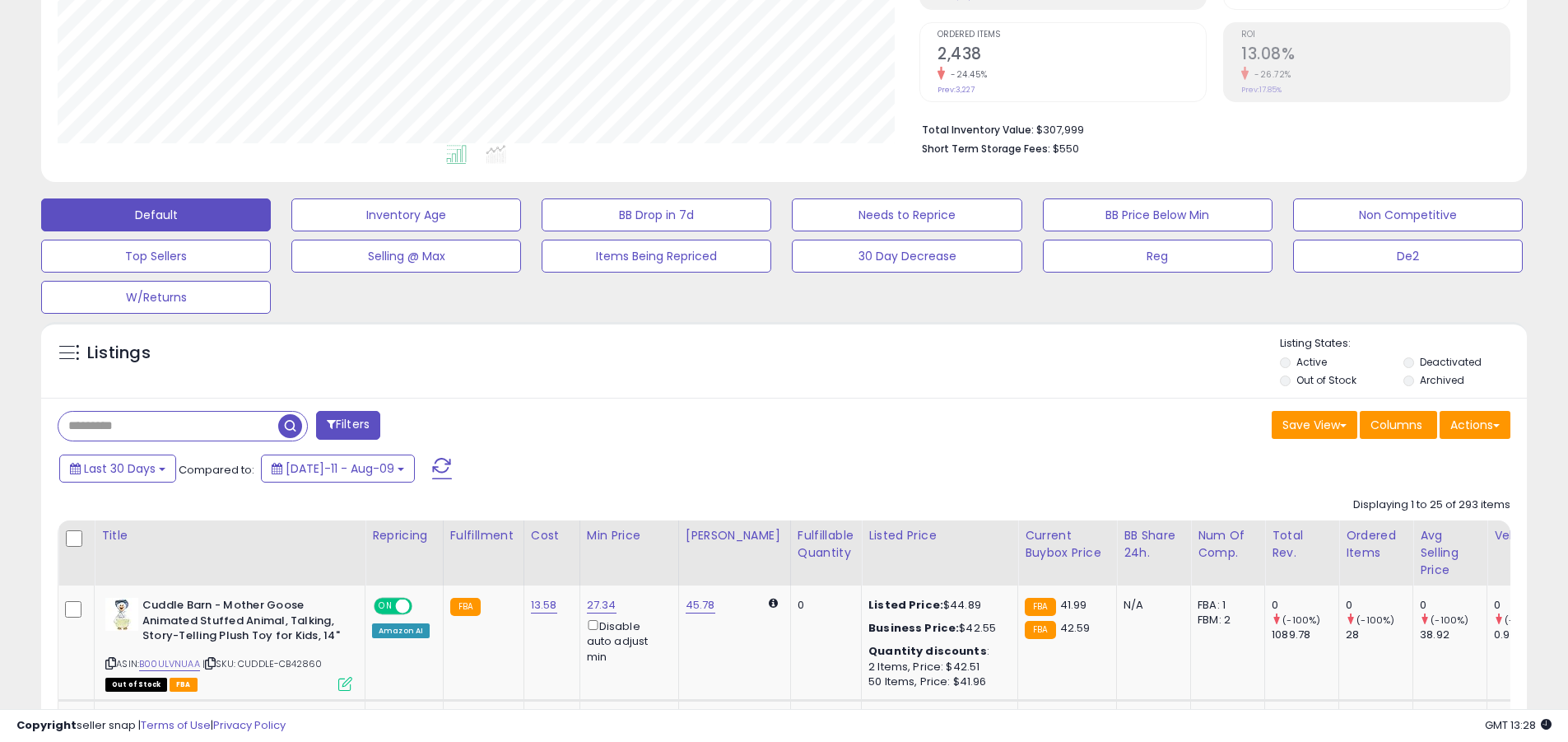
click at [168, 425] on input "text" at bounding box center [168, 426] width 220 height 29
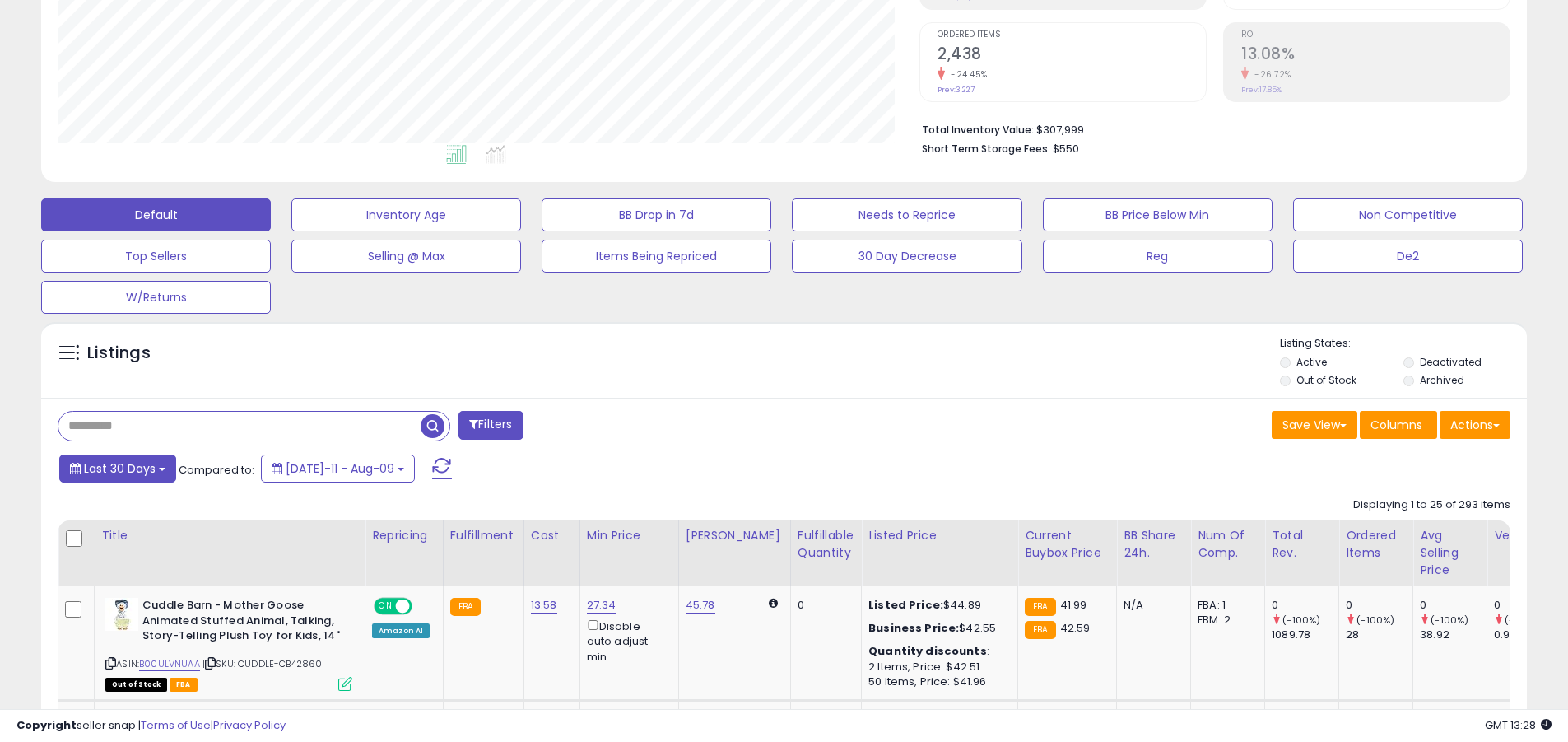
click at [117, 468] on span "Last 30 Days" at bounding box center [120, 468] width 71 height 16
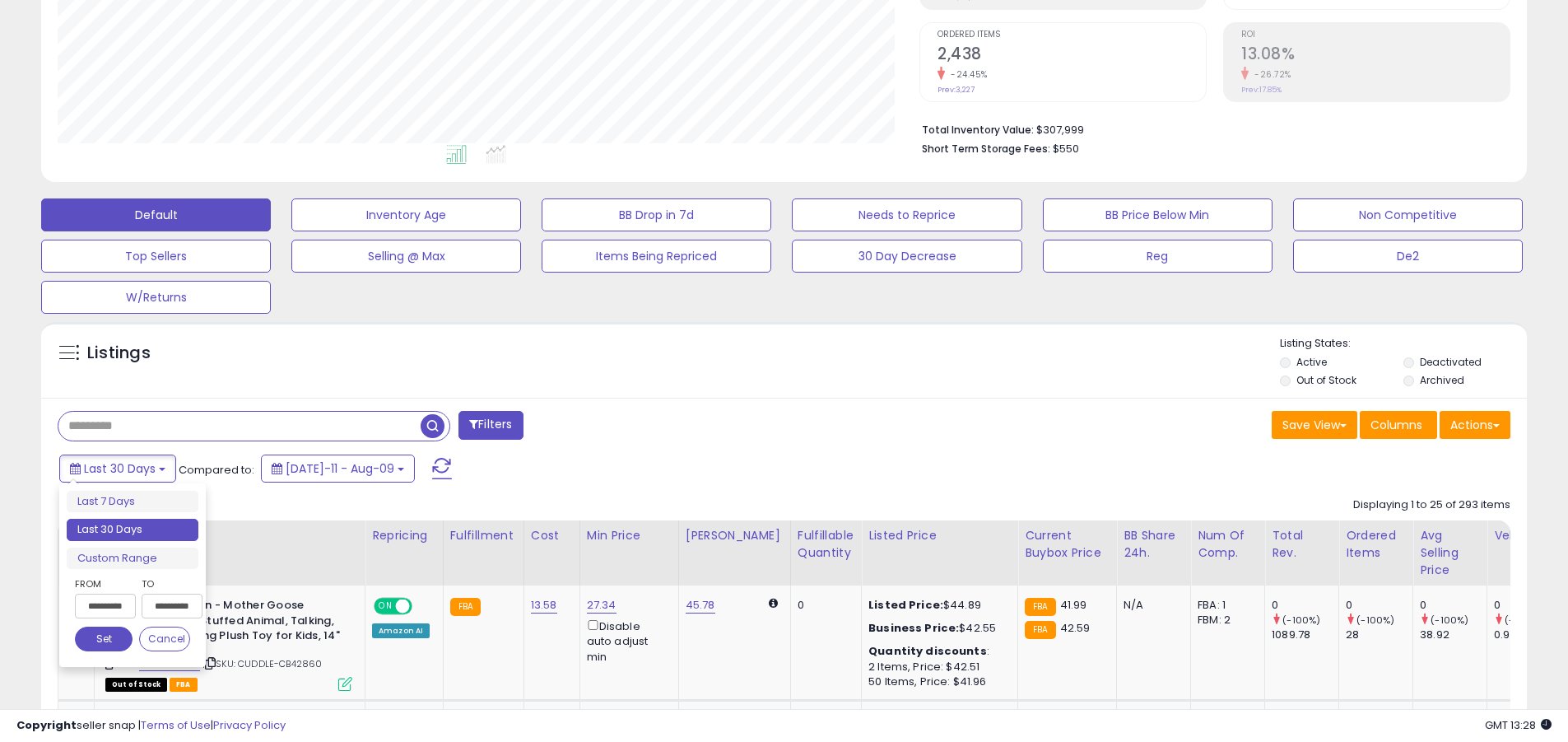
click at [133, 529] on li "Last 30 Days" at bounding box center [132, 530] width 132 height 22
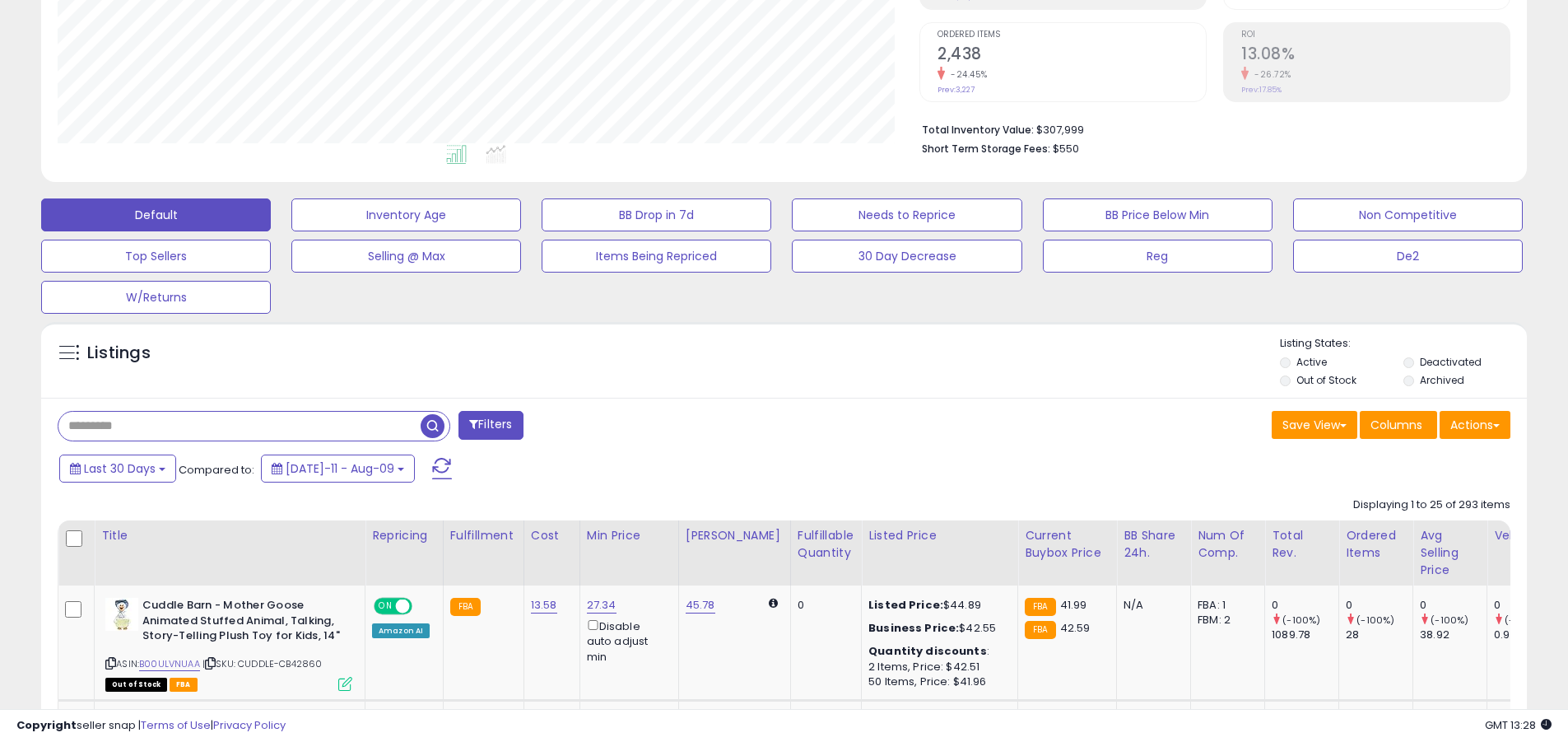
click at [240, 425] on input "text" at bounding box center [240, 426] width 362 height 29
click at [435, 423] on span "button" at bounding box center [432, 426] width 24 height 24
click at [1475, 424] on button "Actions" at bounding box center [1475, 425] width 71 height 28
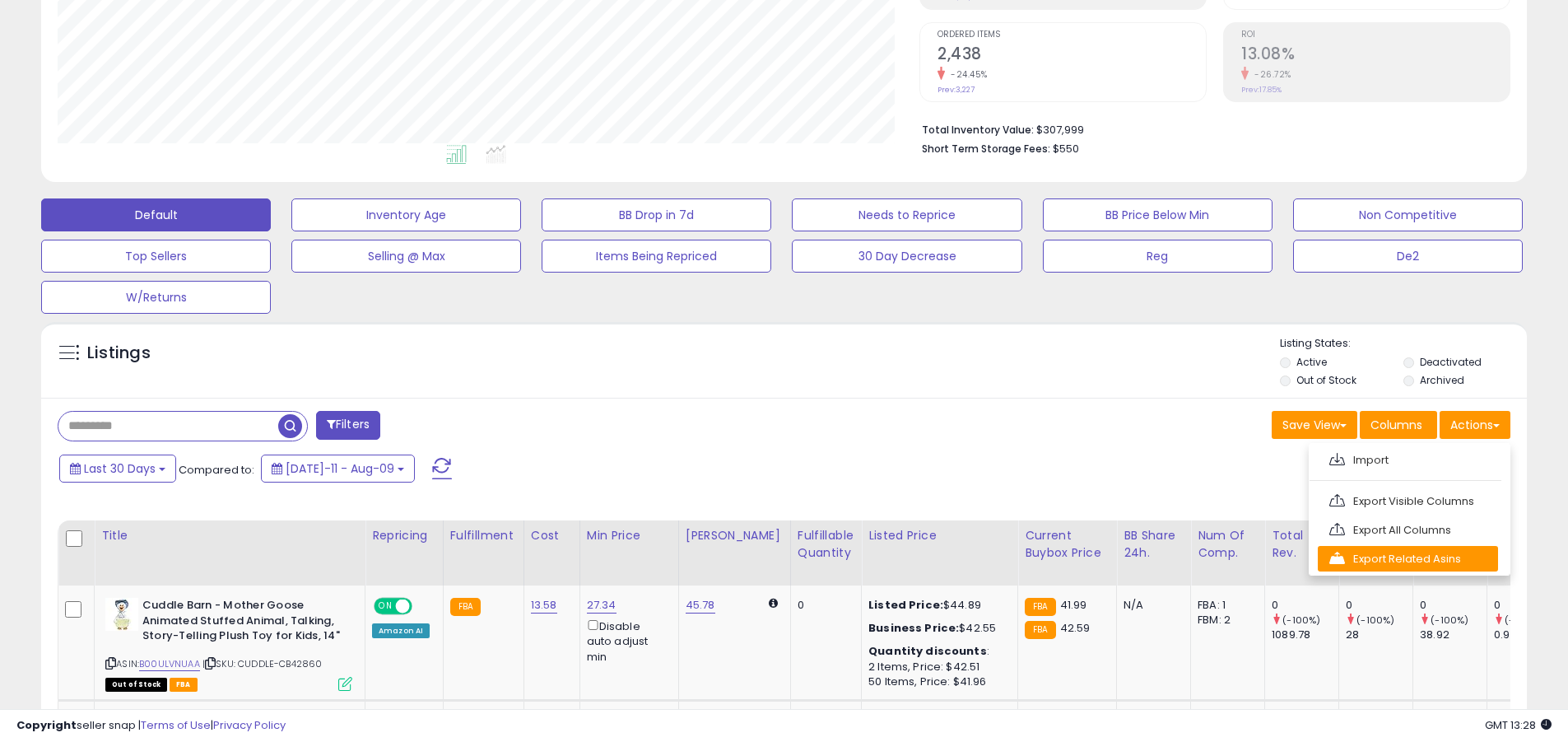
click at [1408, 558] on link "Export Related Asins" at bounding box center [1408, 559] width 180 height 26
